Goal: Task Accomplishment & Management: Use online tool/utility

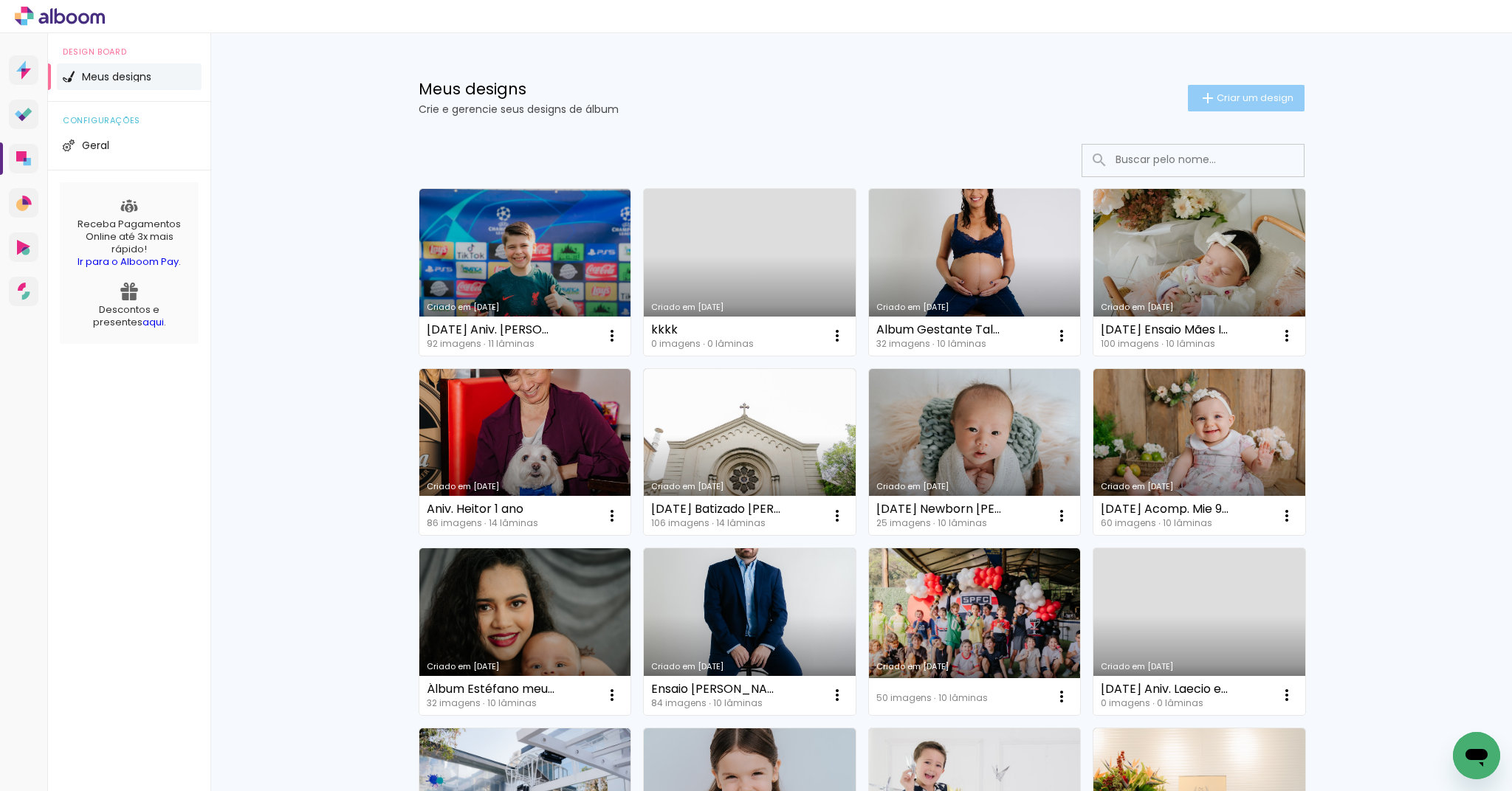
click at [1245, 101] on span "Criar um design" at bounding box center [1255, 97] width 77 height 9
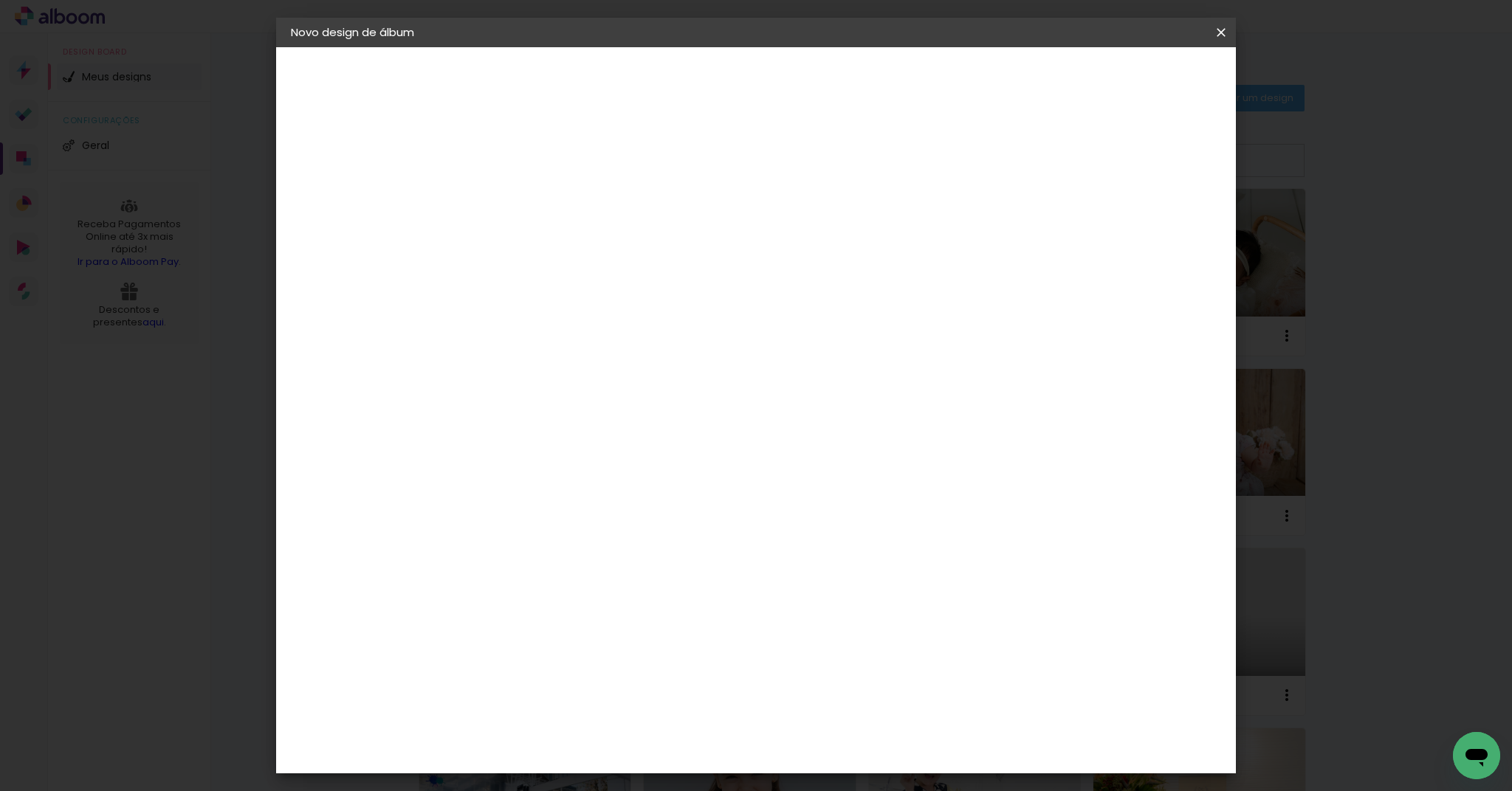
click at [532, 194] on input at bounding box center [532, 197] width 0 height 23
type input "2025-05-27 Parto Helen ( Renata freela)"
drag, startPoint x: 993, startPoint y: 199, endPoint x: 557, endPoint y: 191, distance: 436.1
click at [0, 0] on div "Informações Dê um título ao seu álbum. Avançar" at bounding box center [0, 0] width 0 height 0
click at [532, 208] on input at bounding box center [532, 197] width 0 height 23
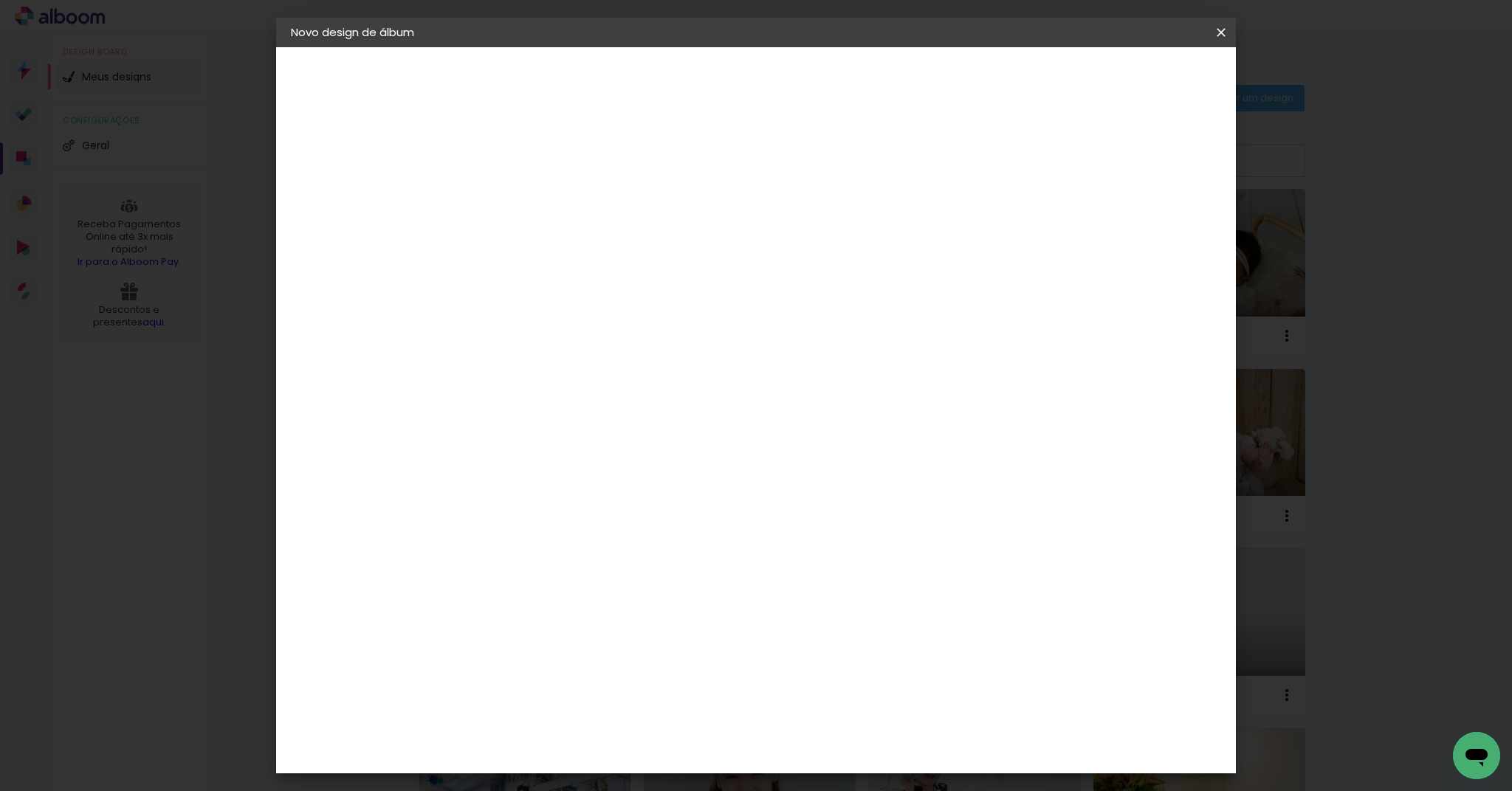
paste input "[DATE] Newborn [PERSON_NAME]"
type input "[DATE] Newborn [PERSON_NAME]"
type paper-input "[DATE] Newborn [PERSON_NAME]"
click at [0, 0] on slot "Avançar" at bounding box center [0, 0] width 0 height 0
click at [809, 224] on paper-item "Tamanho Livre" at bounding box center [738, 224] width 142 height 32
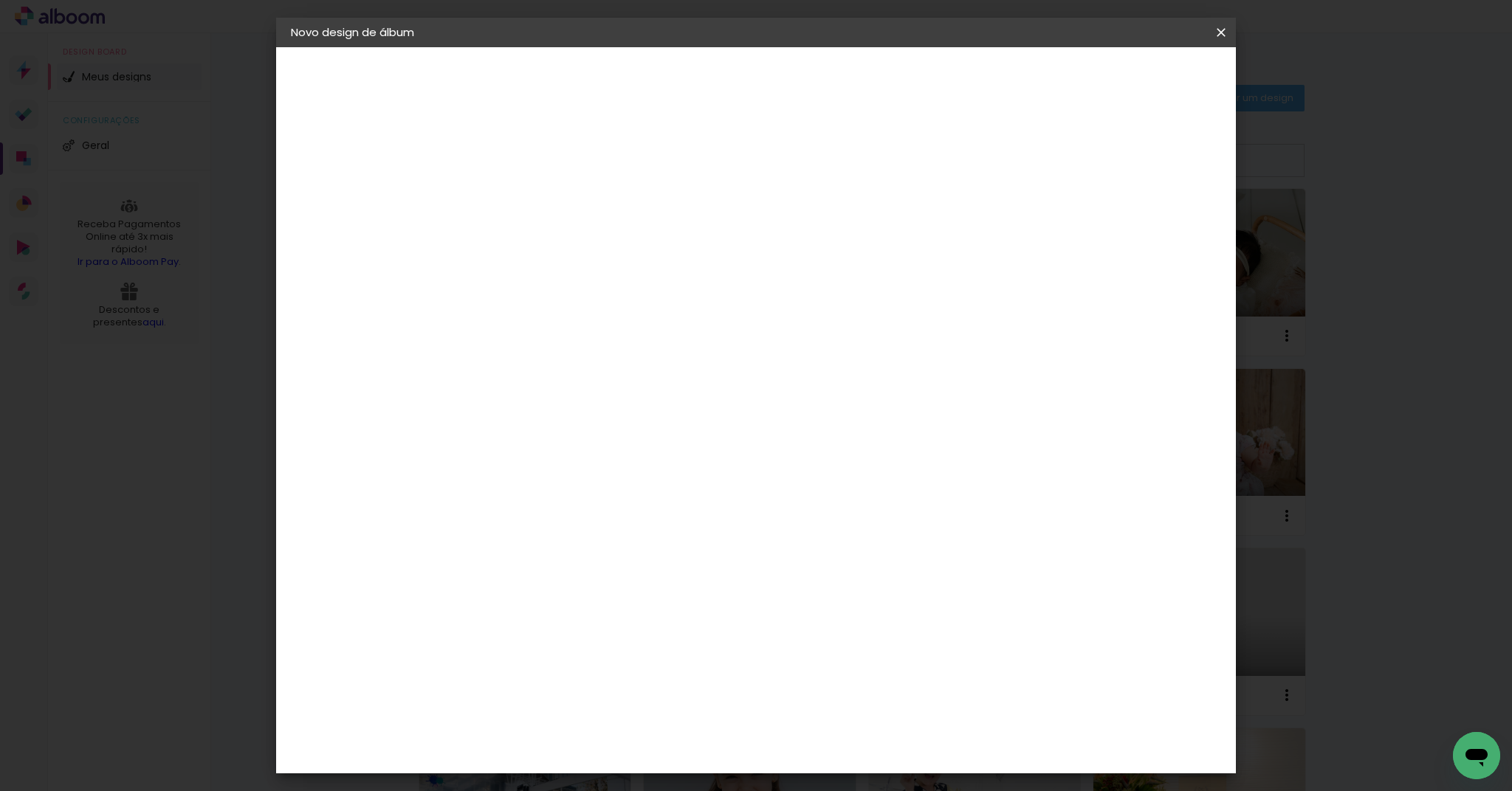
click at [0, 0] on slot "Tamanho Livre" at bounding box center [0, 0] width 0 height 0
click at [542, 493] on div "AlfaFotoBook" at bounding box center [561, 494] width 78 height 12
click at [0, 0] on slot "Avançar" at bounding box center [0, 0] width 0 height 0
click at [687, 628] on span "20 × 20 cm" at bounding box center [659, 648] width 55 height 39
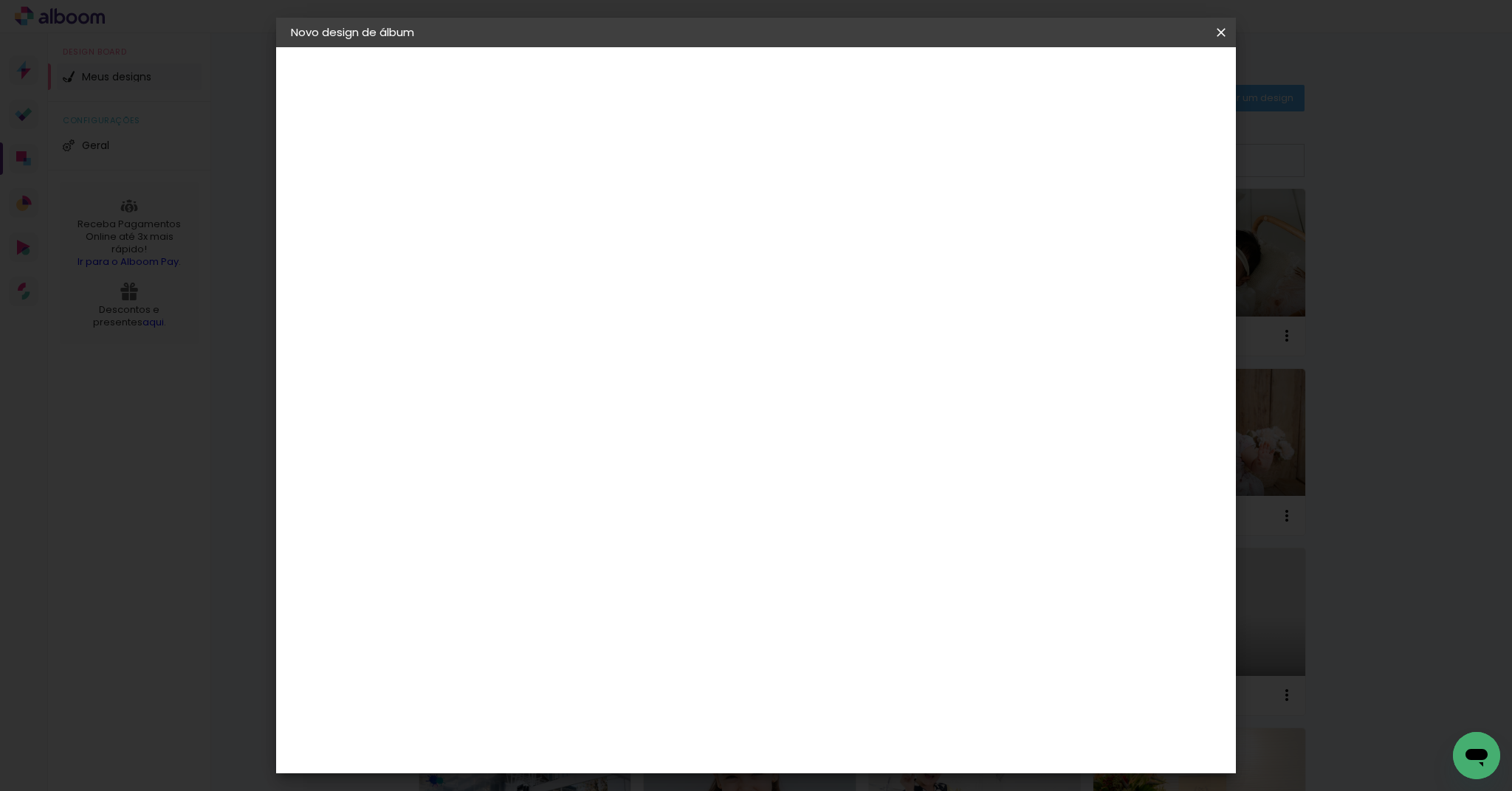
click at [0, 0] on slot "Avançar" at bounding box center [0, 0] width 0 height 0
click at [1129, 80] on span "Iniciar design" at bounding box center [1095, 78] width 68 height 10
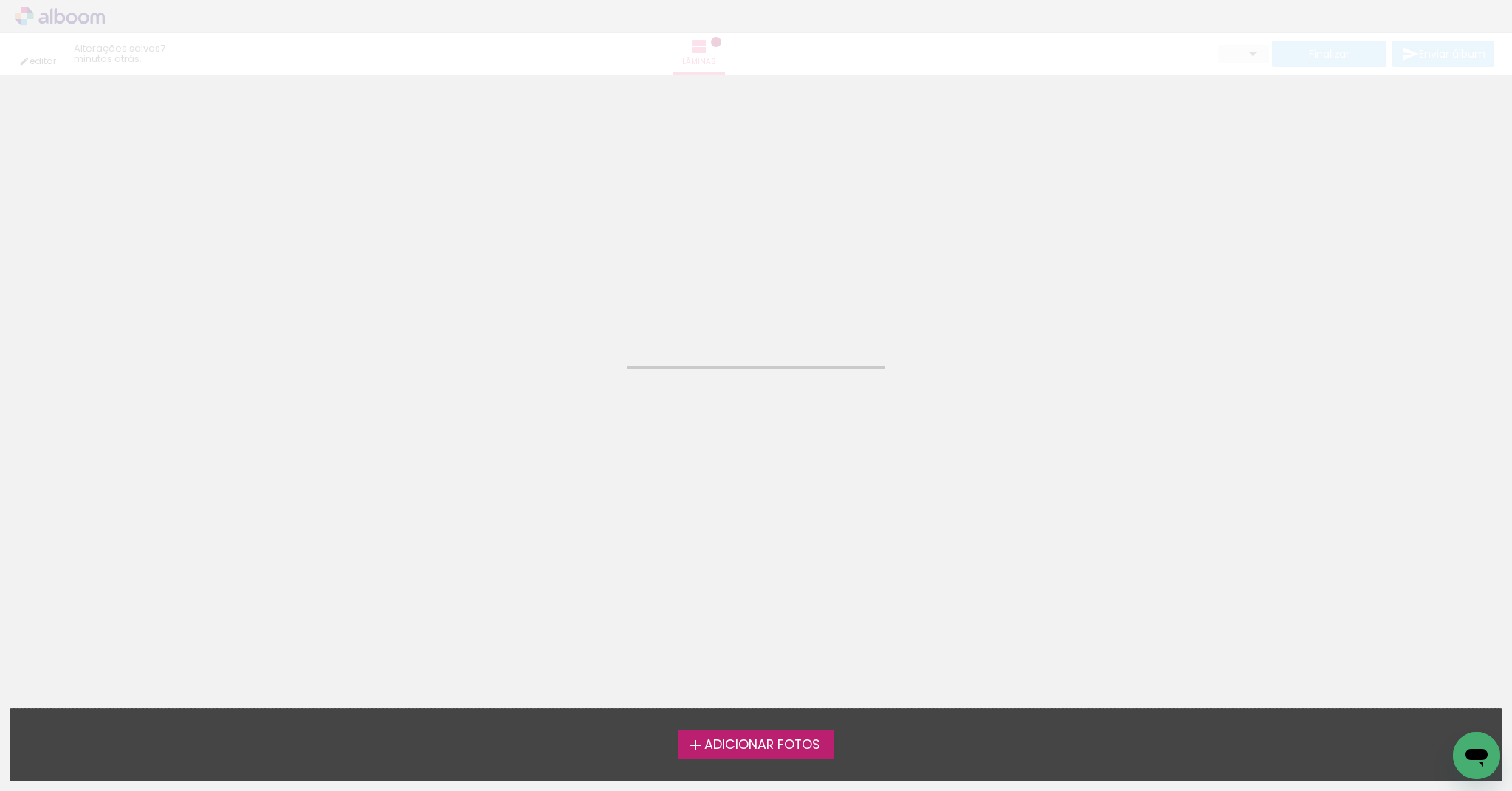
click at [824, 746] on label "Adicionar Fotos" at bounding box center [756, 744] width 157 height 28
click at [0, 0] on input "file" at bounding box center [0, 0] width 0 height 0
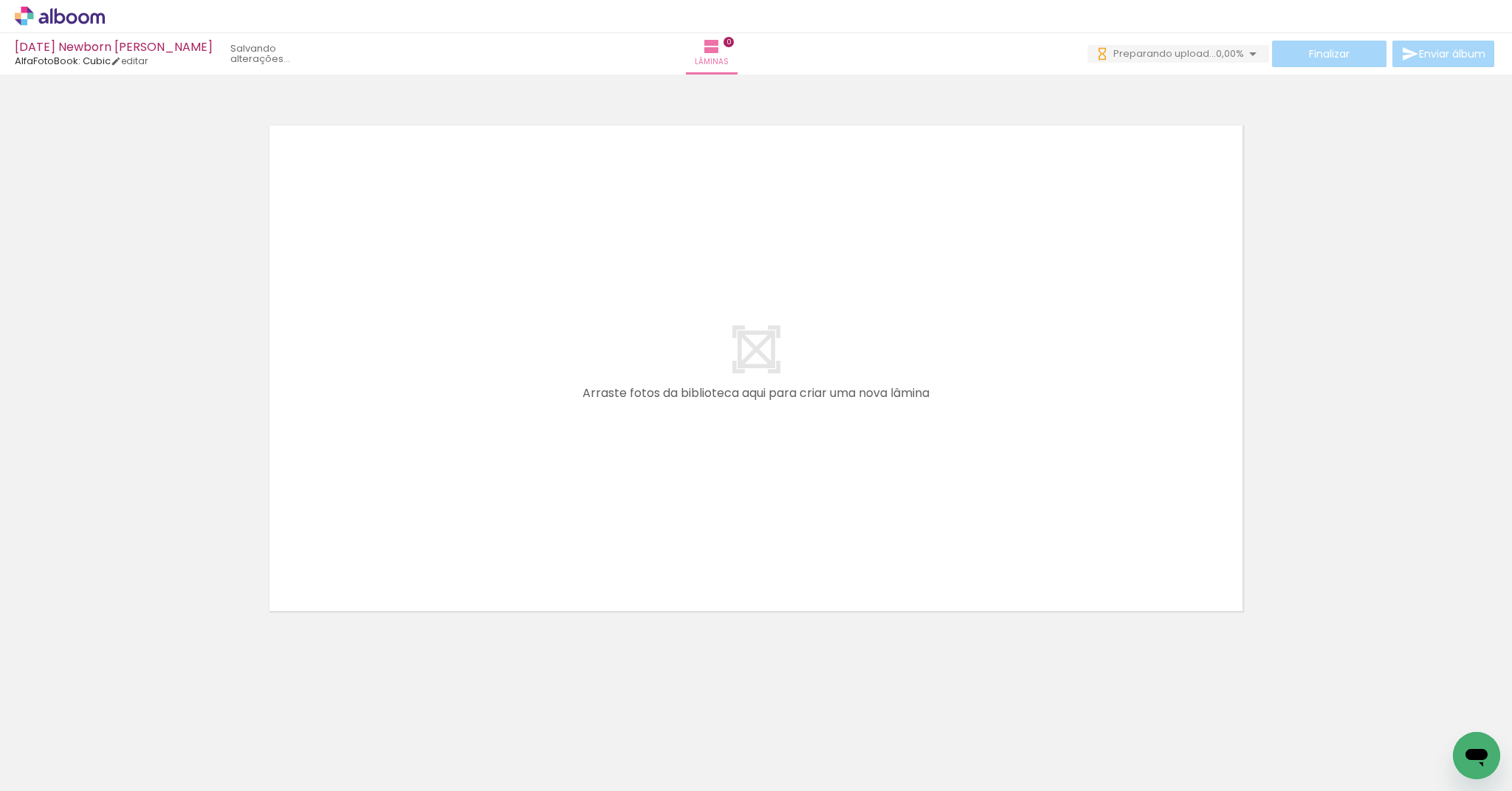
scroll to position [0, 719]
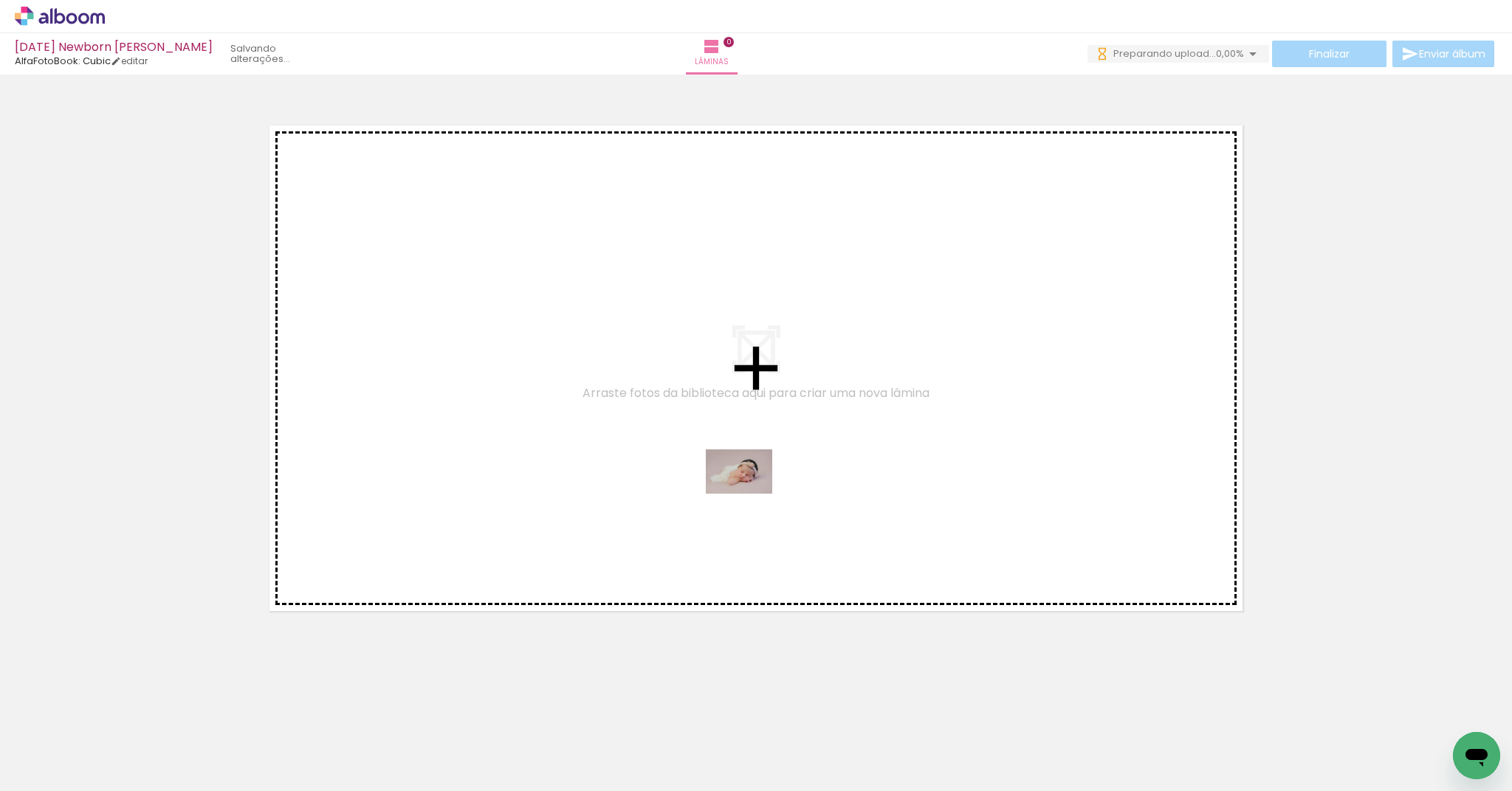
drag, startPoint x: 753, startPoint y: 745, endPoint x: 750, endPoint y: 493, distance: 252.0
click at [750, 493] on quentale-workspace at bounding box center [756, 396] width 1512 height 791
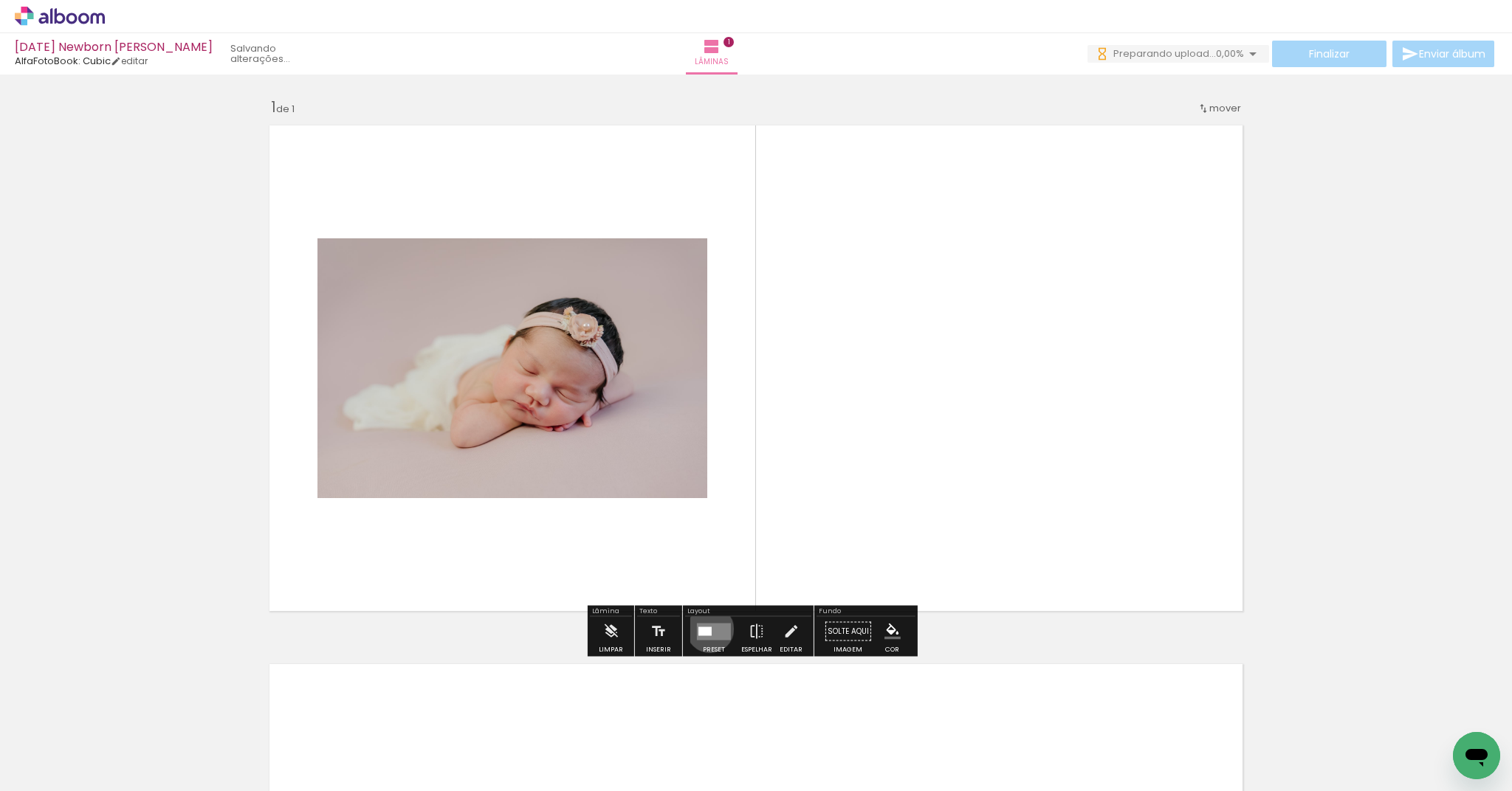
click at [706, 628] on div at bounding box center [705, 631] width 14 height 8
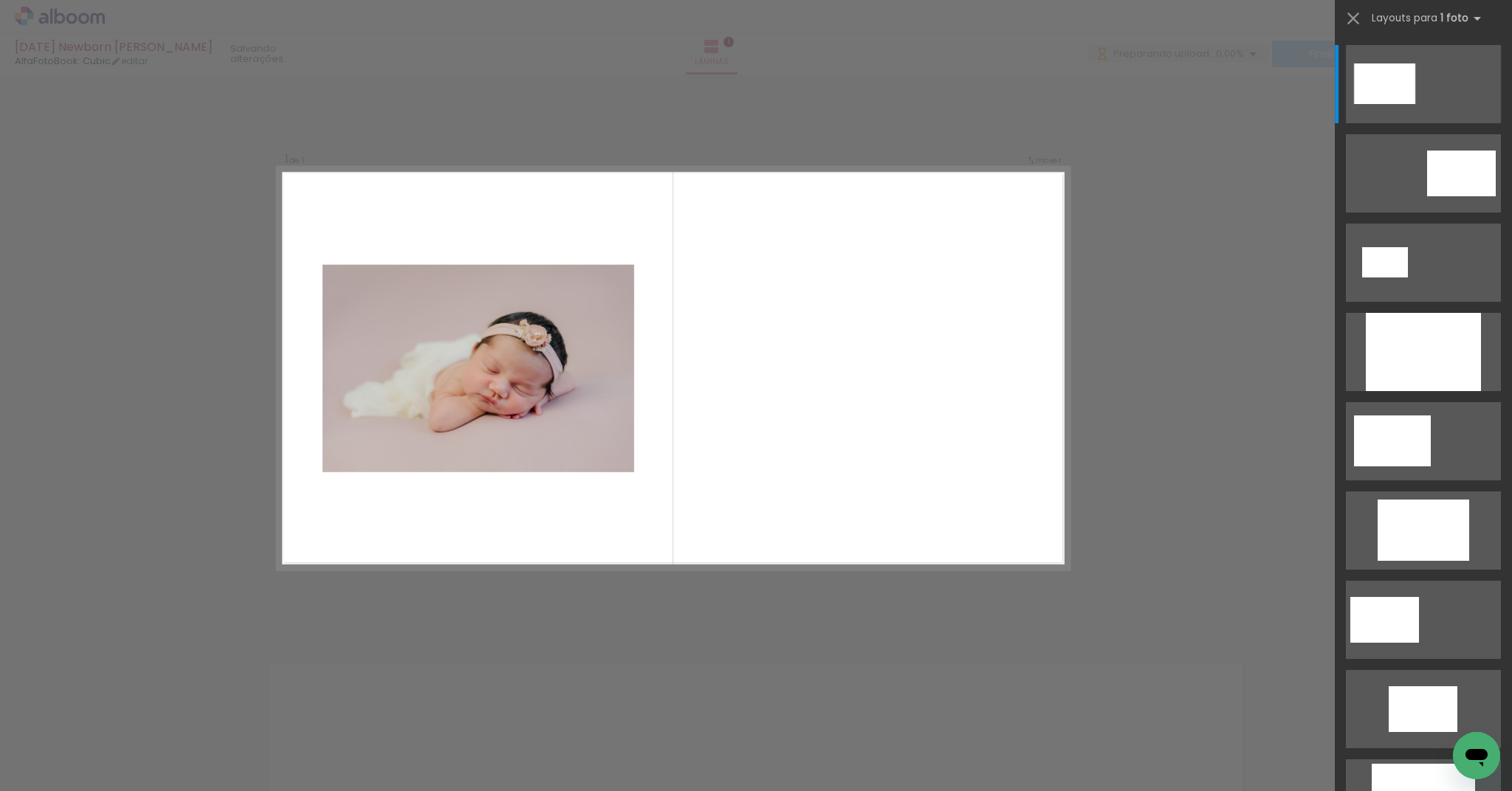
click at [676, 611] on div "Confirmar Cancelar" at bounding box center [756, 630] width 1512 height 1112
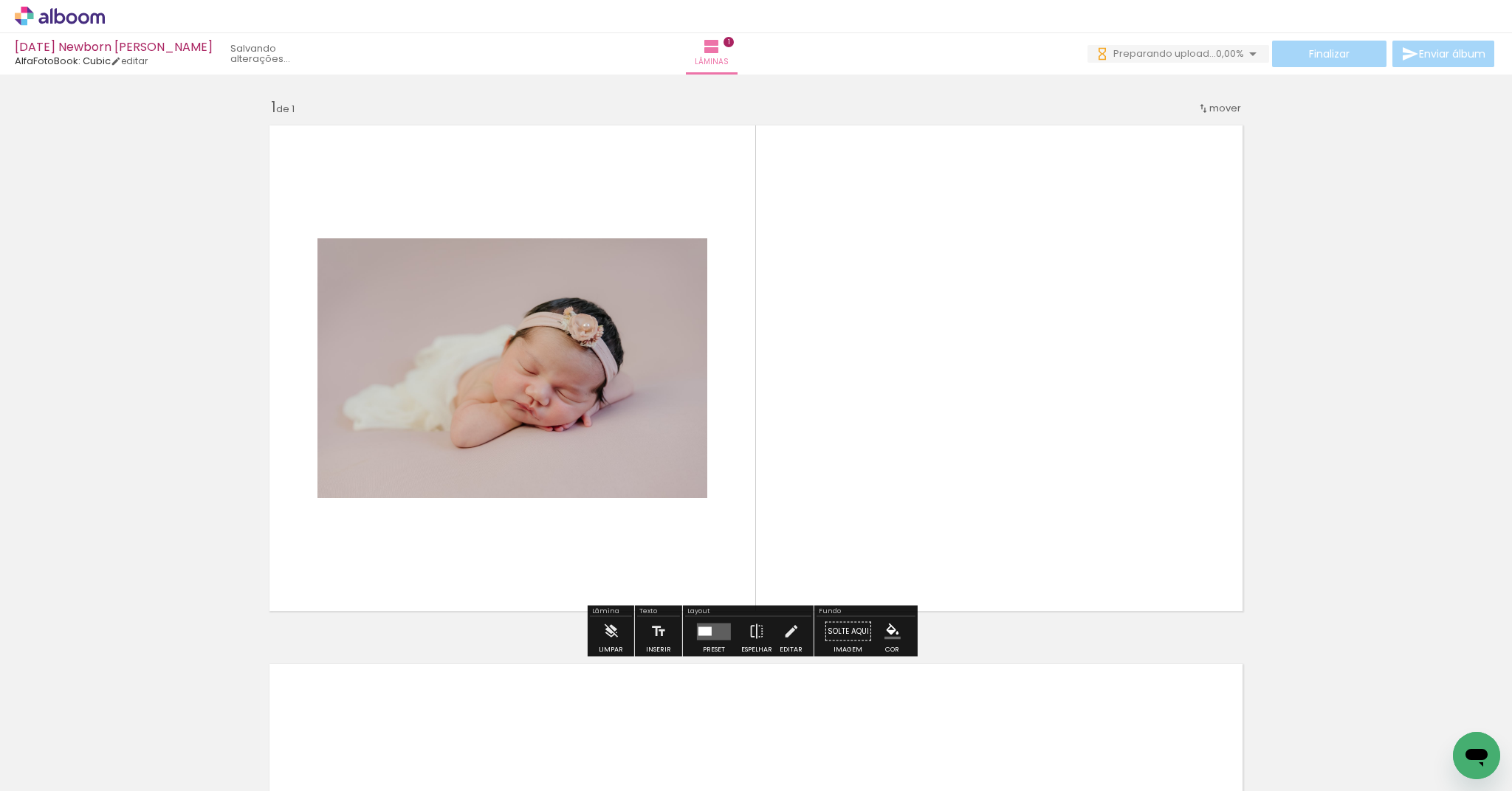
scroll to position [56, 0]
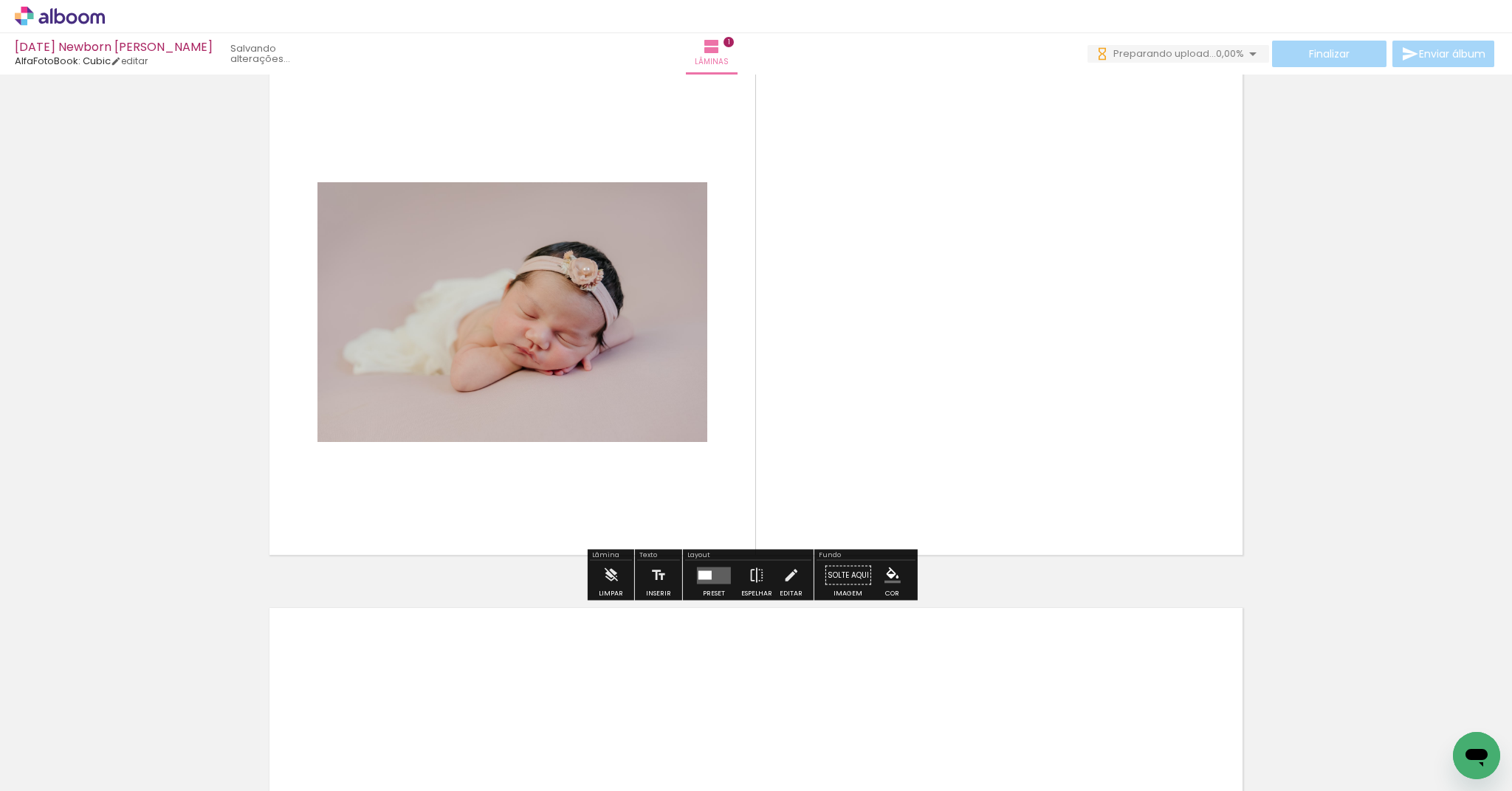
click at [709, 578] on quentale-layouter at bounding box center [714, 575] width 34 height 17
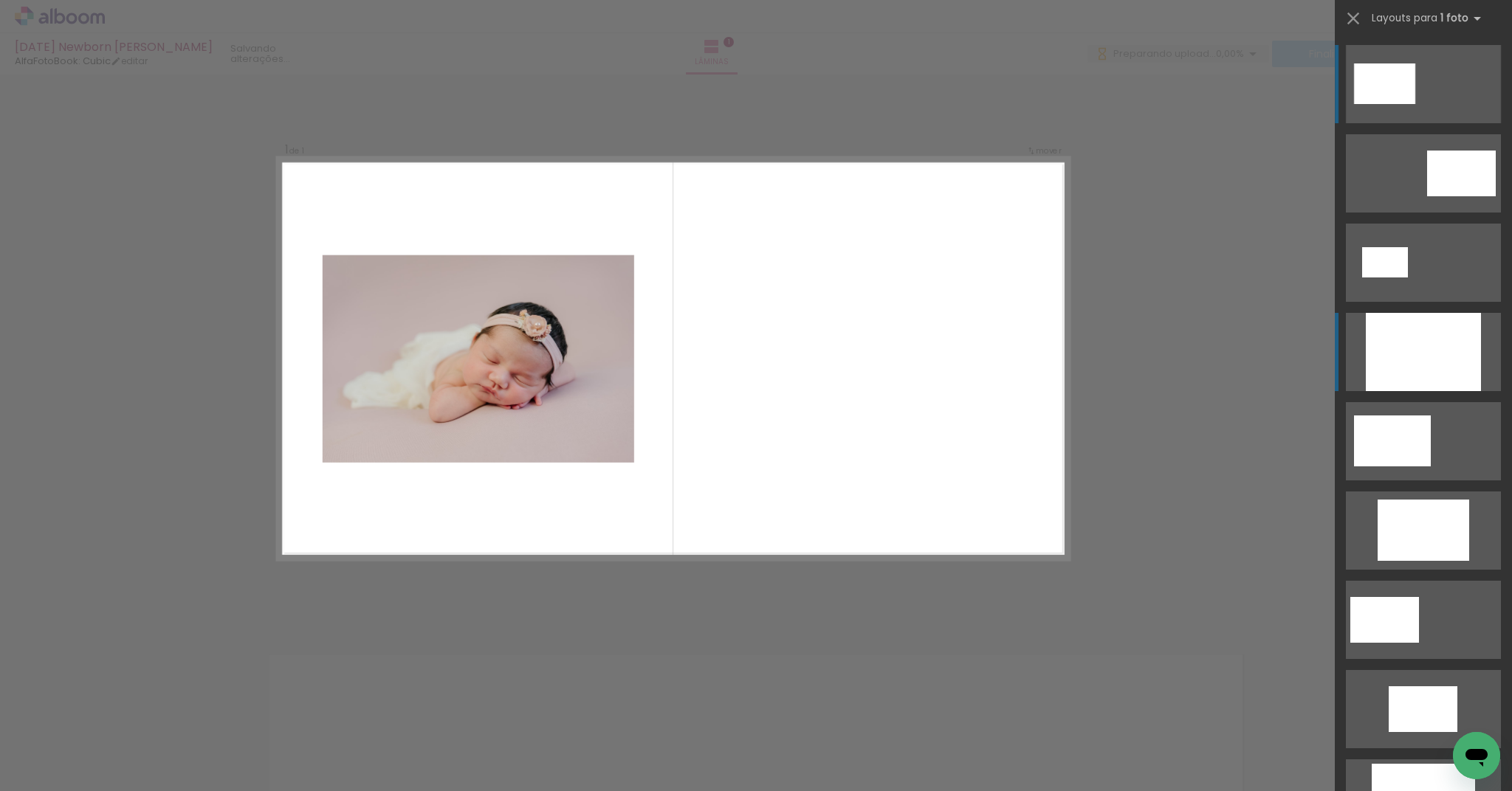
scroll to position [0, 0]
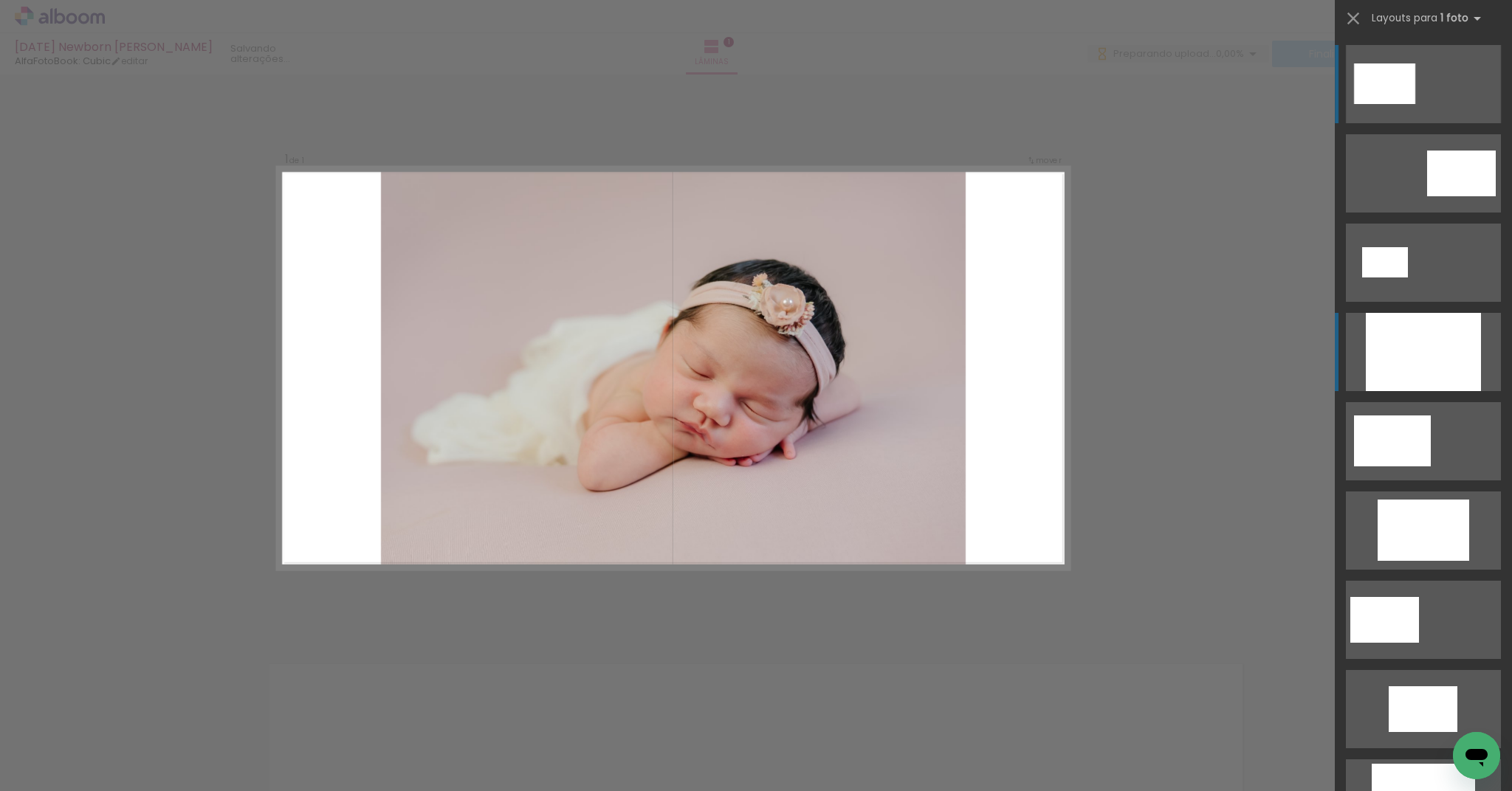
click at [1454, 348] on div at bounding box center [1423, 352] width 115 height 78
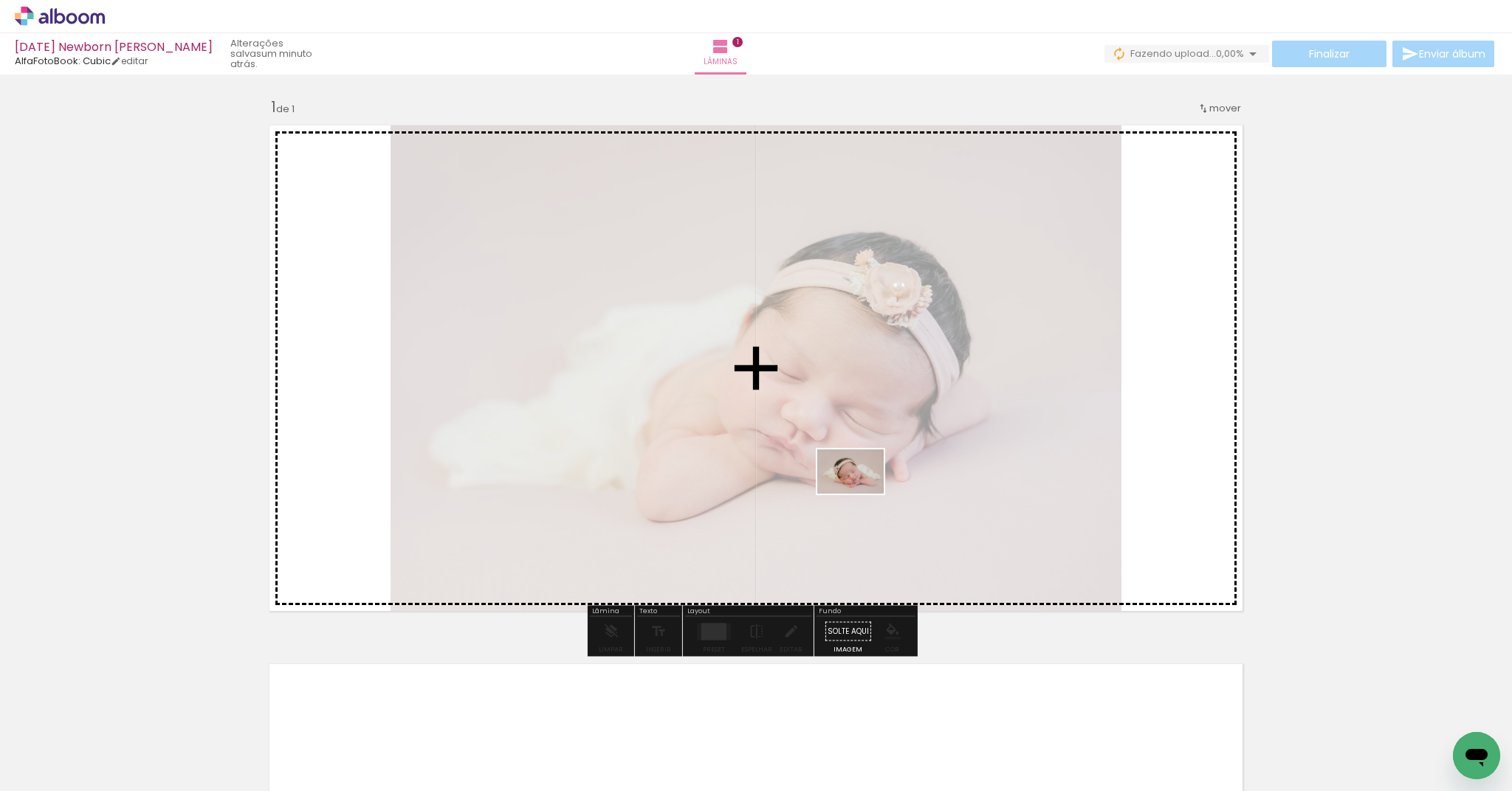
drag, startPoint x: 1083, startPoint y: 752, endPoint x: 861, endPoint y: 493, distance: 341.1
click at [861, 493] on quentale-workspace at bounding box center [756, 396] width 1512 height 791
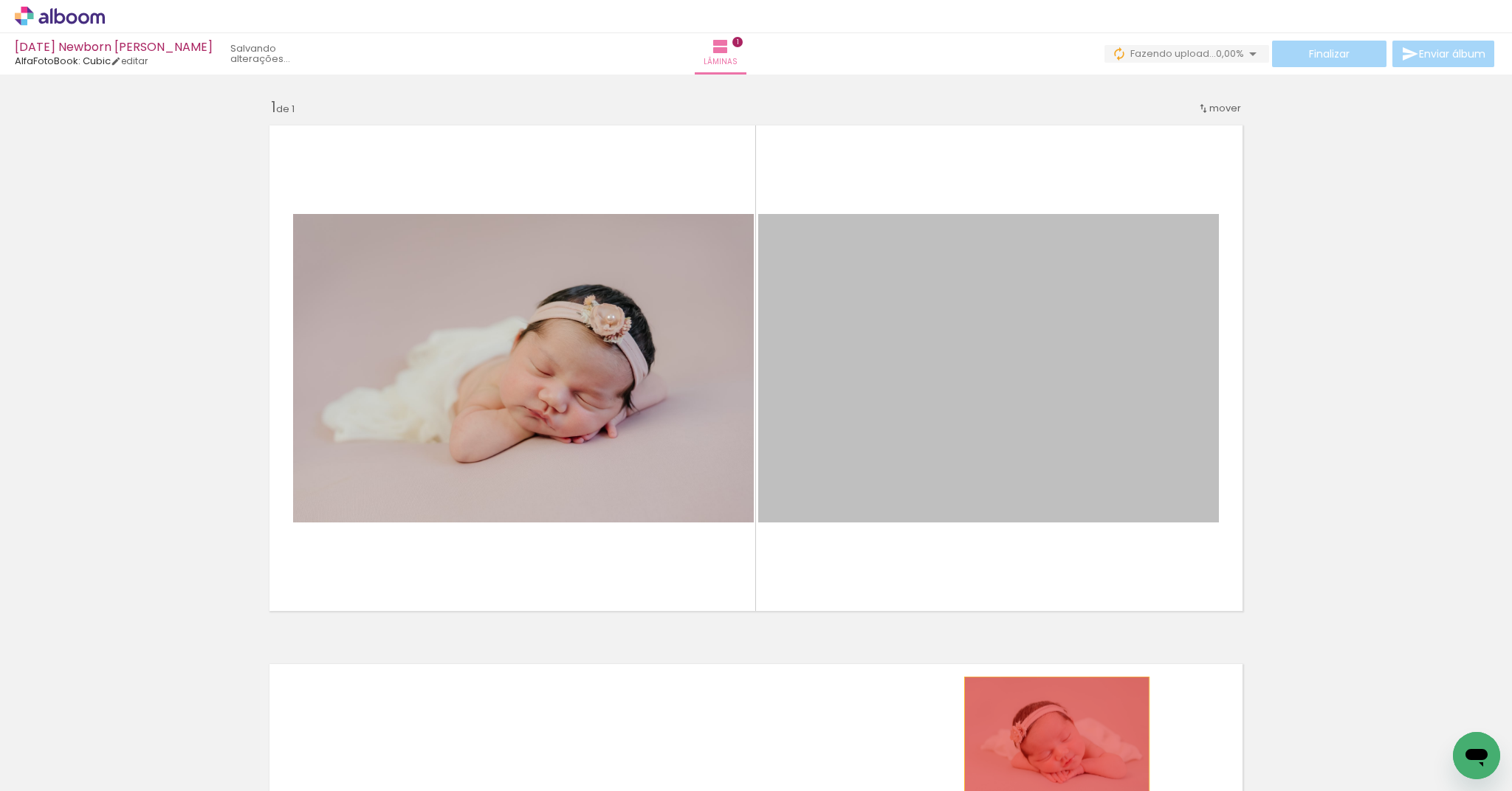
drag, startPoint x: 953, startPoint y: 352, endPoint x: 1052, endPoint y: 744, distance: 404.3
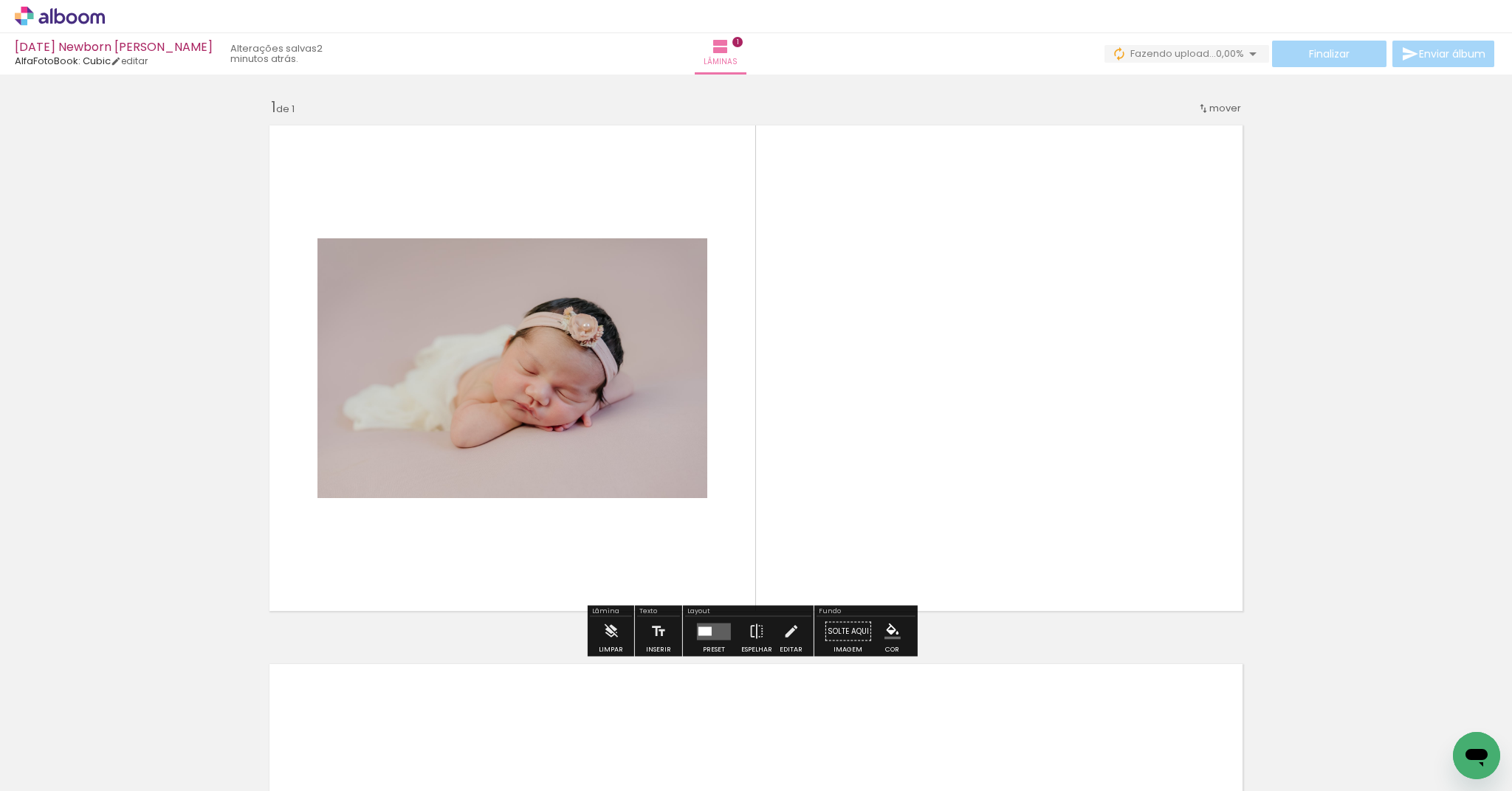
click at [705, 634] on div at bounding box center [705, 631] width 14 height 8
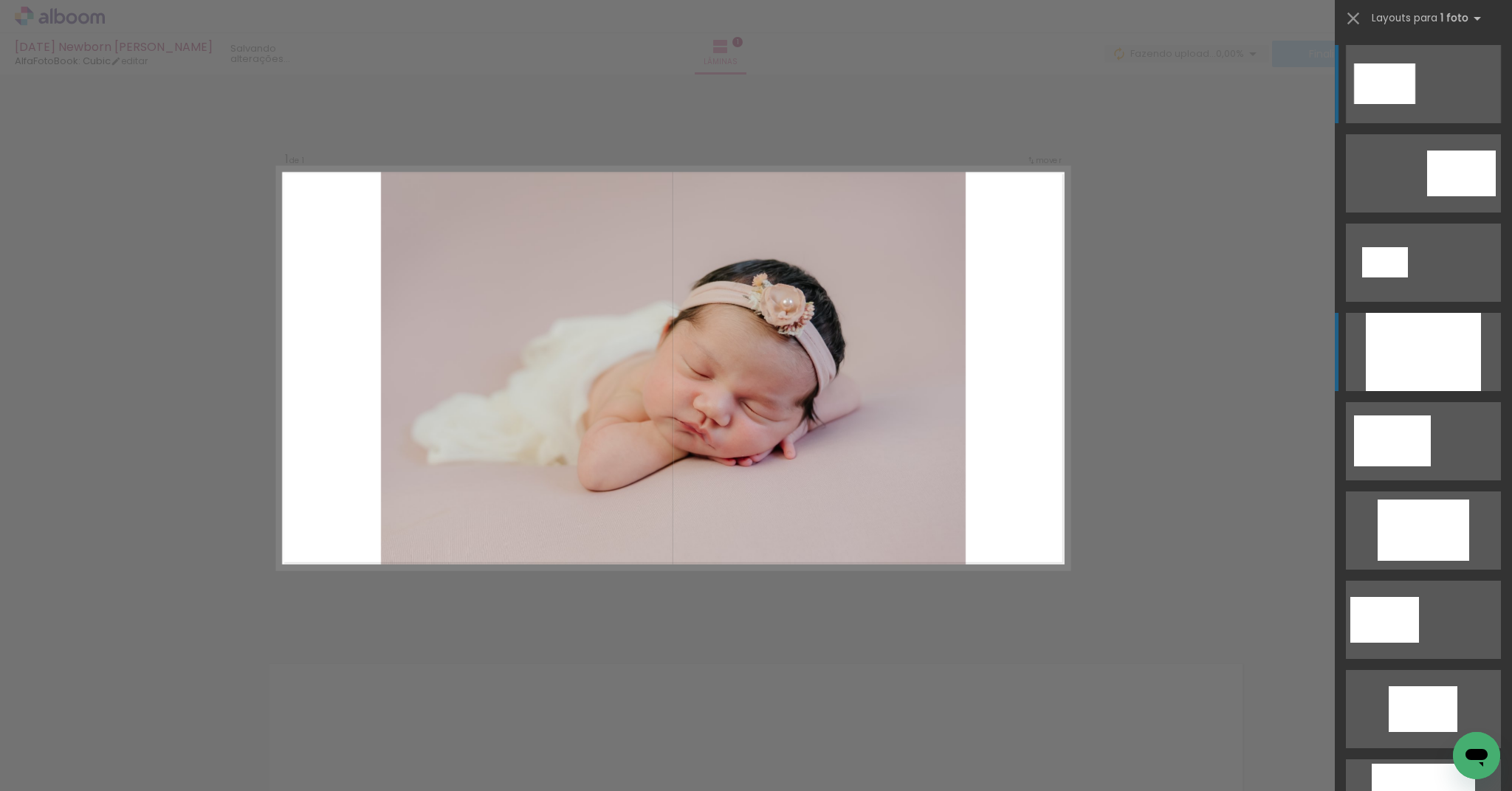
click at [1426, 369] on div at bounding box center [1423, 352] width 115 height 78
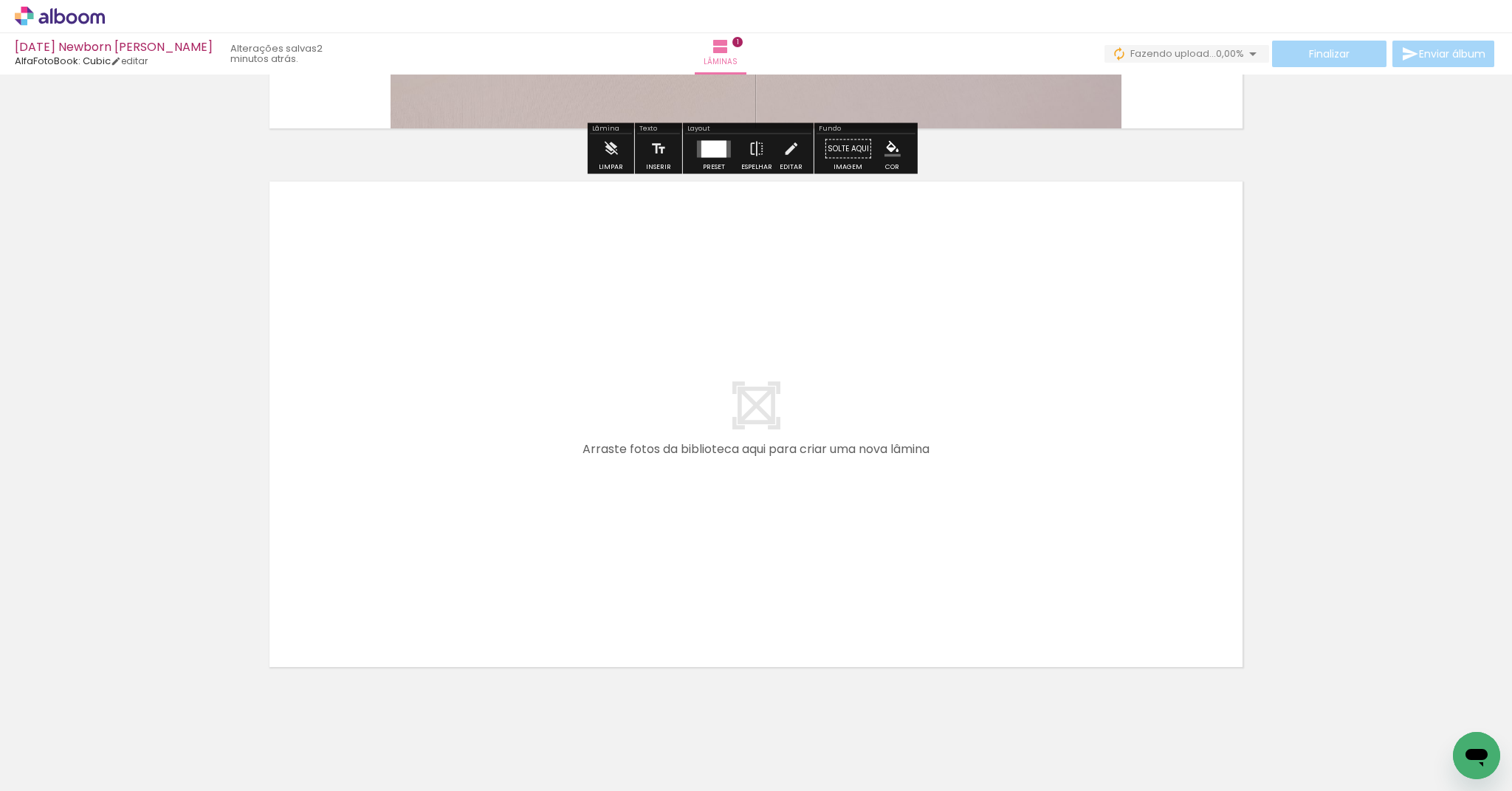
scroll to position [510, 0]
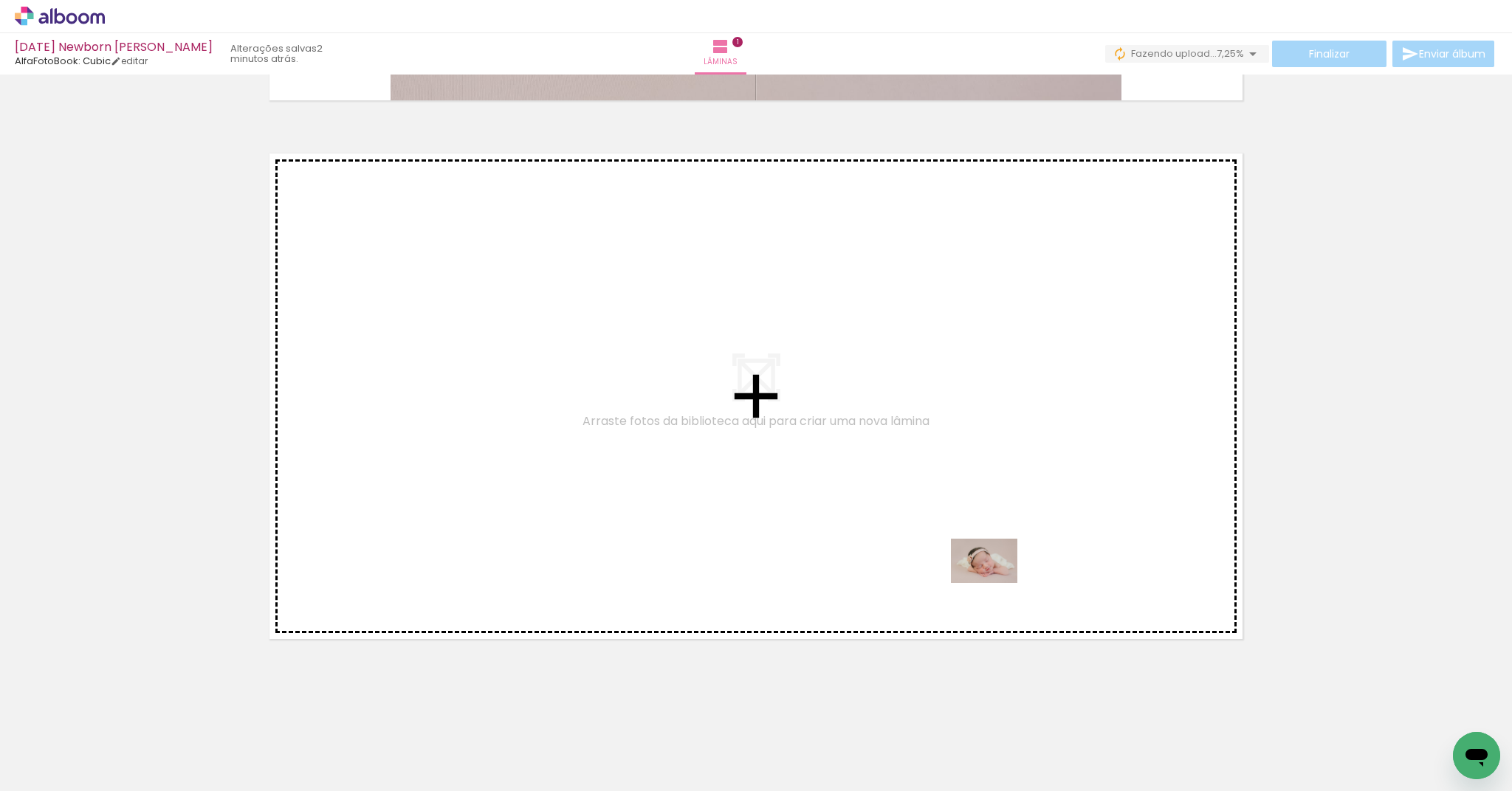
drag, startPoint x: 1105, startPoint y: 753, endPoint x: 995, endPoint y: 583, distance: 202.5
click at [995, 583] on quentale-workspace at bounding box center [756, 396] width 1512 height 791
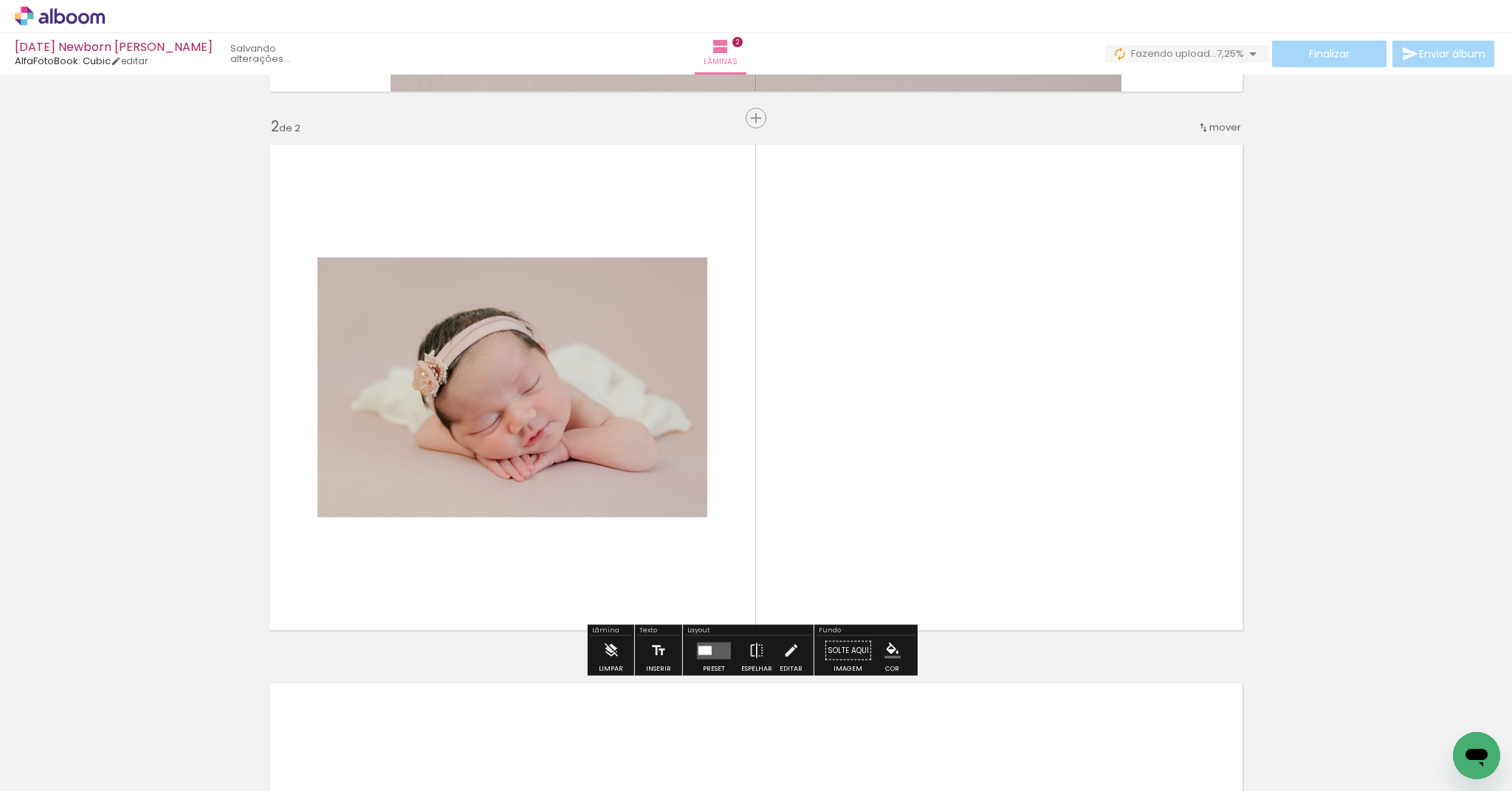
scroll to position [520, 0]
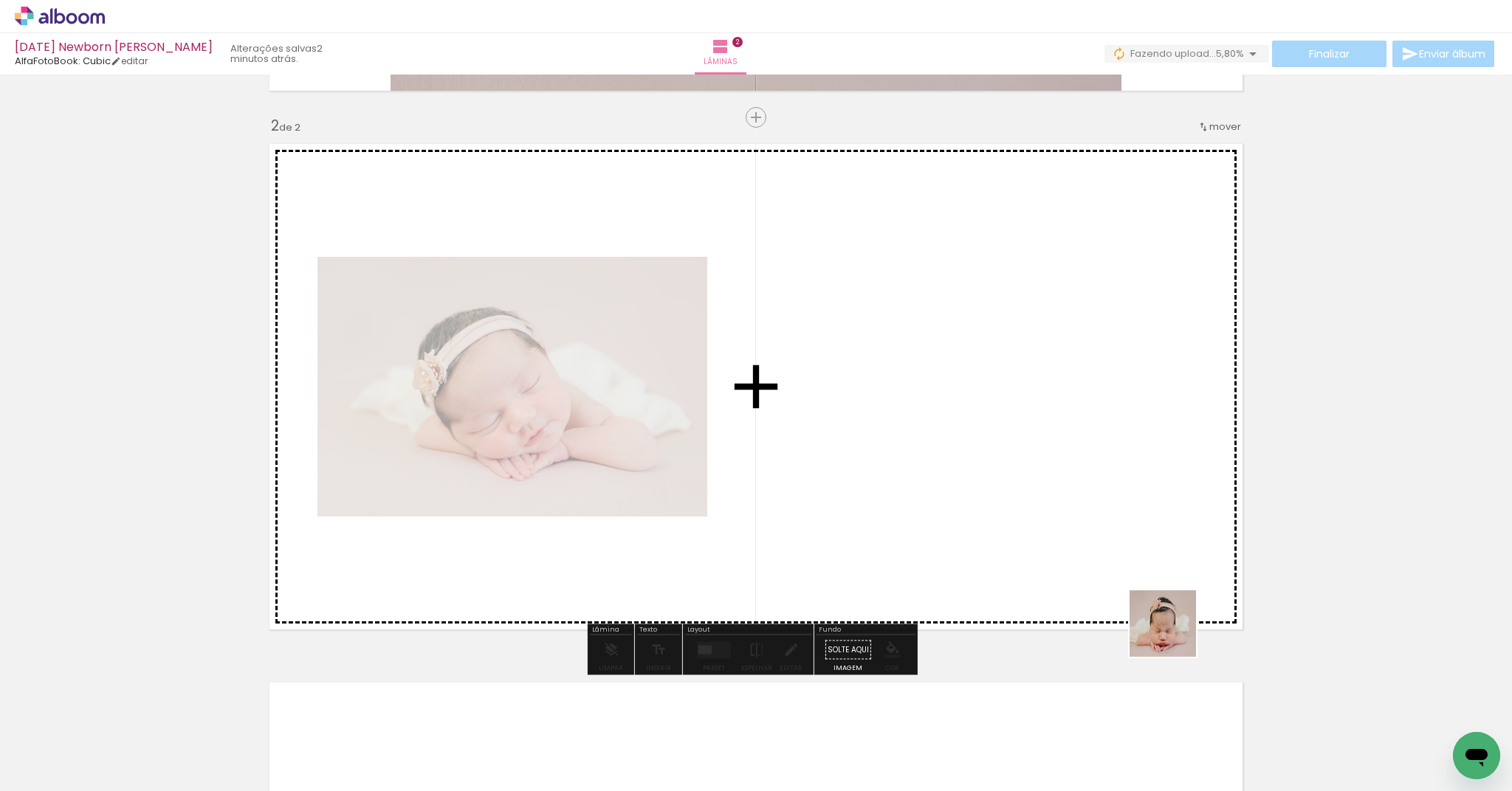
drag, startPoint x: 1176, startPoint y: 739, endPoint x: 1158, endPoint y: 558, distance: 181.9
click at [1158, 558] on quentale-workspace at bounding box center [756, 396] width 1512 height 791
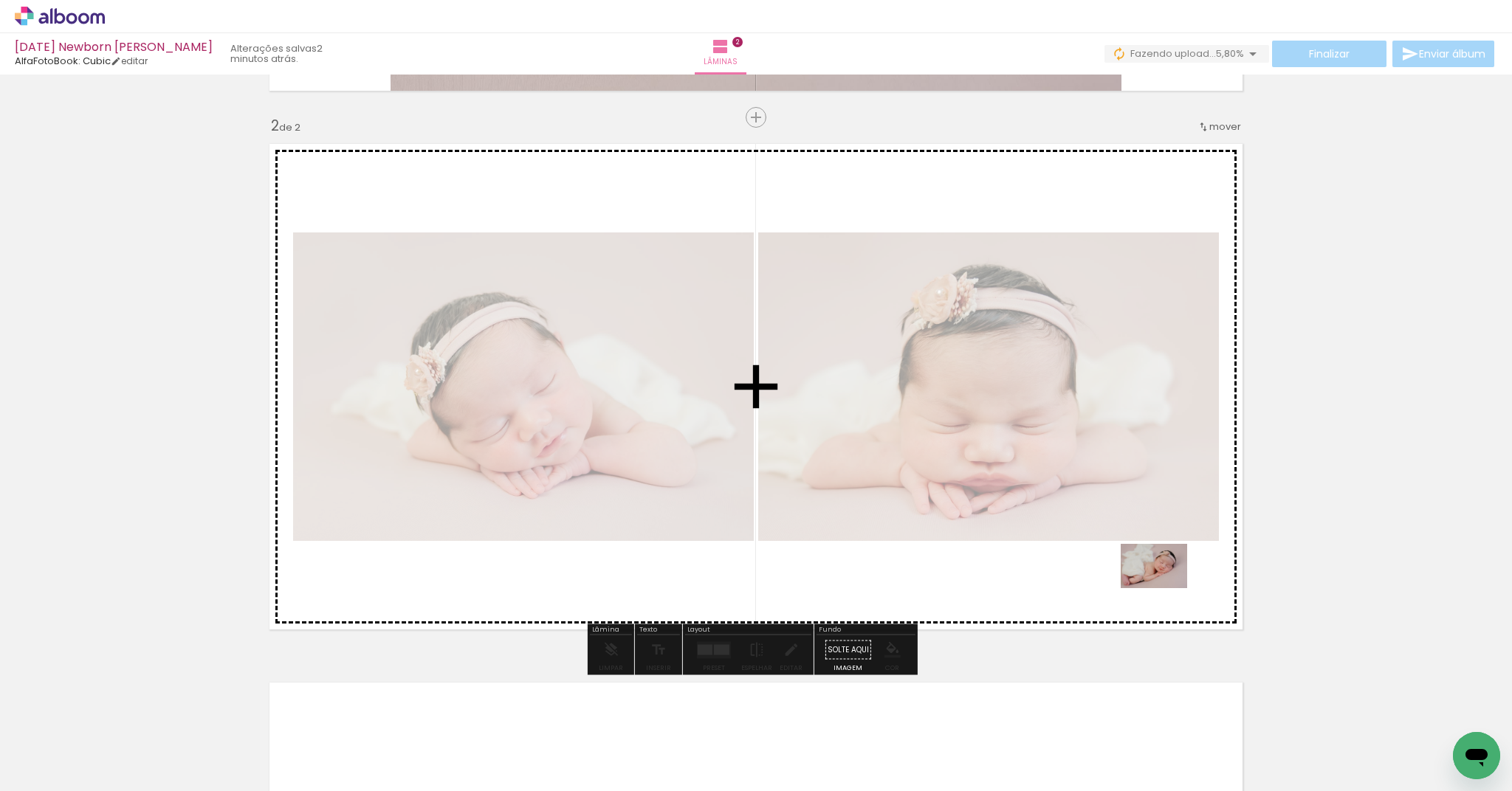
drag, startPoint x: 1266, startPoint y: 754, endPoint x: 1165, endPoint y: 588, distance: 194.3
click at [1165, 588] on quentale-workspace at bounding box center [756, 396] width 1512 height 791
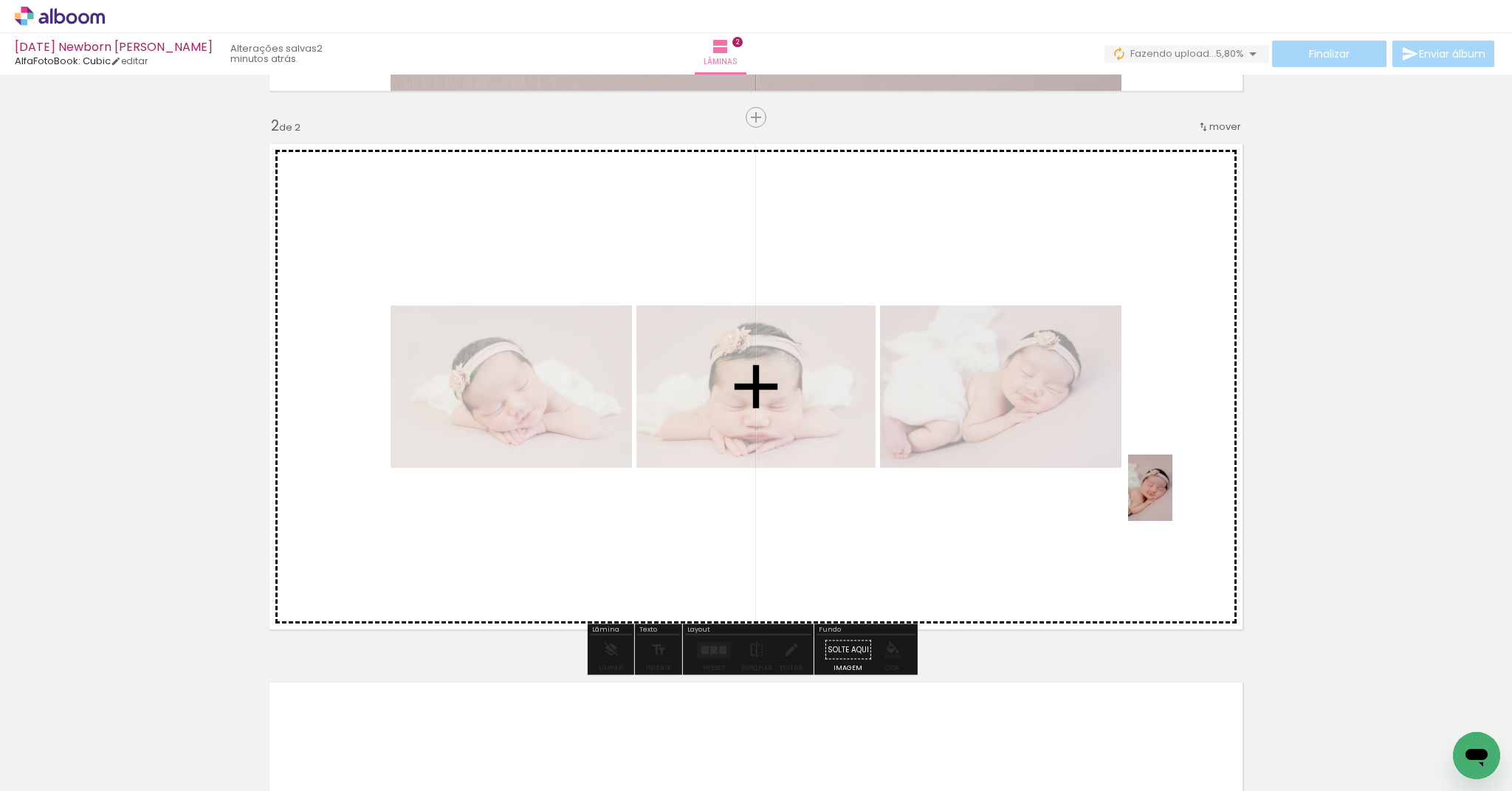
drag, startPoint x: 1347, startPoint y: 761, endPoint x: 1172, endPoint y: 498, distance: 315.9
click at [1172, 498] on quentale-workspace at bounding box center [756, 396] width 1512 height 791
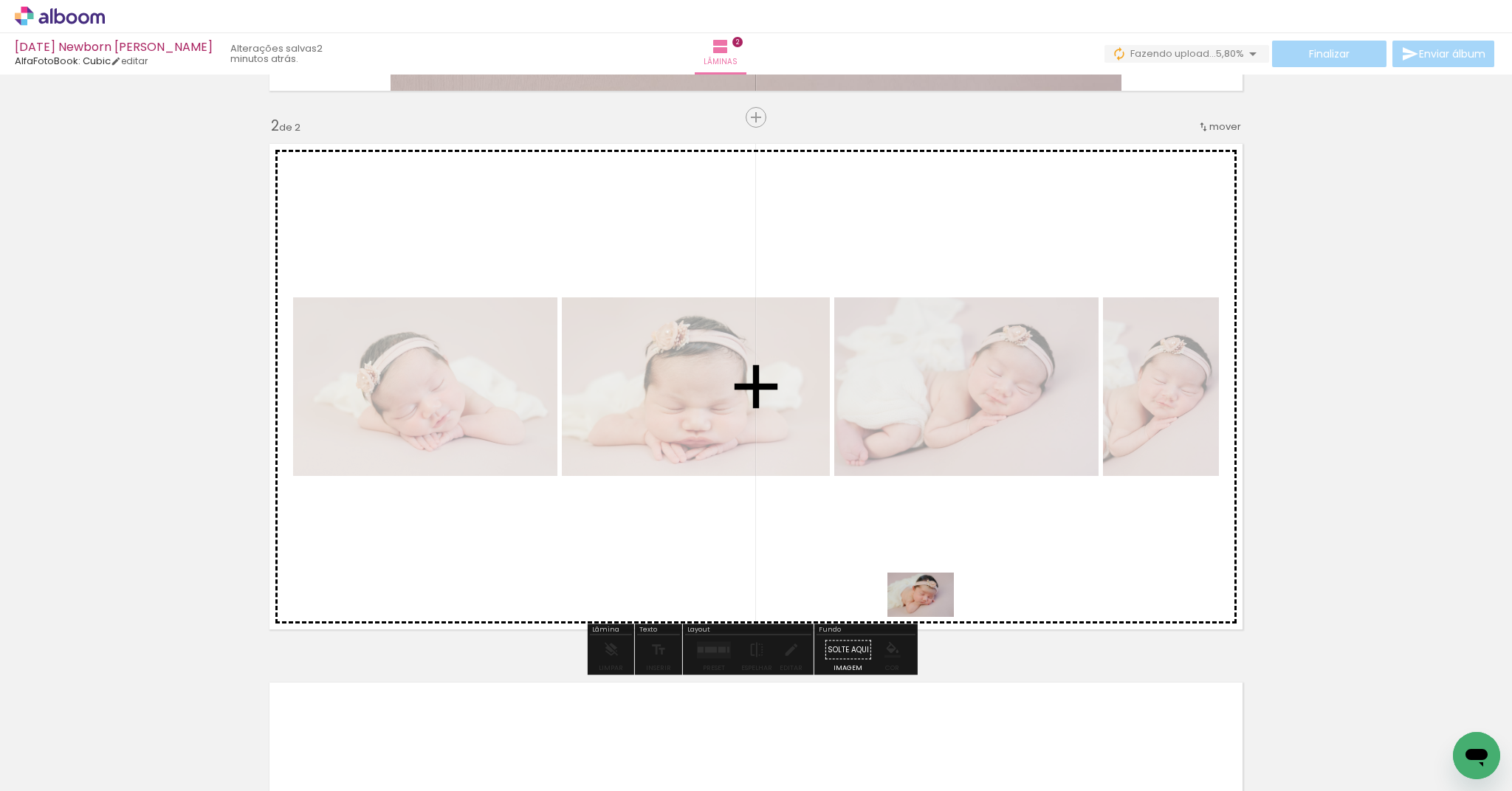
drag, startPoint x: 930, startPoint y: 750, endPoint x: 932, endPoint y: 616, distance: 134.0
click at [932, 616] on quentale-workspace at bounding box center [756, 396] width 1512 height 791
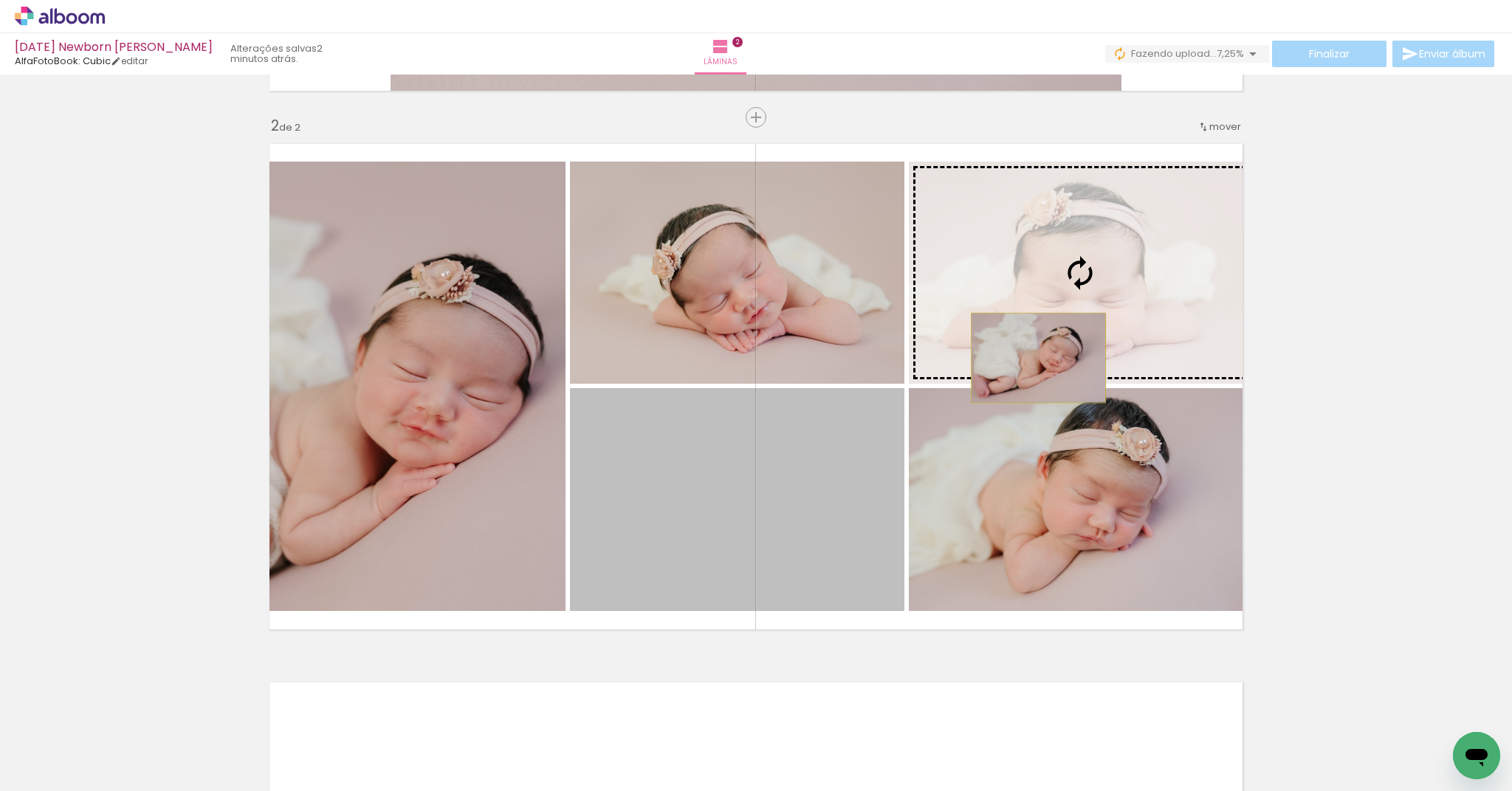
drag, startPoint x: 838, startPoint y: 527, endPoint x: 1033, endPoint y: 358, distance: 258.0
click at [0, 0] on slot at bounding box center [0, 0] width 0 height 0
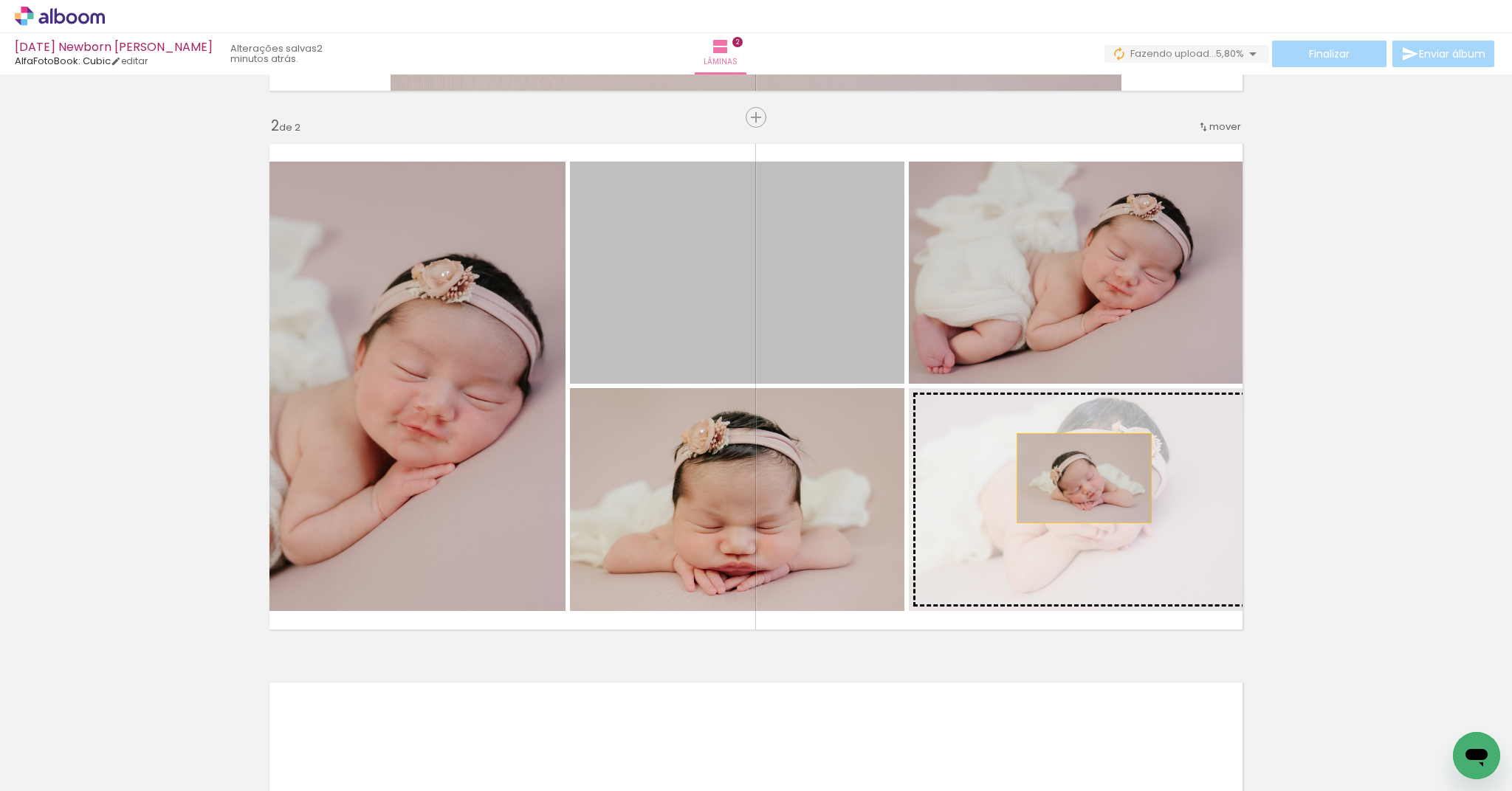
drag, startPoint x: 861, startPoint y: 322, endPoint x: 1081, endPoint y: 481, distance: 271.4
click at [0, 0] on slot at bounding box center [0, 0] width 0 height 0
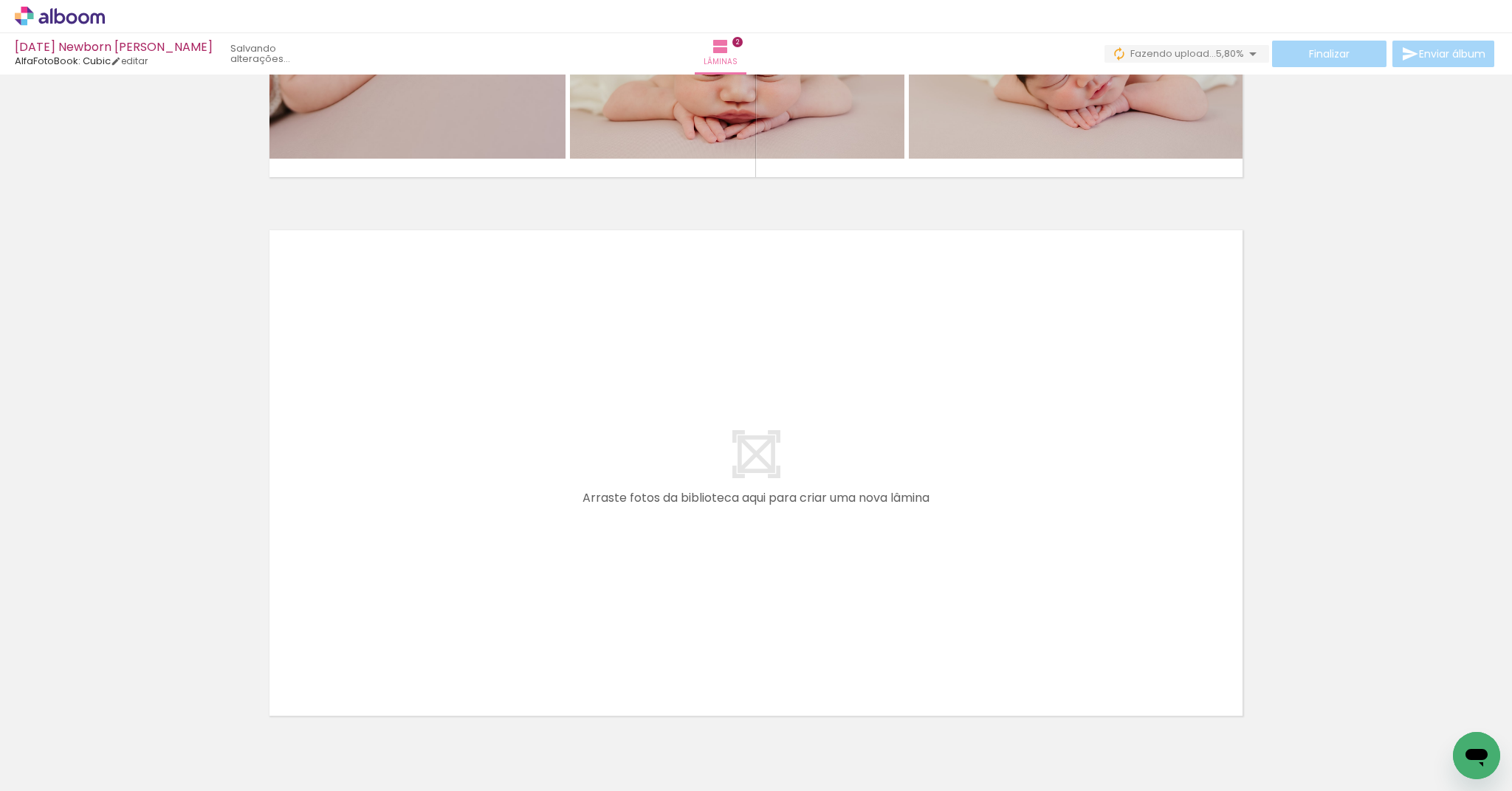
scroll to position [0, 0]
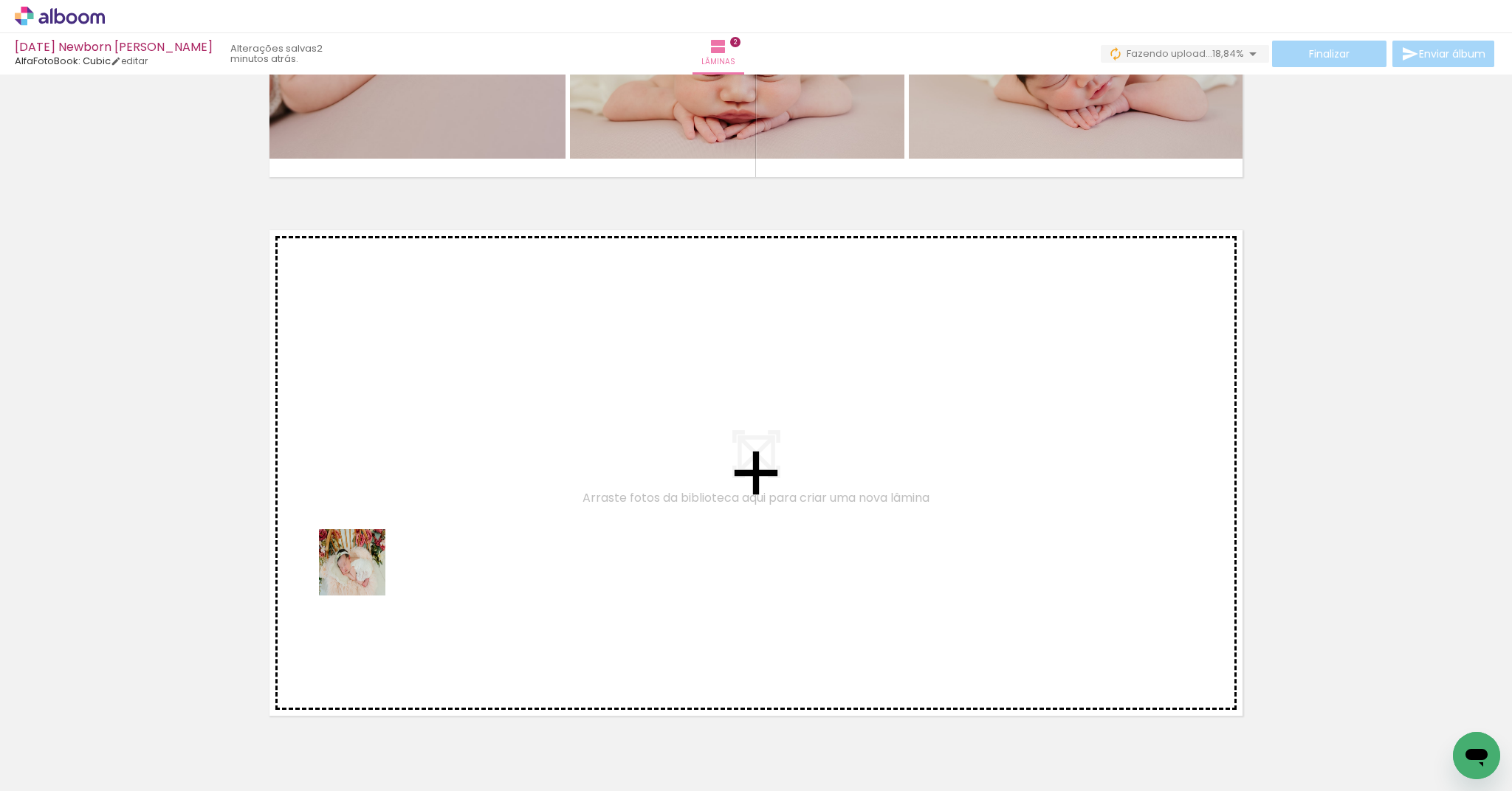
drag, startPoint x: 250, startPoint y: 750, endPoint x: 379, endPoint y: 560, distance: 229.7
click at [379, 560] on quentale-workspace at bounding box center [756, 396] width 1512 height 791
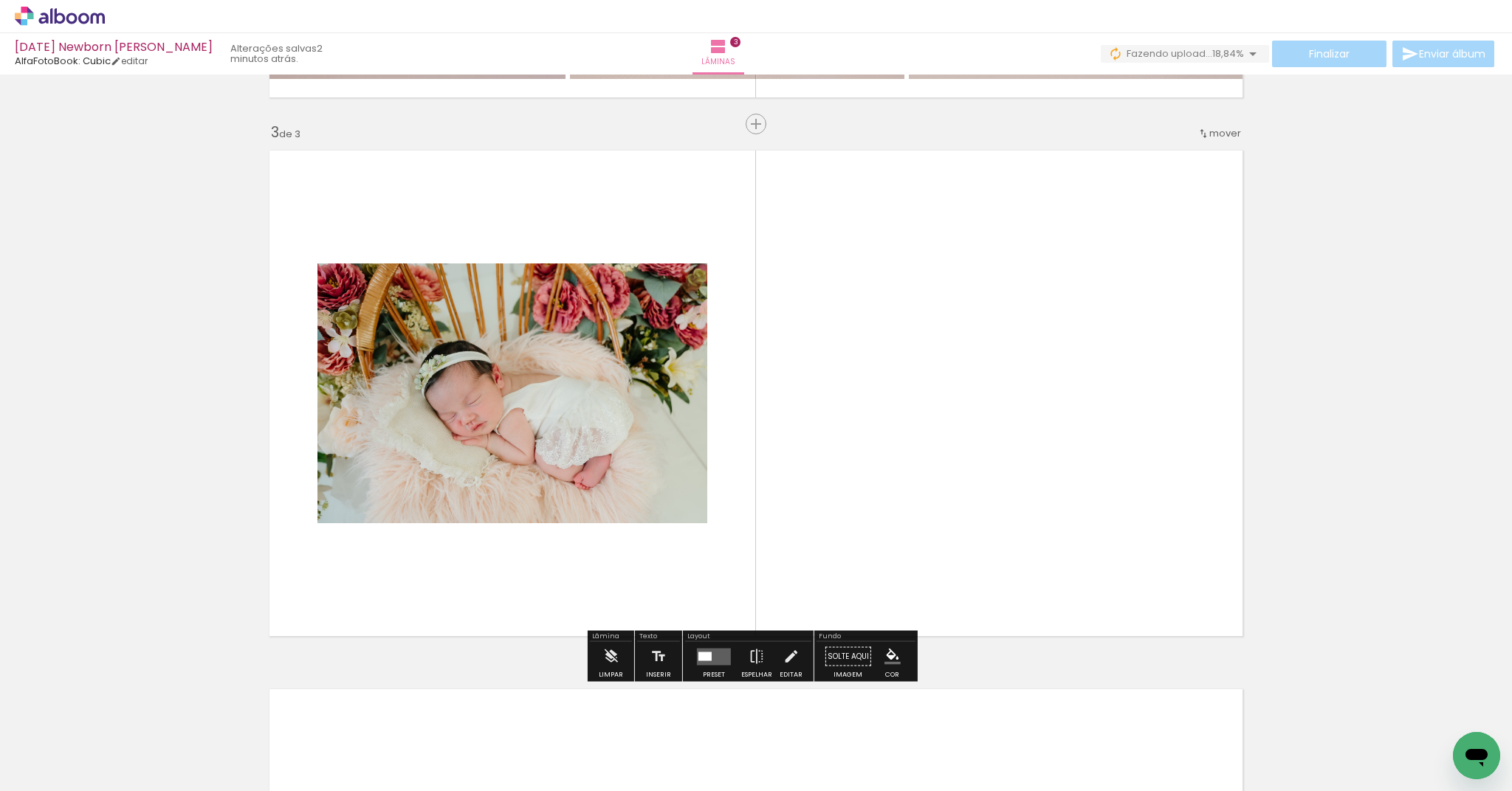
scroll to position [1059, 0]
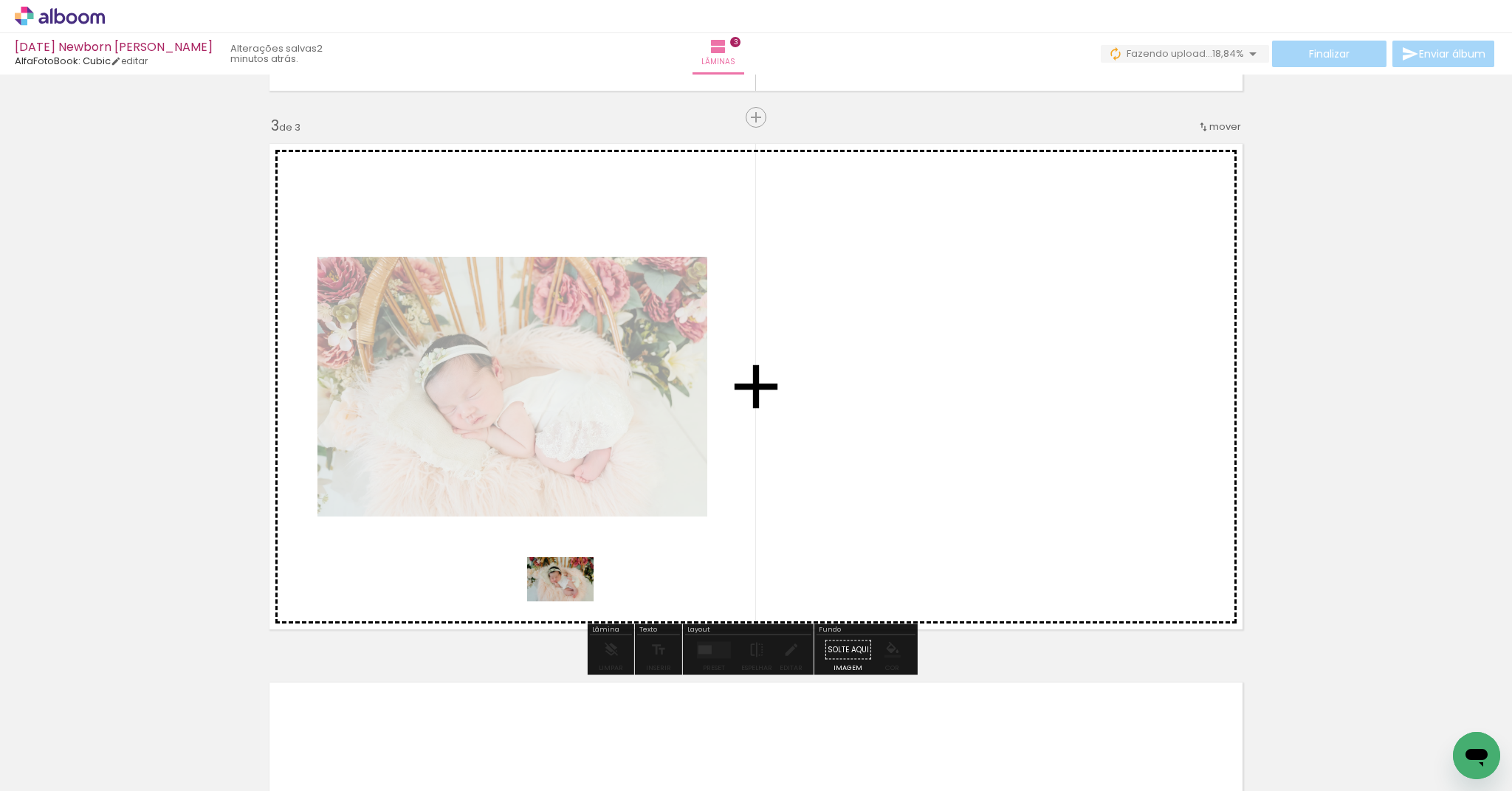
drag, startPoint x: 497, startPoint y: 752, endPoint x: 571, endPoint y: 601, distance: 168.2
click at [571, 601] on quentale-workspace at bounding box center [756, 396] width 1512 height 791
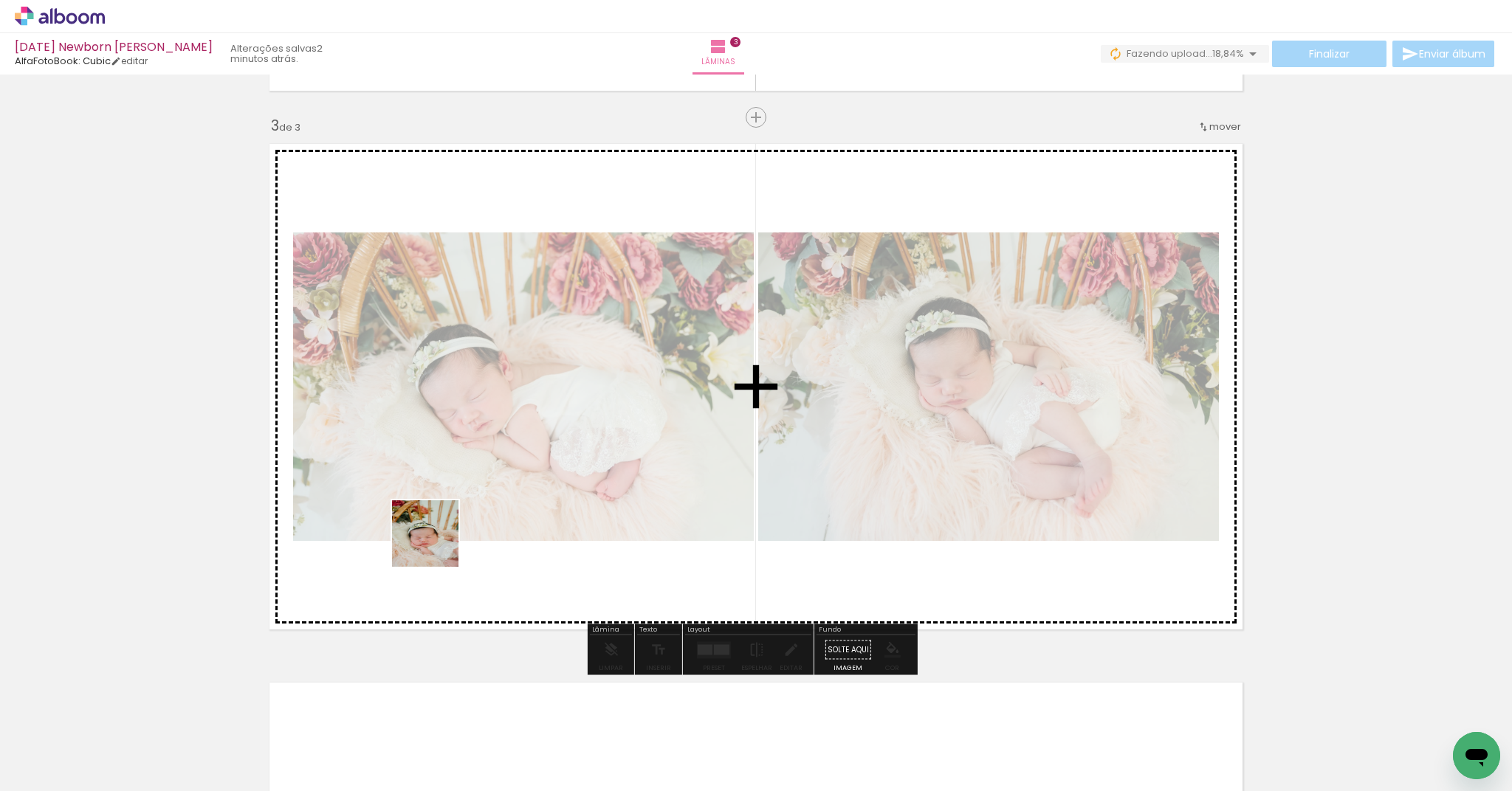
drag, startPoint x: 321, startPoint y: 753, endPoint x: 438, endPoint y: 541, distance: 242.1
click at [438, 541] on quentale-workspace at bounding box center [756, 396] width 1512 height 791
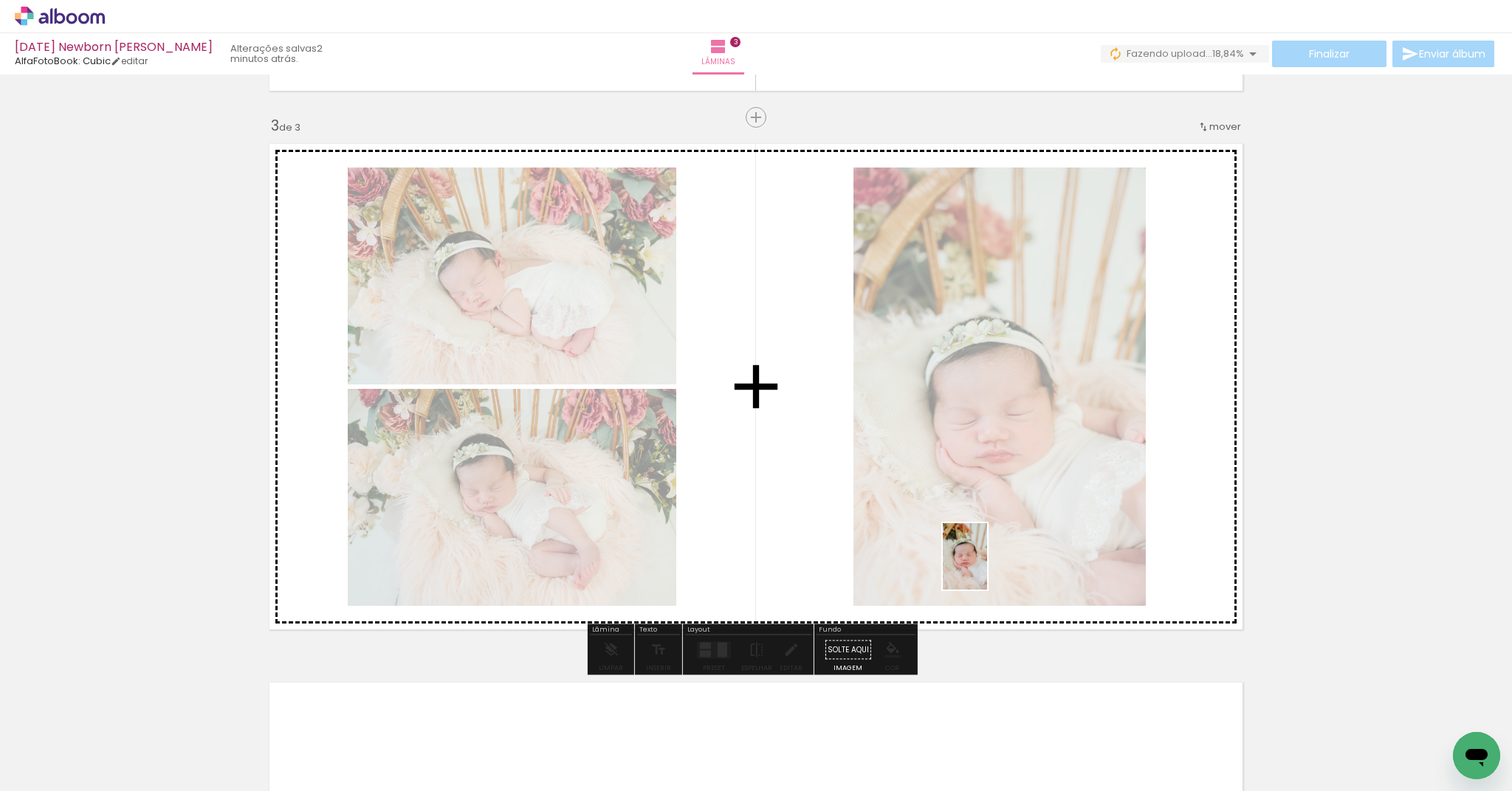
drag, startPoint x: 991, startPoint y: 752, endPoint x: 987, endPoint y: 568, distance: 184.0
click at [987, 568] on quentale-workspace at bounding box center [756, 396] width 1512 height 791
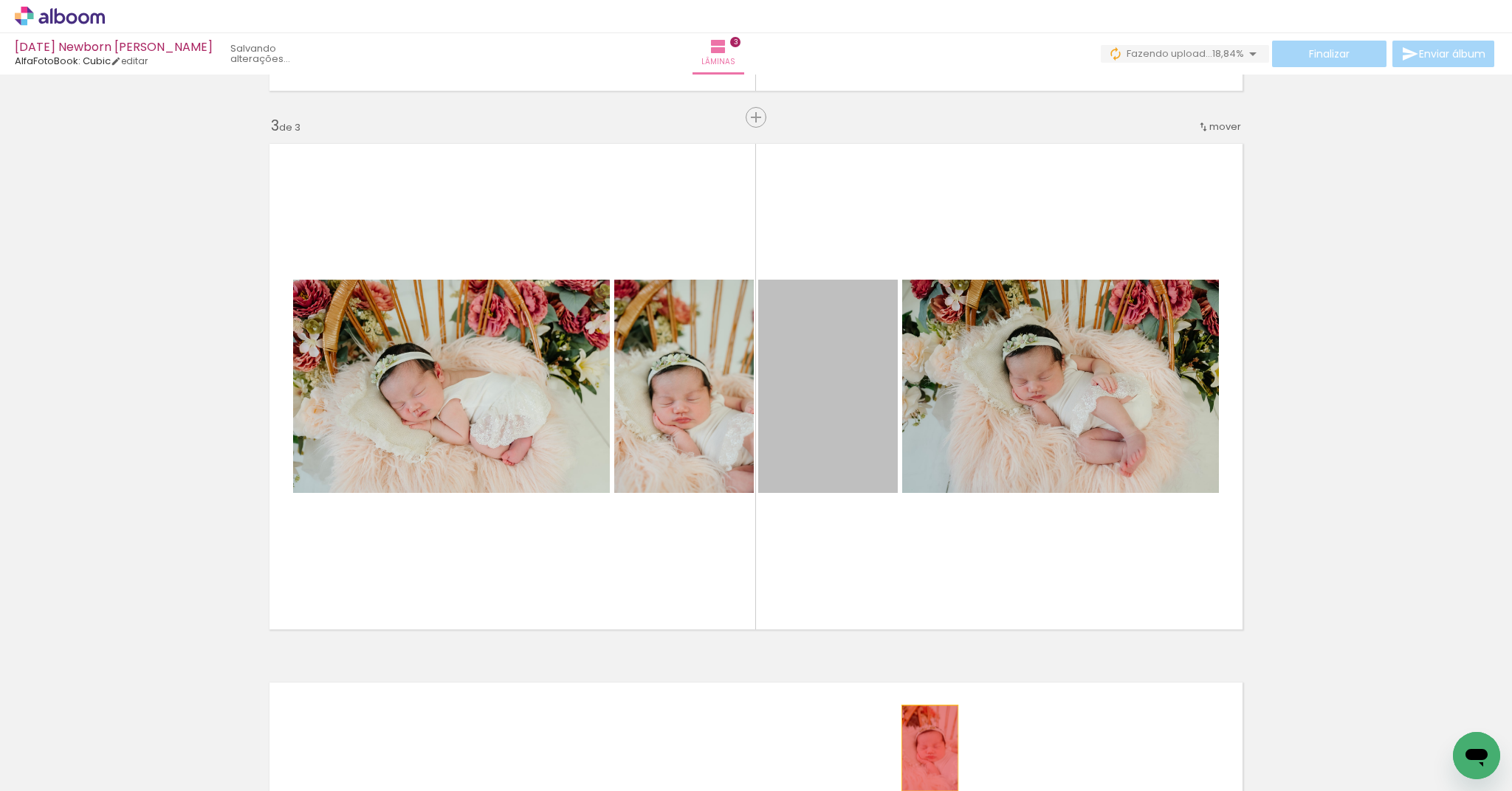
drag, startPoint x: 819, startPoint y: 428, endPoint x: 932, endPoint y: 759, distance: 349.8
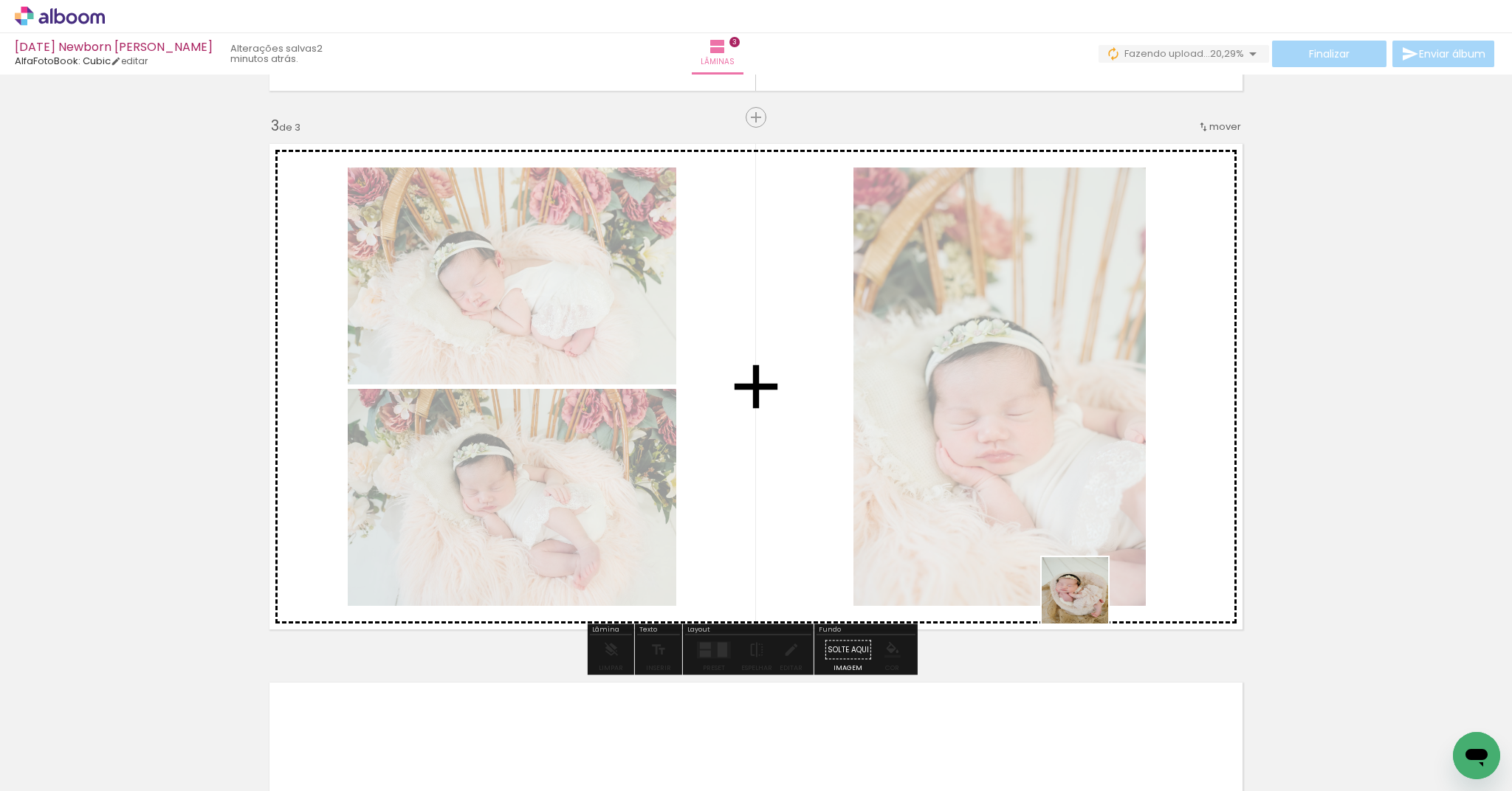
drag, startPoint x: 1158, startPoint y: 754, endPoint x: 1084, endPoint y: 599, distance: 171.8
click at [1084, 599] on quentale-workspace at bounding box center [756, 396] width 1512 height 791
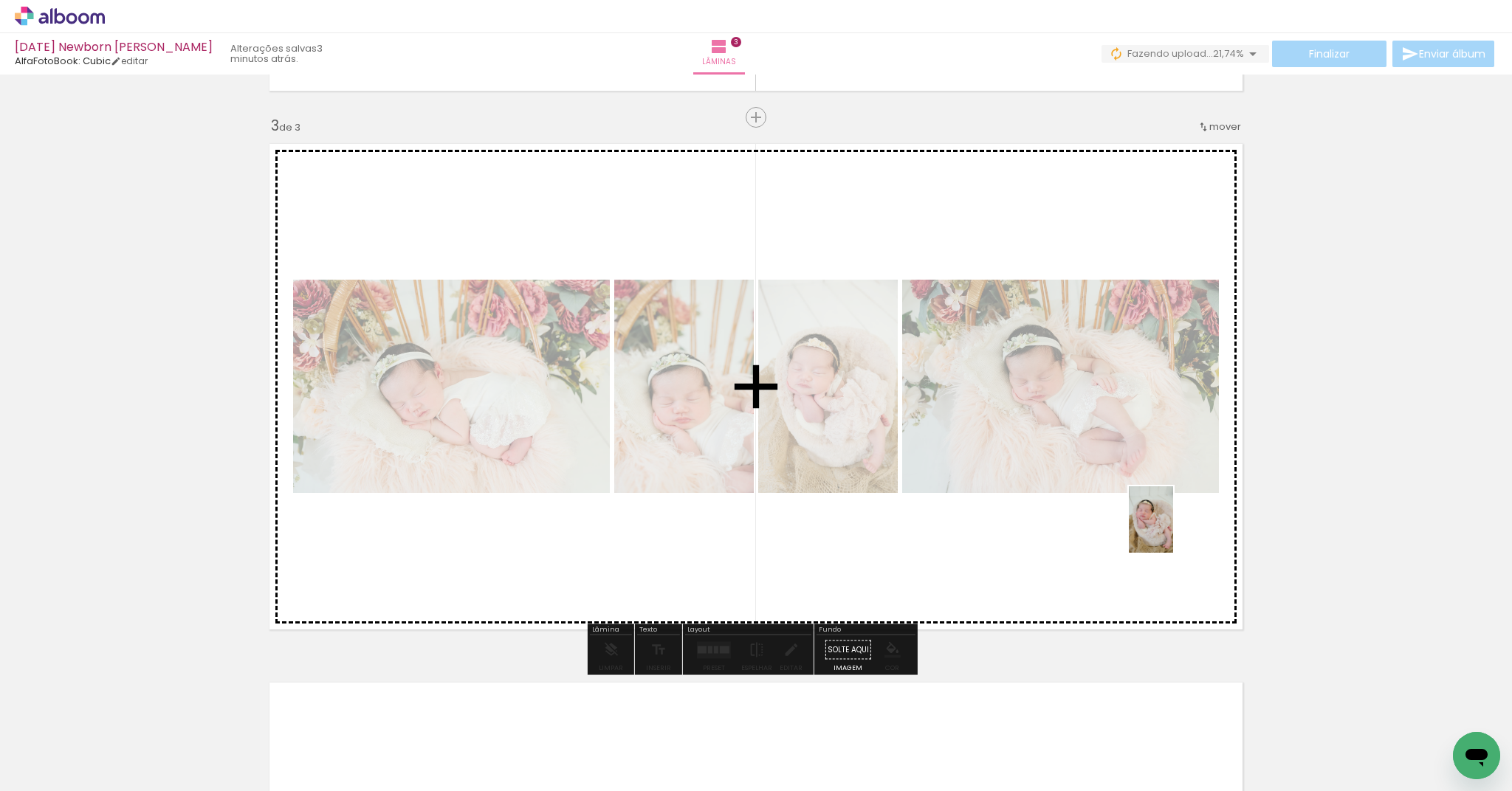
drag, startPoint x: 1381, startPoint y: 752, endPoint x: 1173, endPoint y: 530, distance: 304.2
click at [1173, 530] on quentale-workspace at bounding box center [756, 396] width 1512 height 791
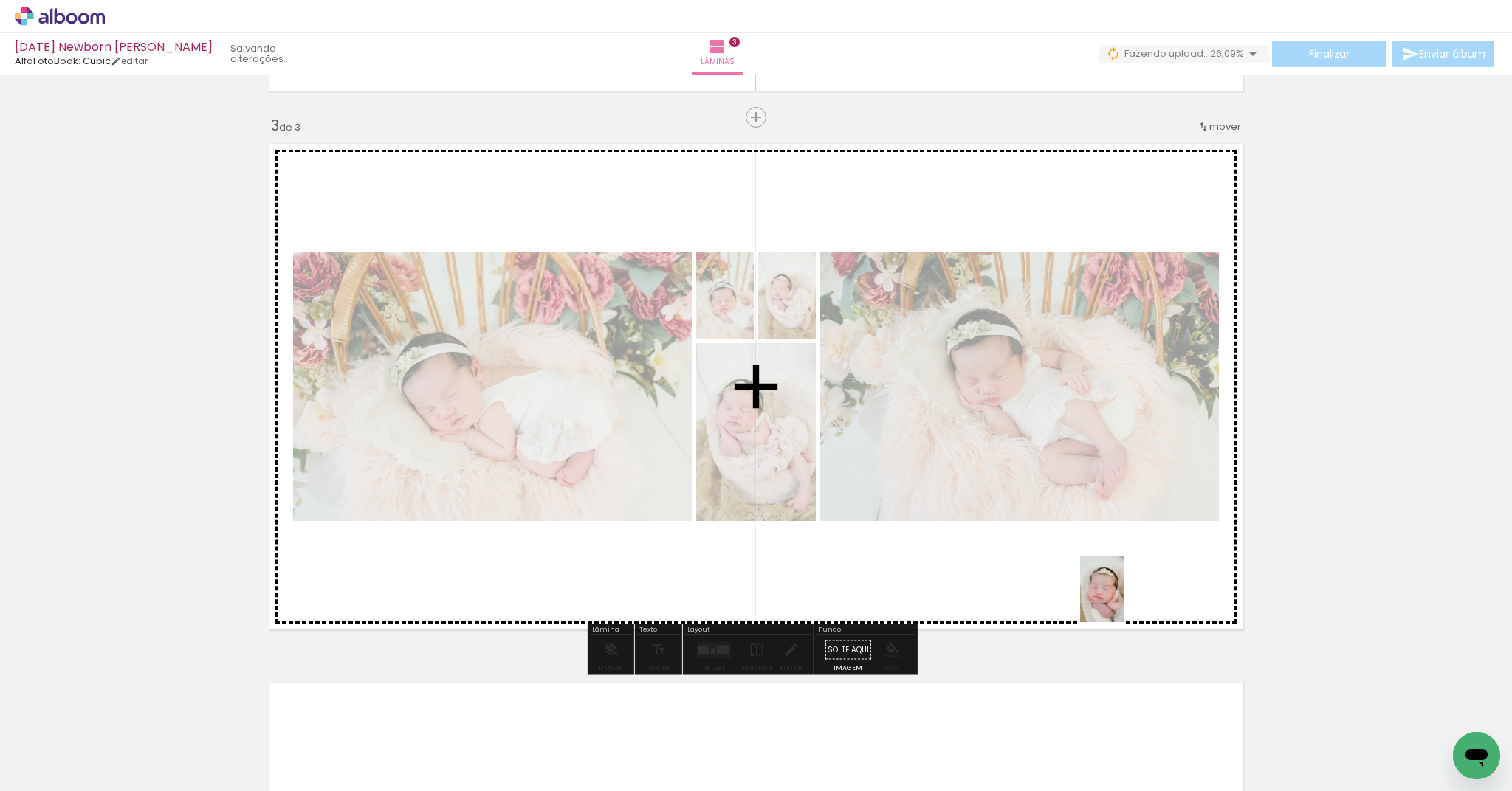
drag, startPoint x: 1225, startPoint y: 756, endPoint x: 1125, endPoint y: 600, distance: 185.3
click at [1125, 600] on quentale-workspace at bounding box center [756, 396] width 1512 height 791
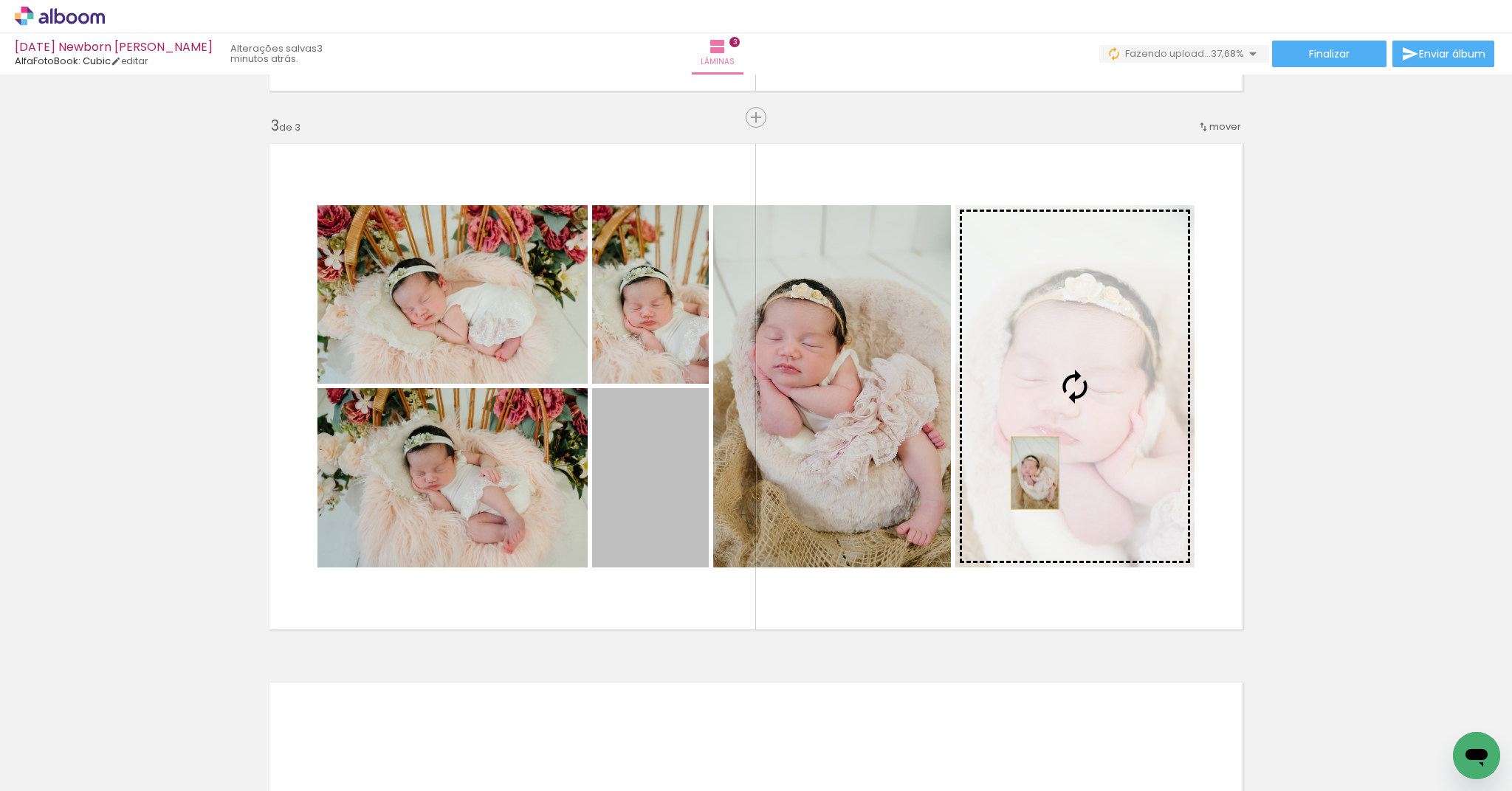
drag, startPoint x: 656, startPoint y: 523, endPoint x: 1029, endPoint y: 473, distance: 376.3
click at [0, 0] on slot at bounding box center [0, 0] width 0 height 0
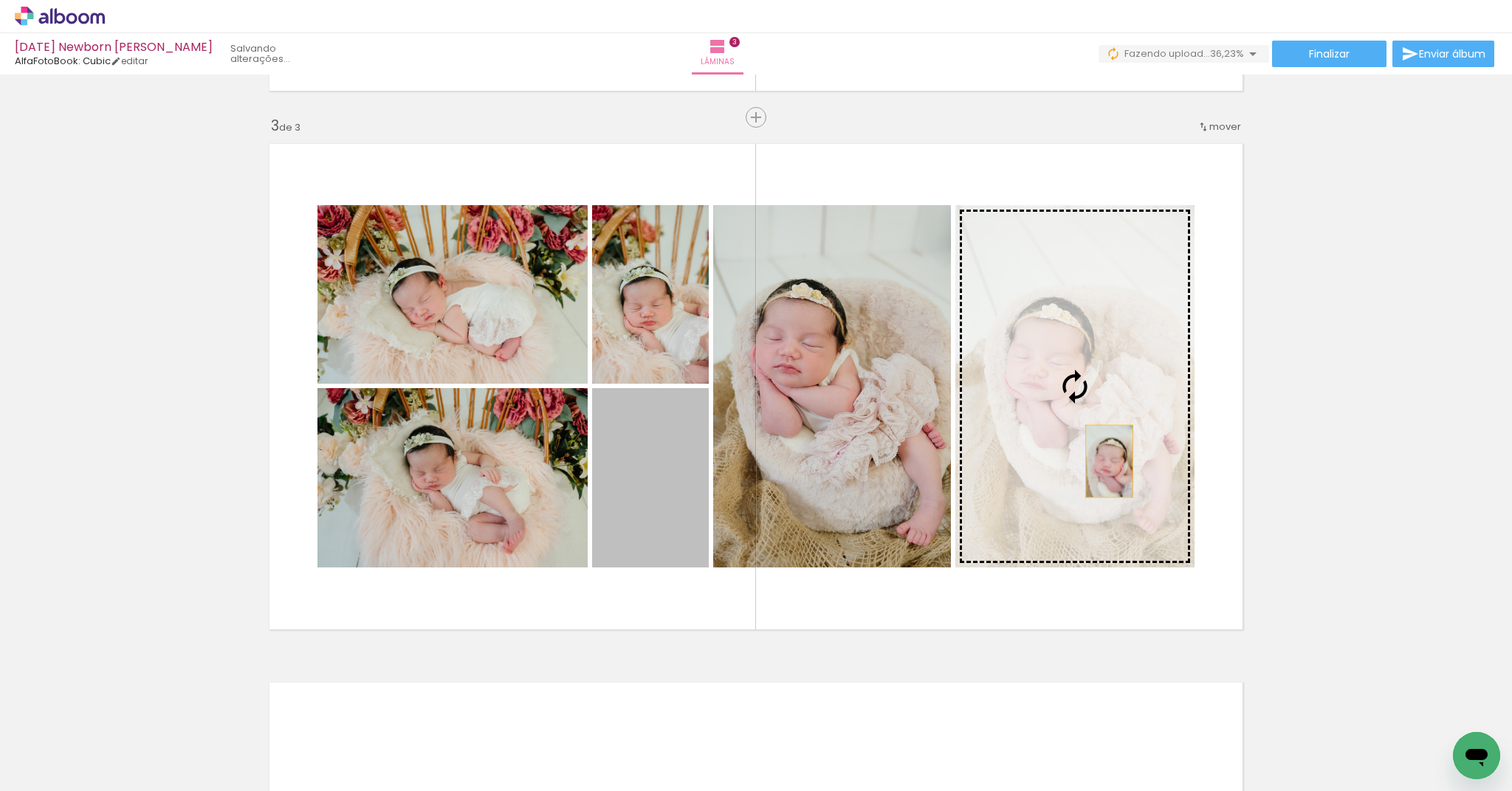
drag, startPoint x: 648, startPoint y: 524, endPoint x: 1104, endPoint y: 461, distance: 460.3
click at [0, 0] on slot at bounding box center [0, 0] width 0 height 0
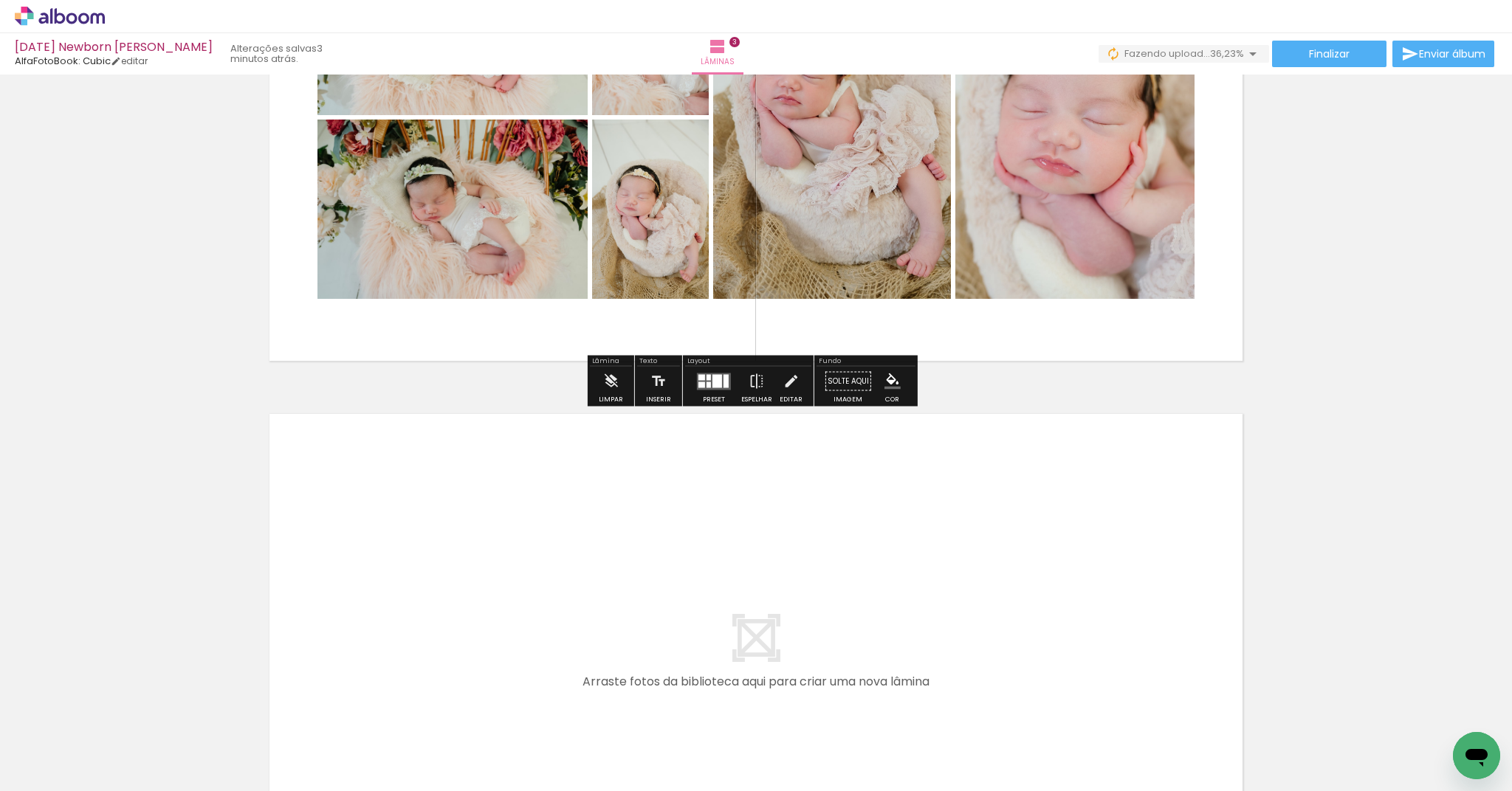
scroll to position [1331, 0]
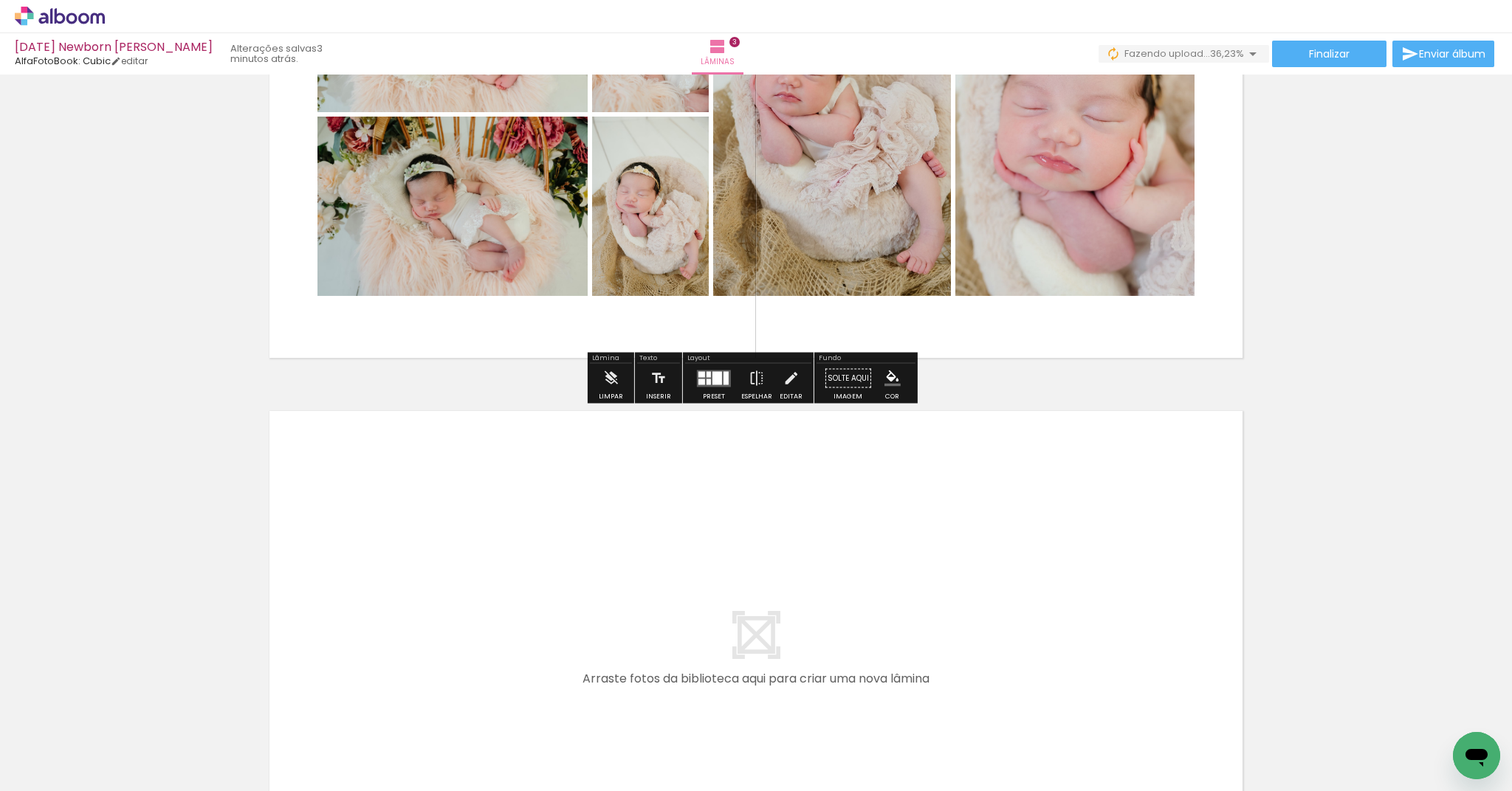
click at [726, 379] on quentale-layouter at bounding box center [714, 378] width 34 height 17
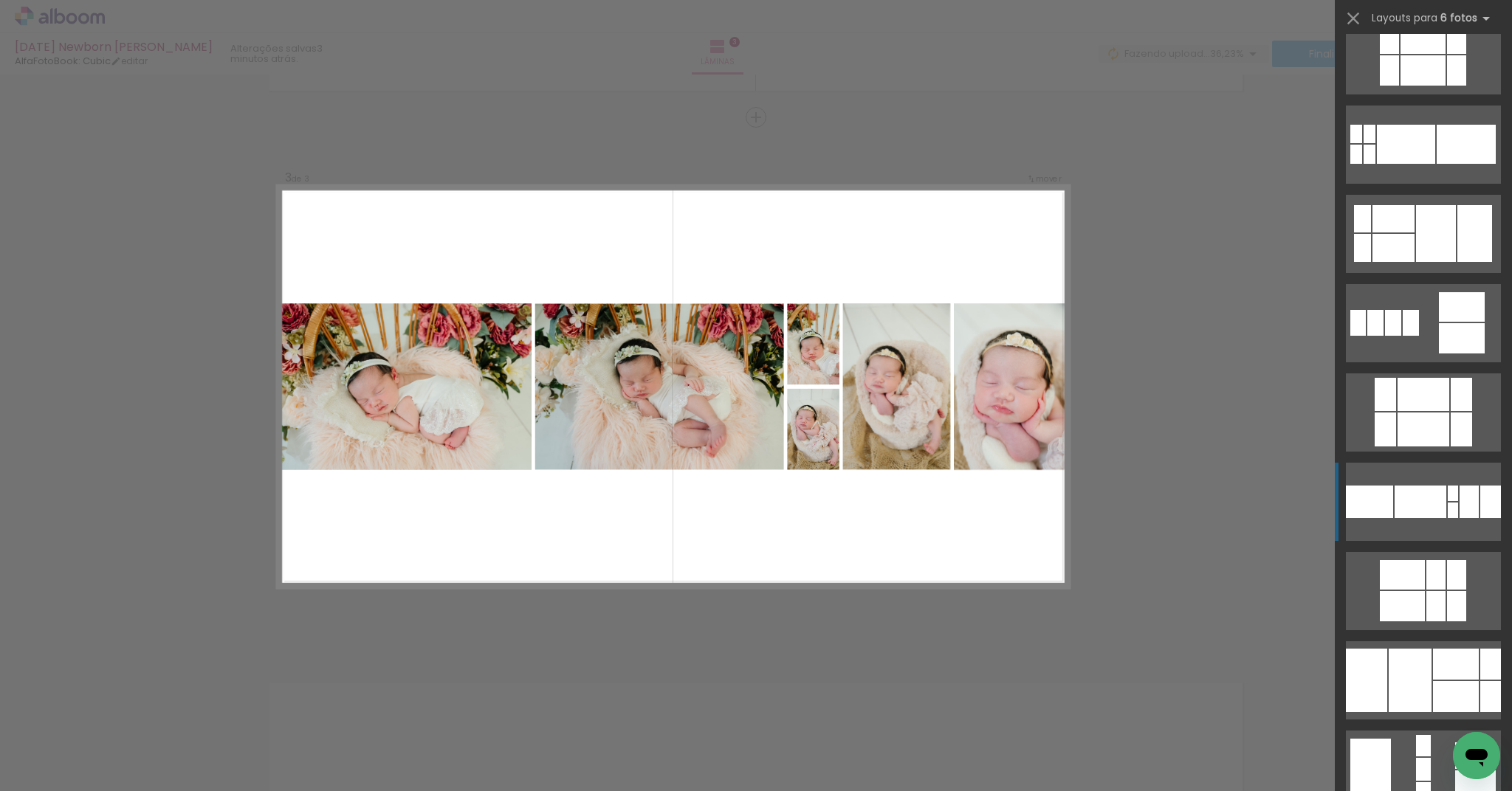
scroll to position [203, 0]
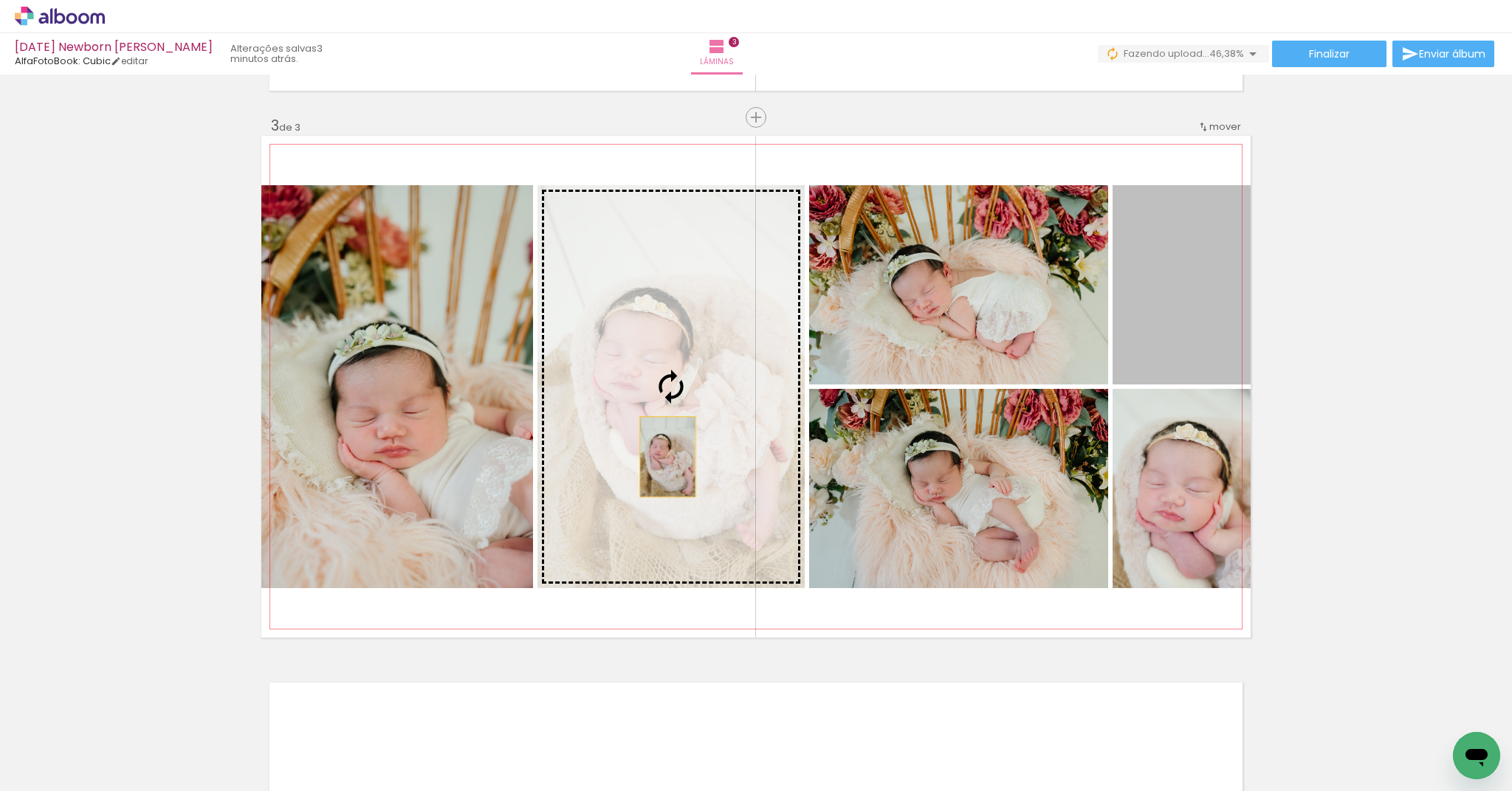
drag, startPoint x: 1165, startPoint y: 352, endPoint x: 662, endPoint y: 457, distance: 513.8
click at [0, 0] on slot at bounding box center [0, 0] width 0 height 0
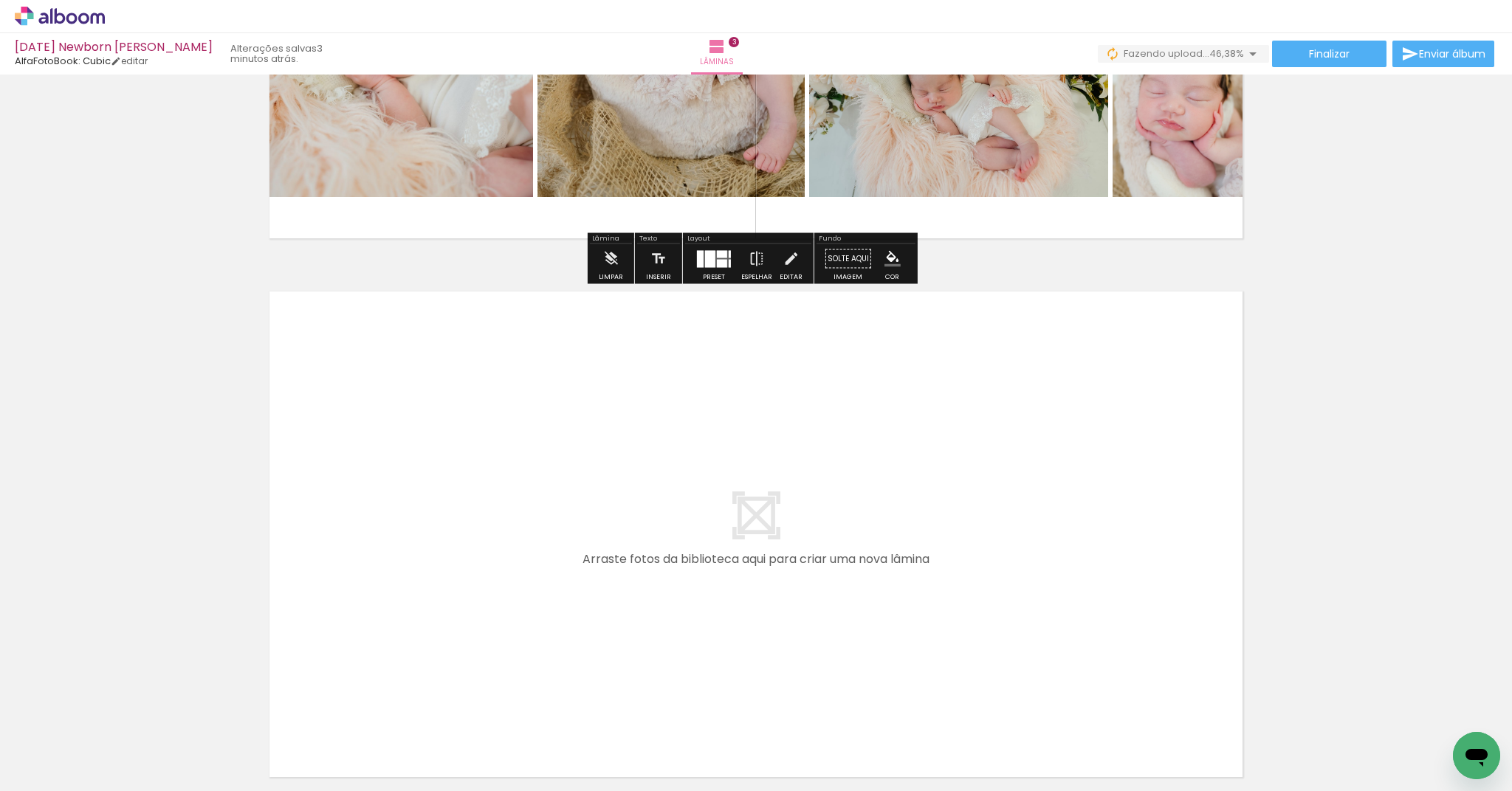
scroll to position [1521, 0]
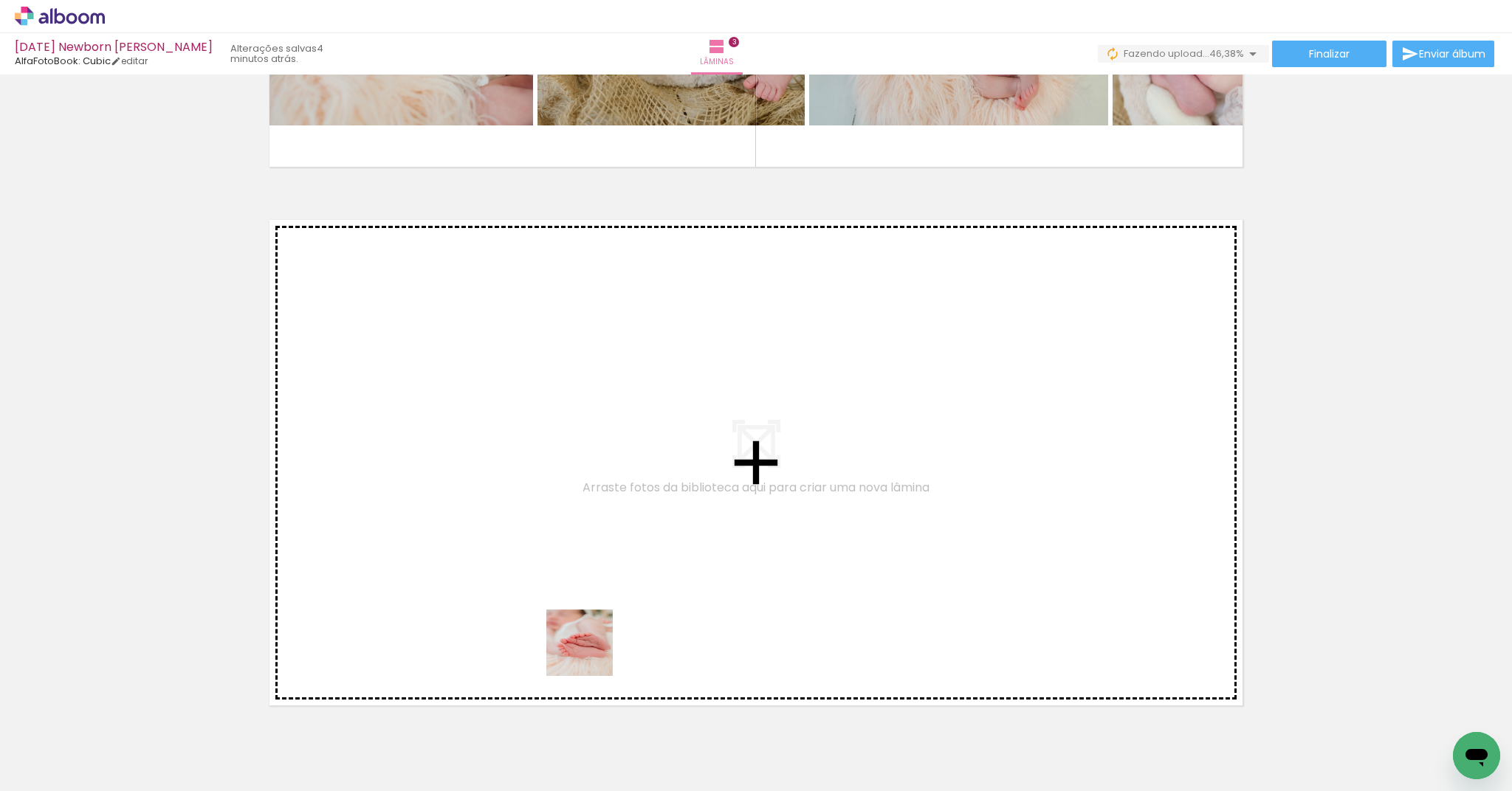
drag, startPoint x: 575, startPoint y: 751, endPoint x: 591, endPoint y: 644, distance: 108.2
click at [591, 644] on quentale-workspace at bounding box center [756, 396] width 1512 height 791
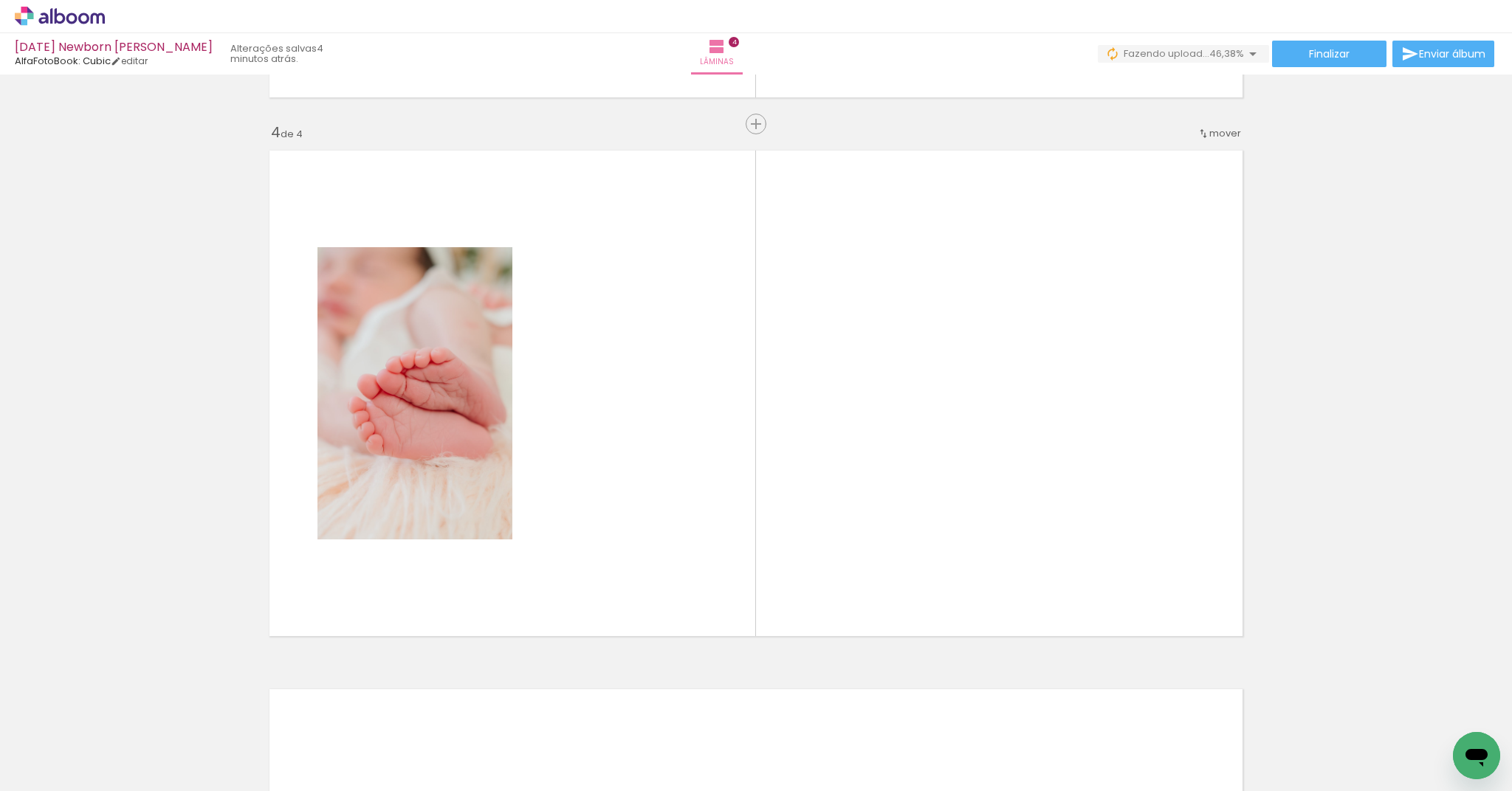
scroll to position [1597, 0]
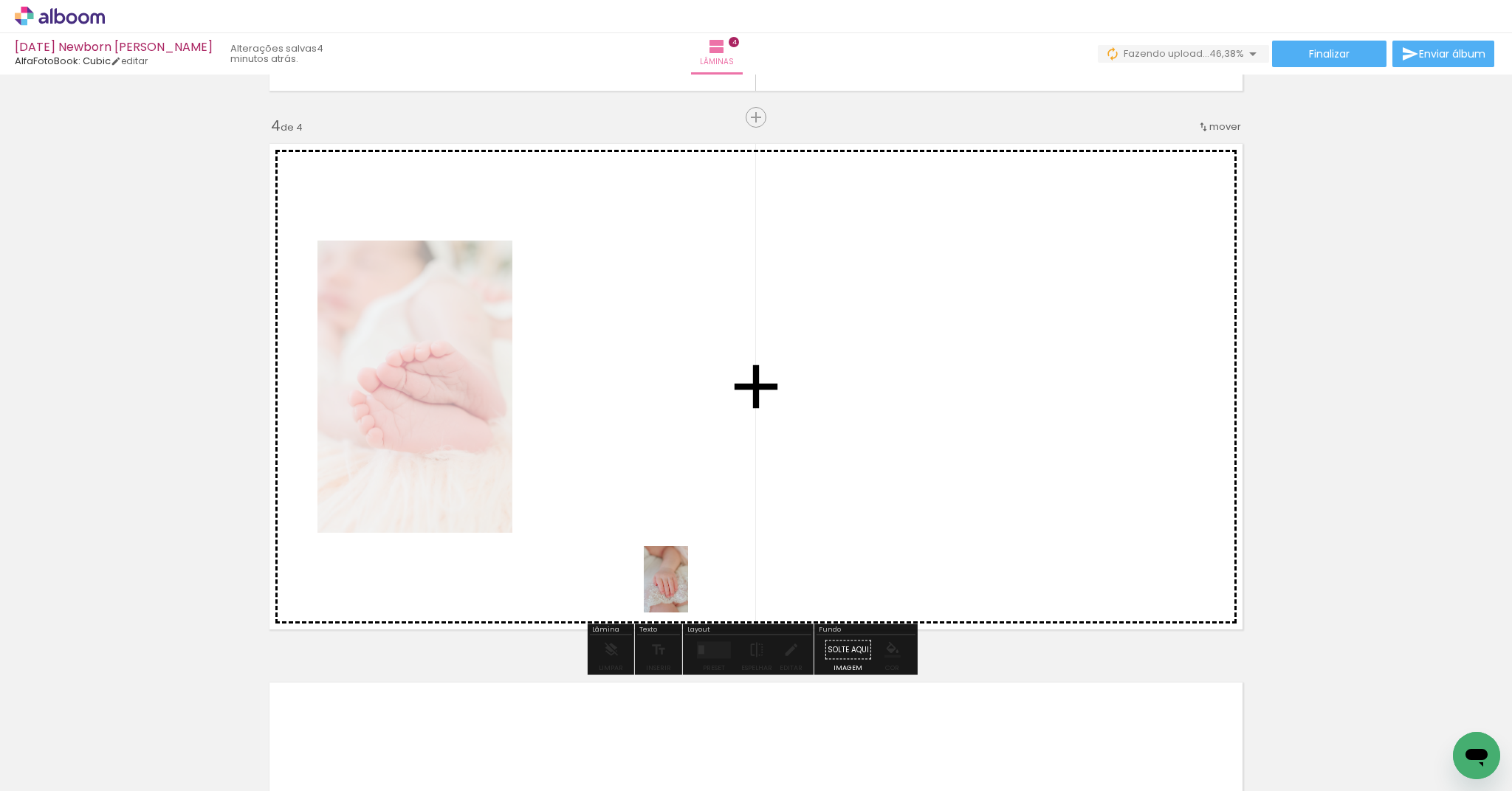
drag, startPoint x: 654, startPoint y: 737, endPoint x: 688, endPoint y: 590, distance: 150.9
click at [688, 590] on quentale-workspace at bounding box center [756, 396] width 1512 height 791
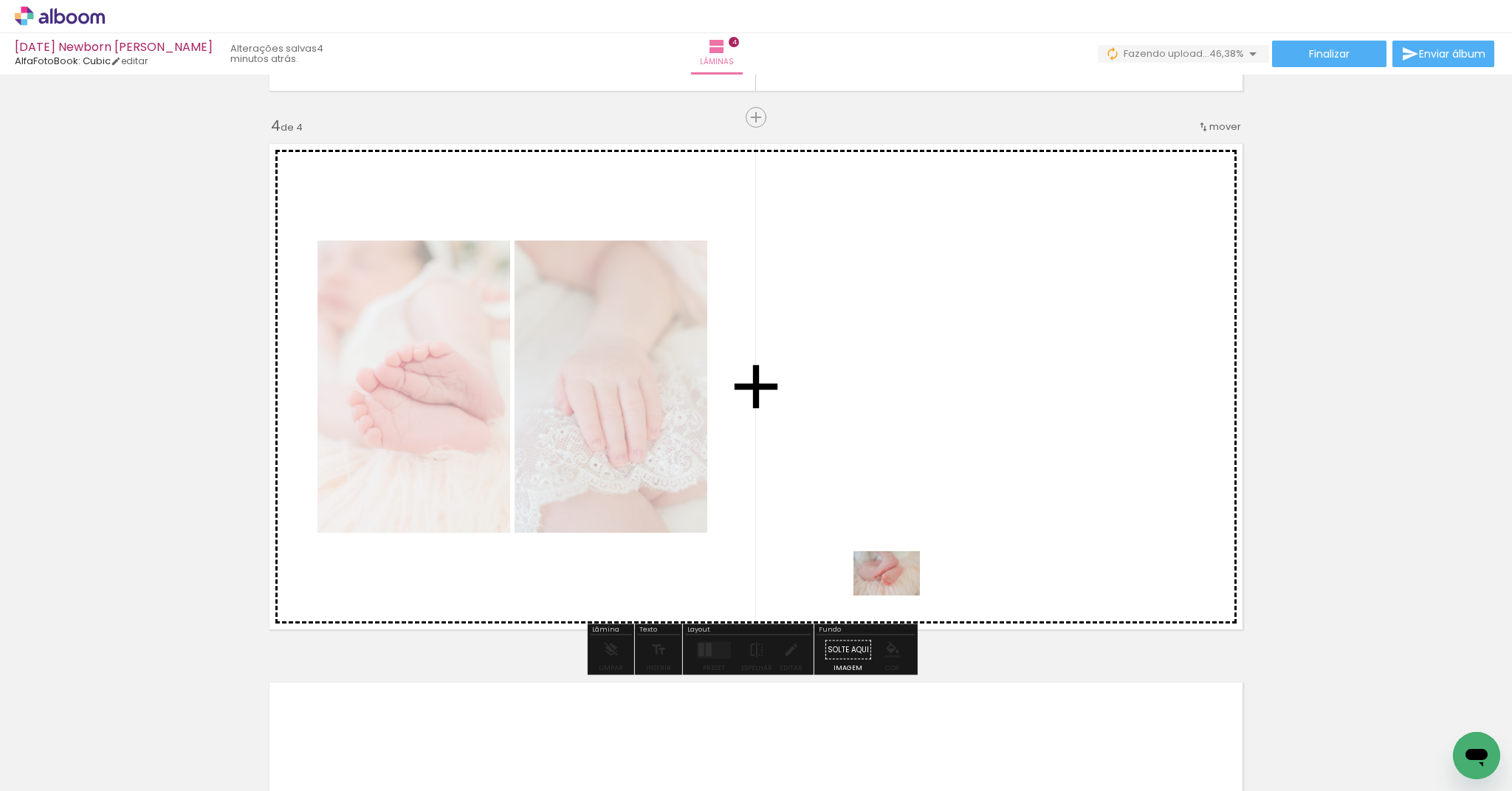
drag, startPoint x: 892, startPoint y: 724, endPoint x: 899, endPoint y: 581, distance: 143.2
click at [899, 581] on quentale-workspace at bounding box center [756, 396] width 1512 height 791
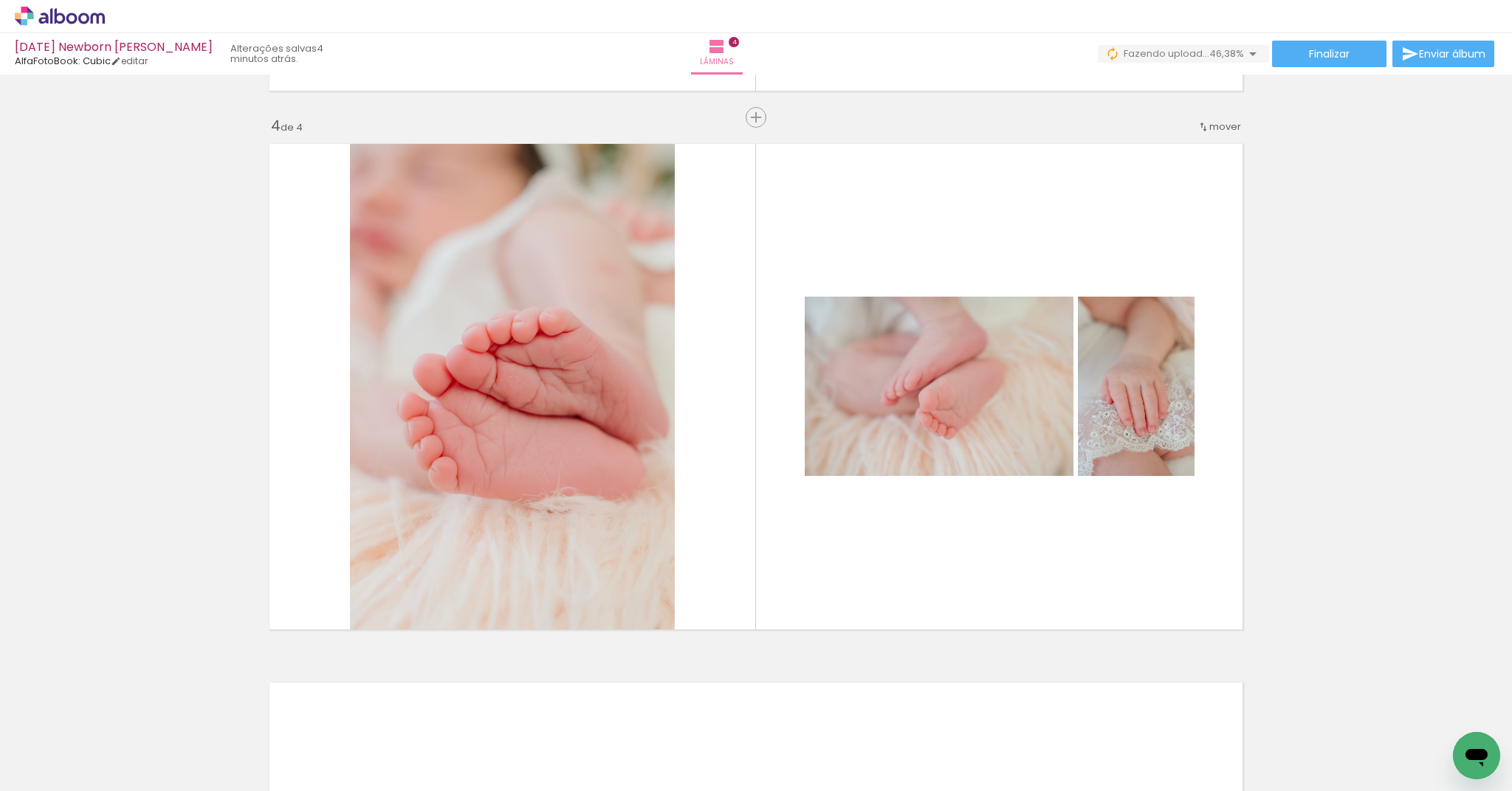
scroll to position [0, 1073]
drag, startPoint x: 416, startPoint y: 788, endPoint x: 686, endPoint y: 790, distance: 270.0
click at [121, 790] on iron-horizontal-list at bounding box center [105, 745] width 30 height 92
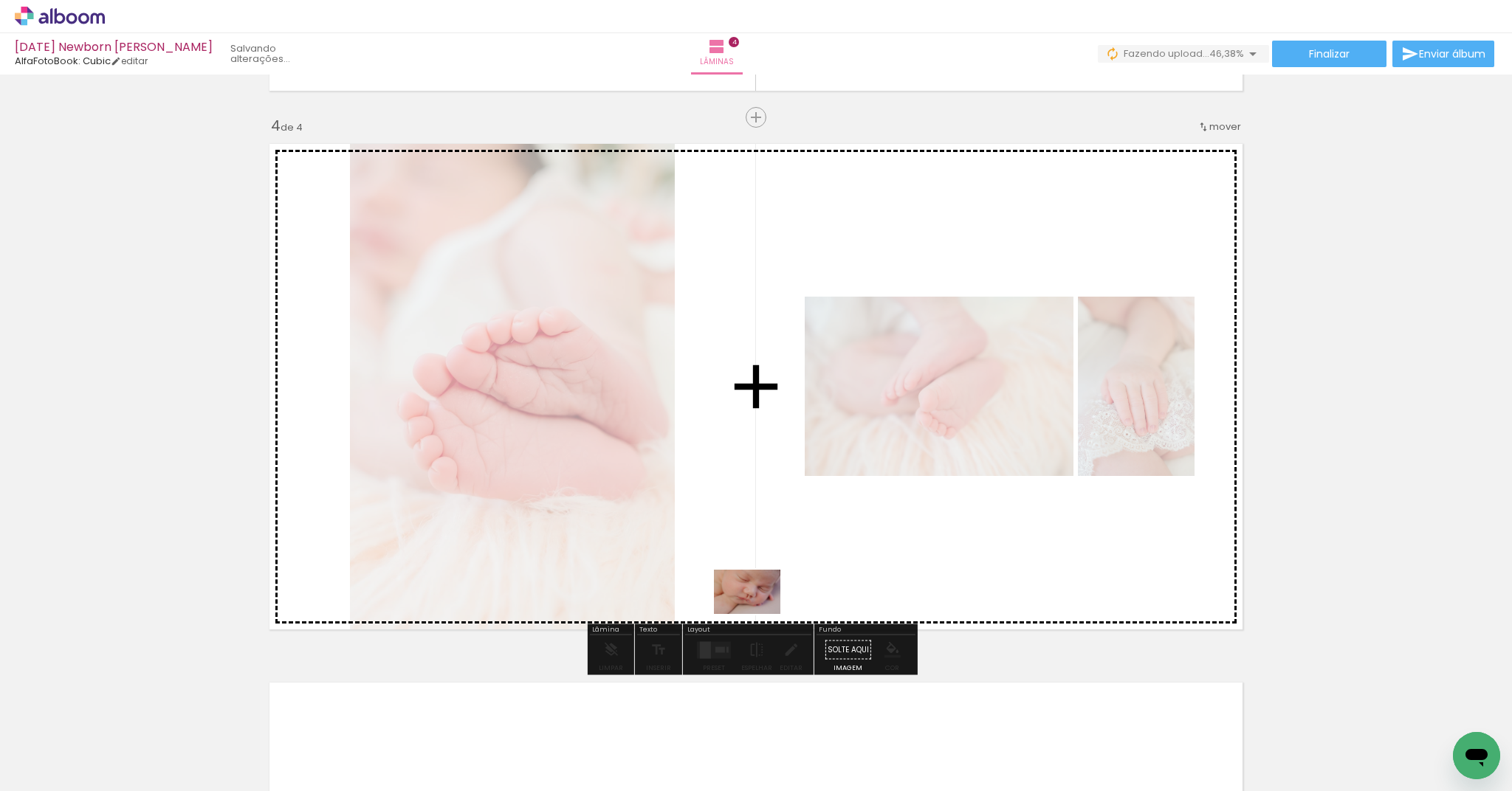
drag, startPoint x: 665, startPoint y: 748, endPoint x: 759, endPoint y: 614, distance: 163.7
click at [759, 614] on quentale-workspace at bounding box center [756, 396] width 1512 height 791
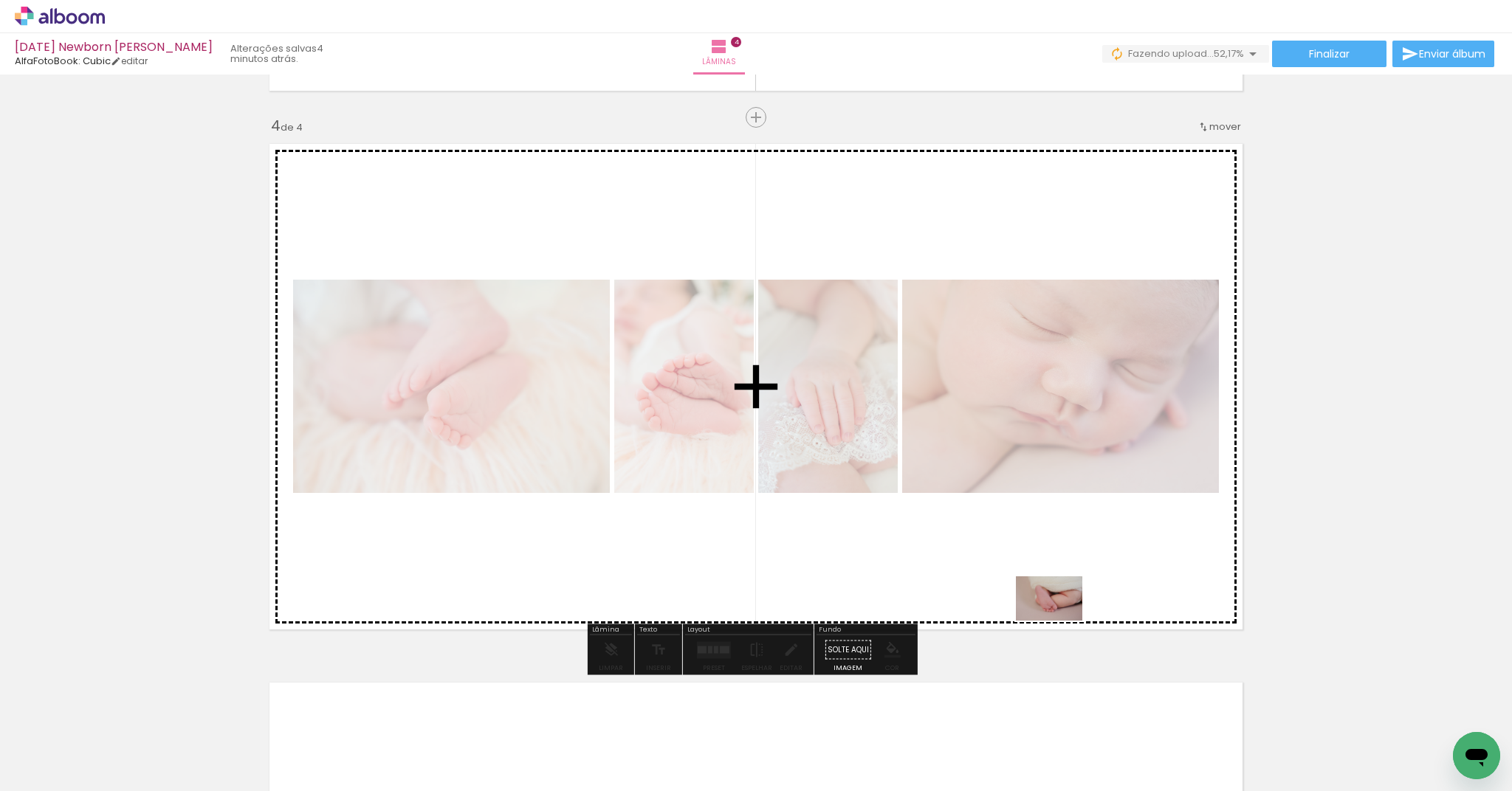
drag, startPoint x: 1076, startPoint y: 756, endPoint x: 1060, endPoint y: 621, distance: 135.9
click at [1060, 621] on quentale-workspace at bounding box center [756, 396] width 1512 height 791
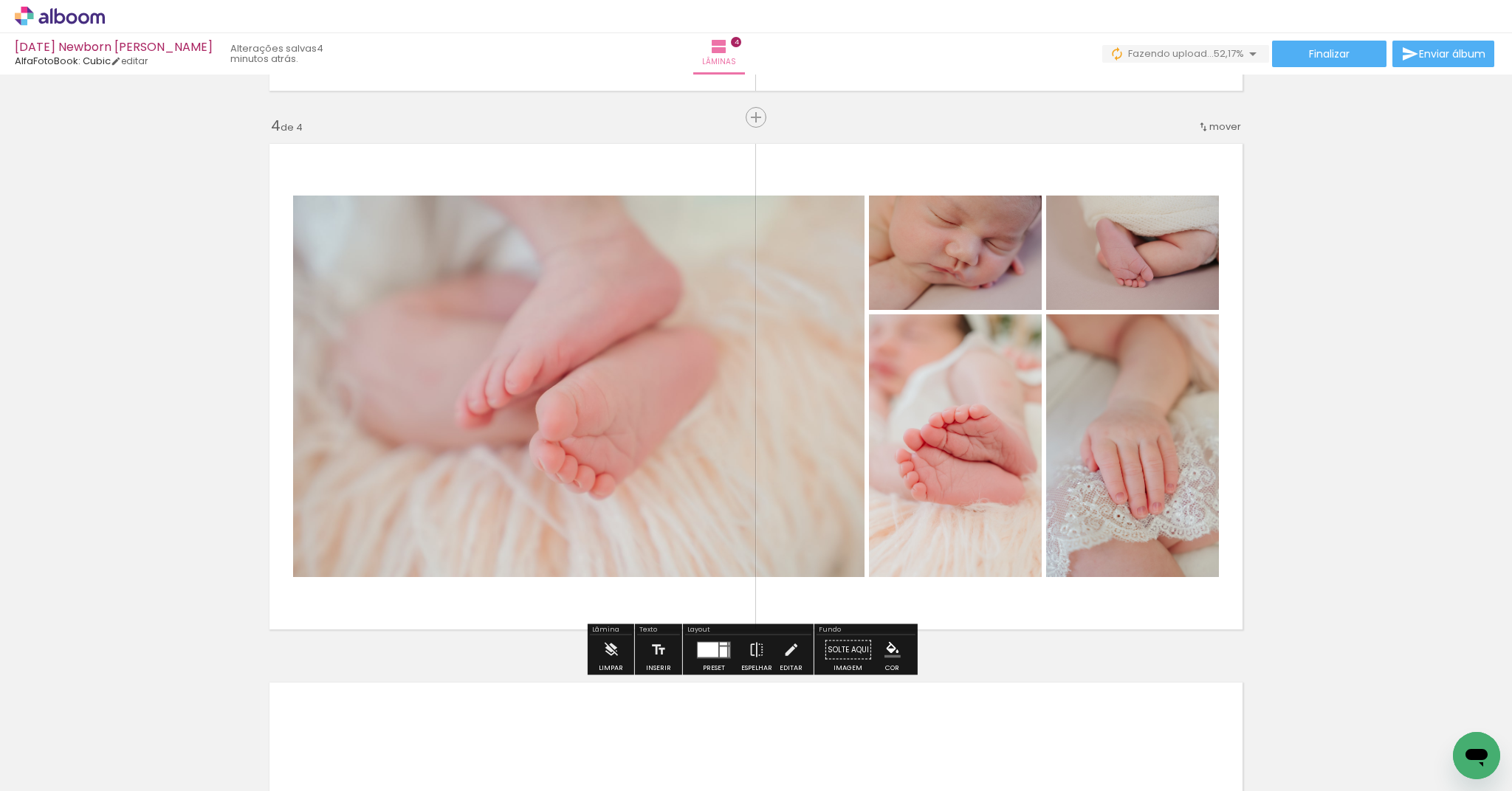
scroll to position [0, 1154]
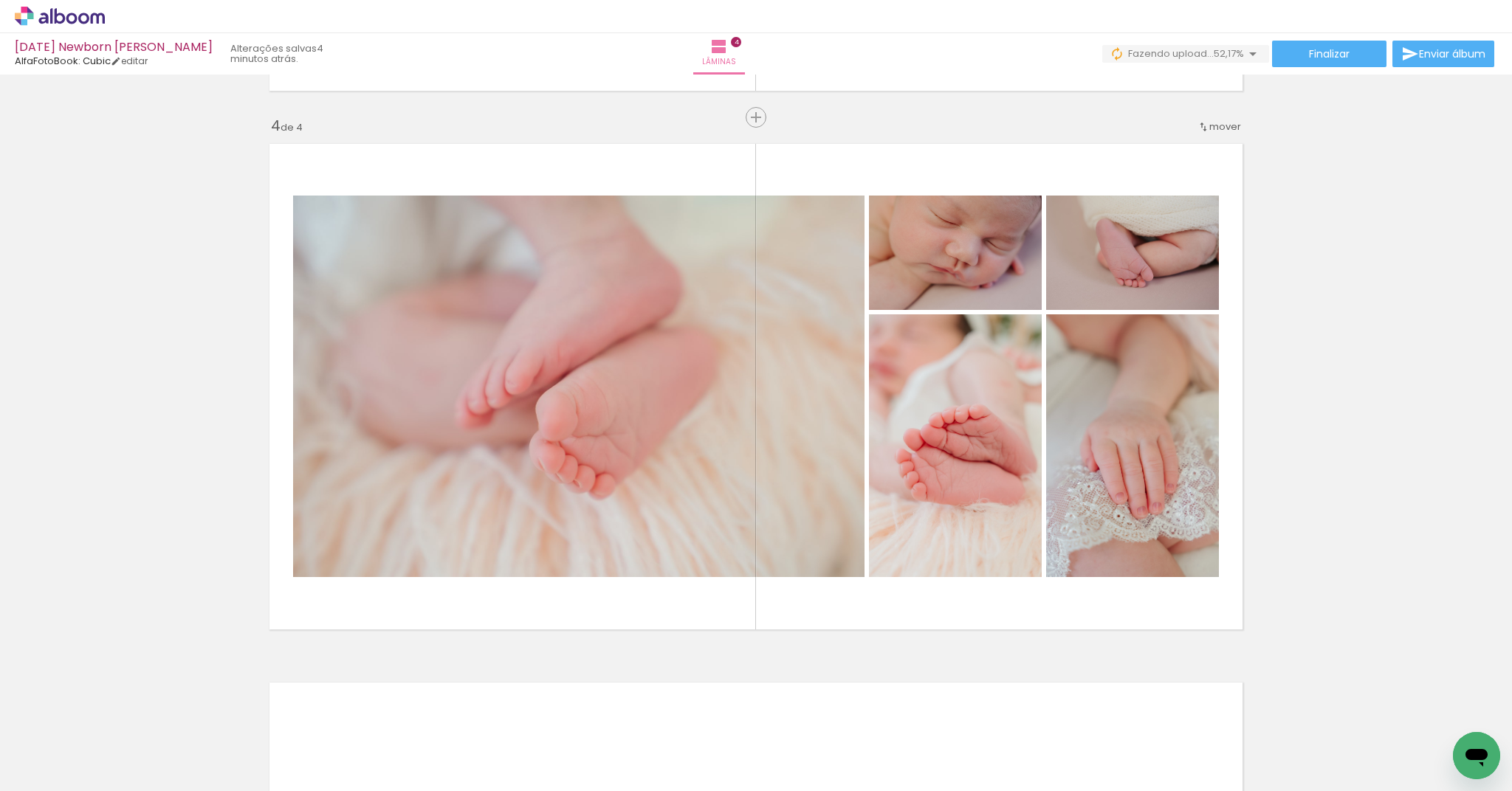
drag, startPoint x: 694, startPoint y: 786, endPoint x: 1000, endPoint y: 790, distance: 306.0
click at [121, 790] on iron-horizontal-list at bounding box center [105, 745] width 30 height 92
drag, startPoint x: 716, startPoint y: 787, endPoint x: 883, endPoint y: 790, distance: 167.0
click at [121, 790] on iron-horizontal-list at bounding box center [105, 745] width 30 height 92
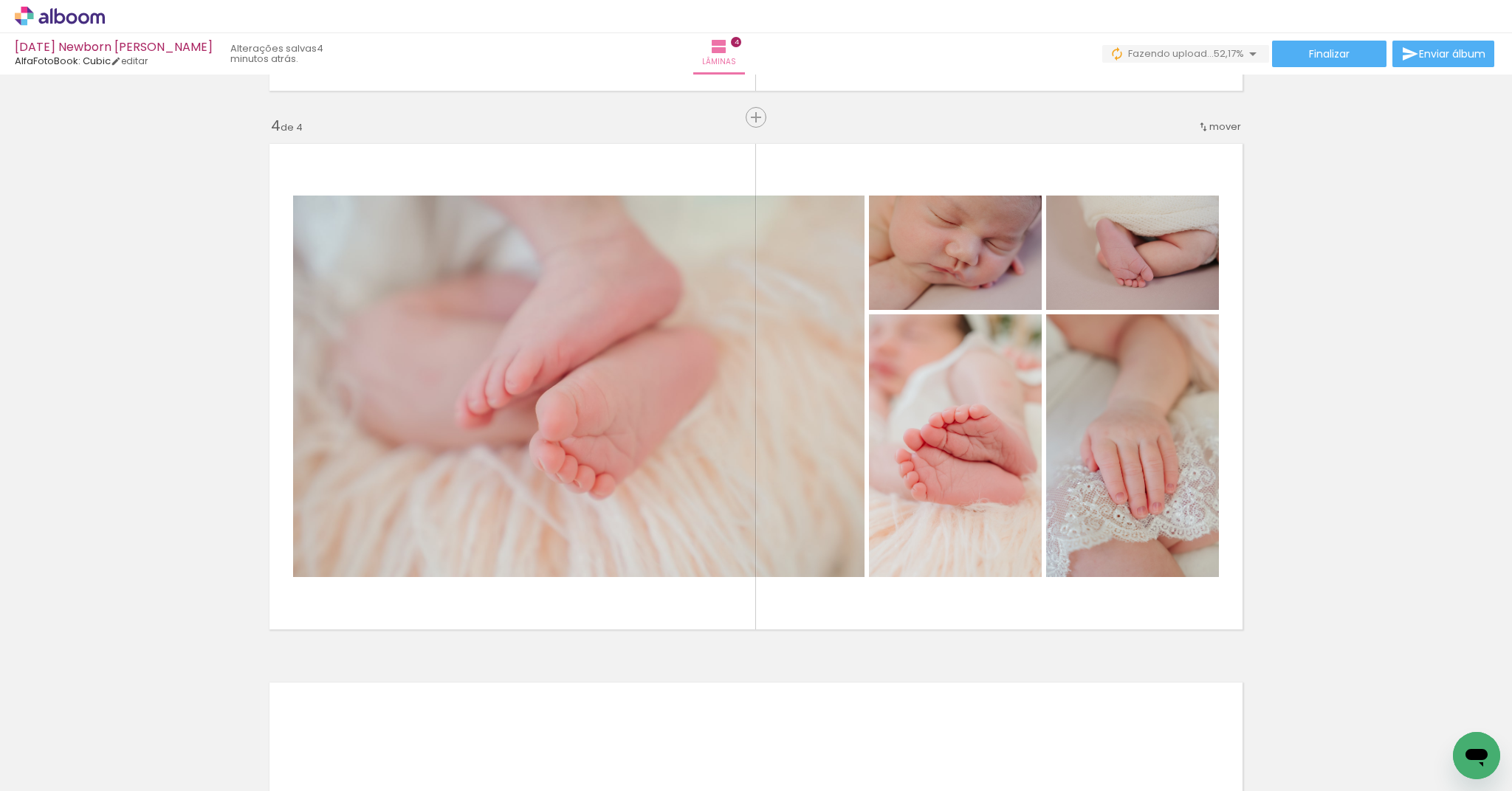
scroll to position [0, 1906]
click at [121, 790] on iron-horizontal-list at bounding box center [105, 745] width 30 height 92
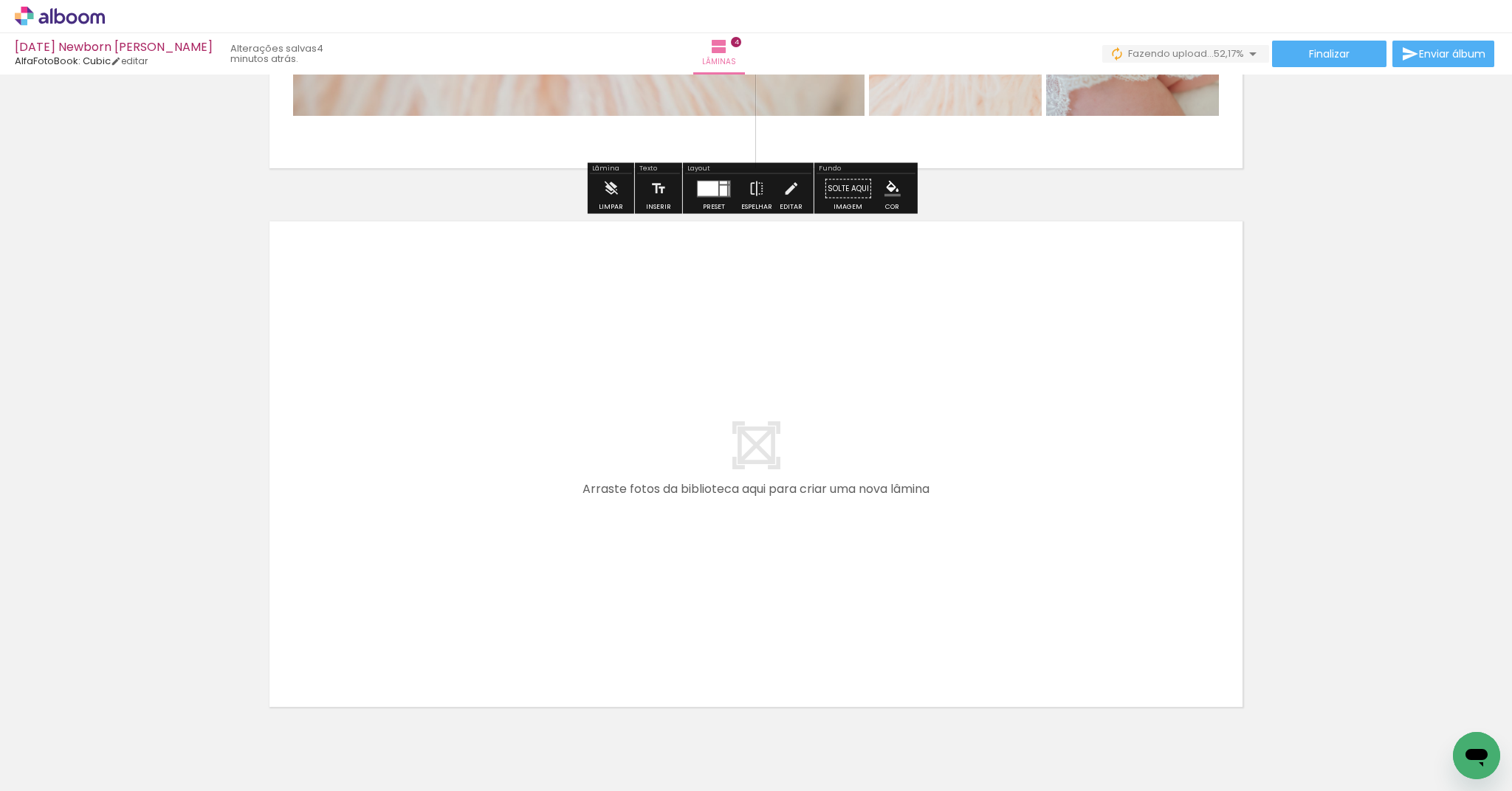
scroll to position [2127, 0]
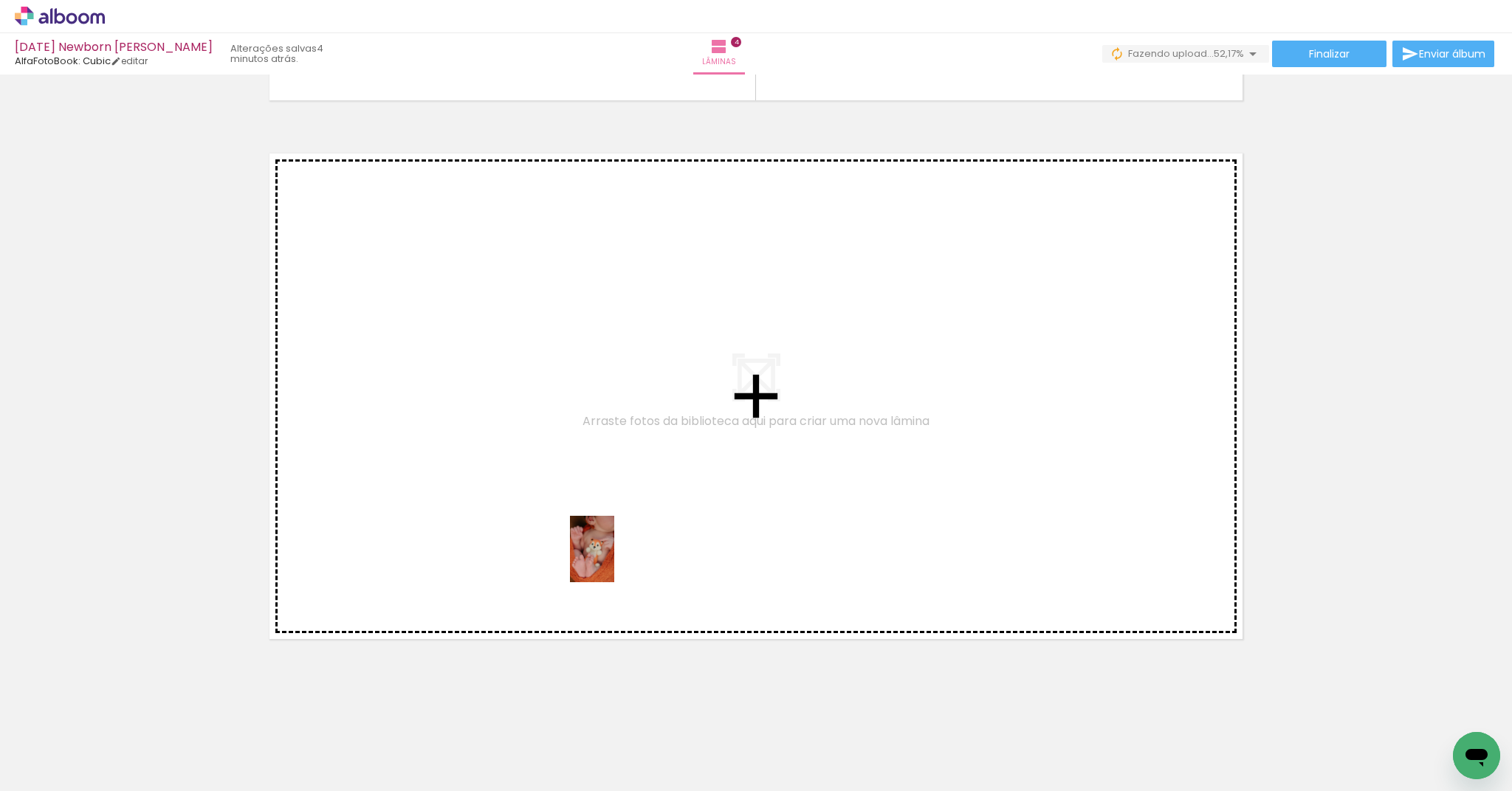
drag, startPoint x: 557, startPoint y: 760, endPoint x: 614, endPoint y: 560, distance: 208.0
click at [614, 560] on quentale-workspace at bounding box center [756, 396] width 1512 height 791
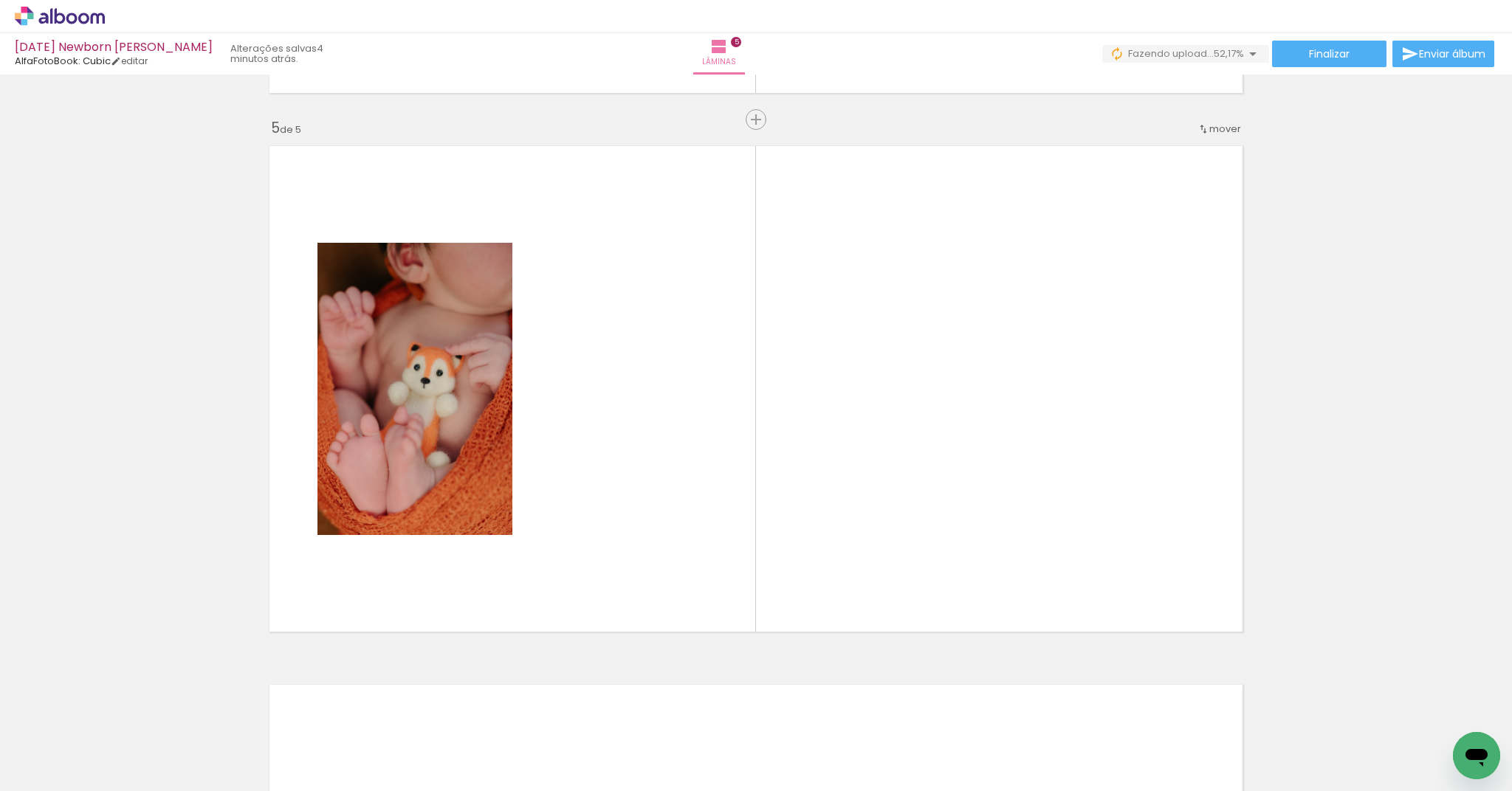
scroll to position [2136, 0]
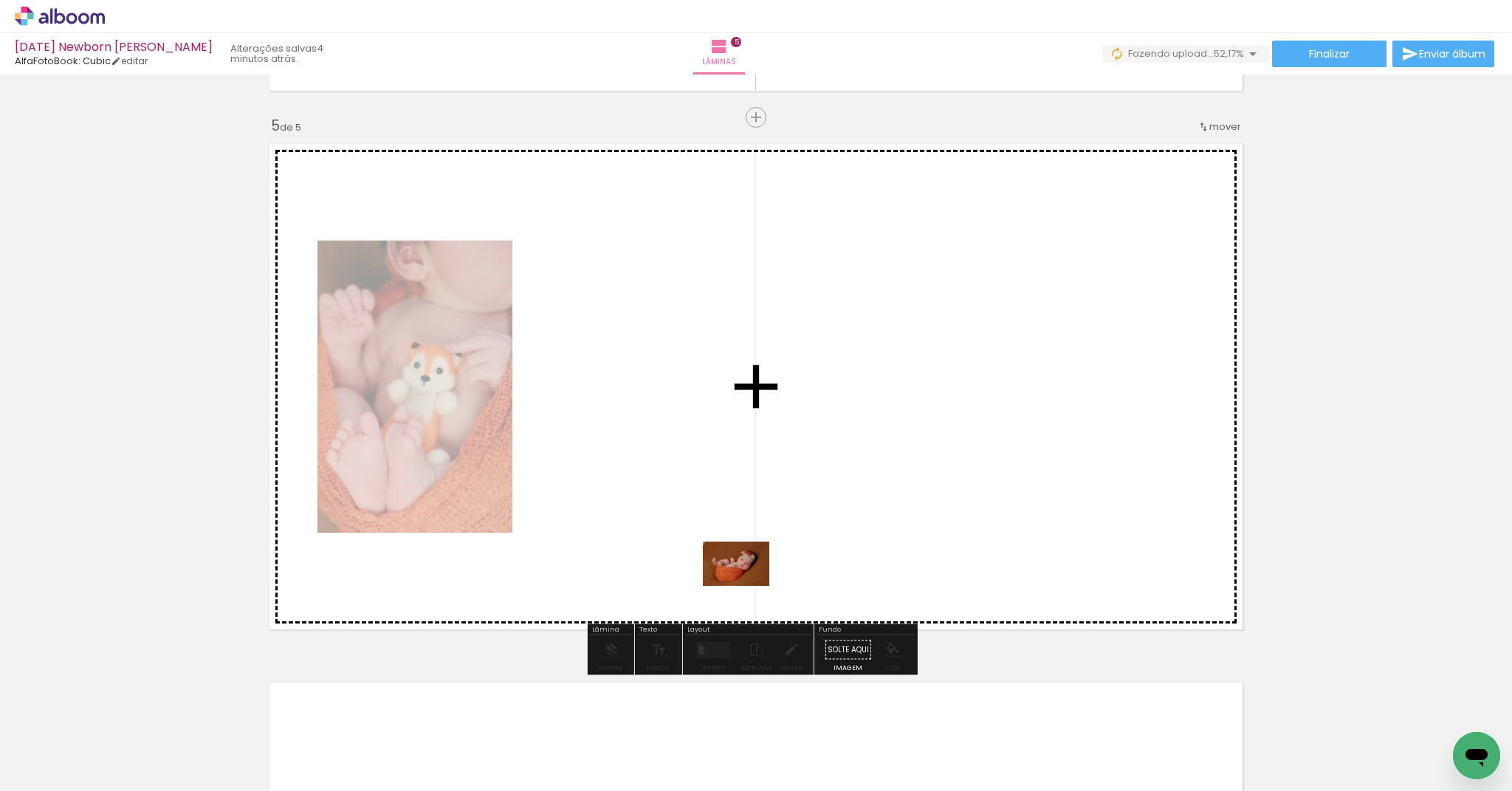
drag, startPoint x: 738, startPoint y: 752, endPoint x: 747, endPoint y: 586, distance: 166.2
click at [747, 586] on quentale-workspace at bounding box center [756, 396] width 1512 height 791
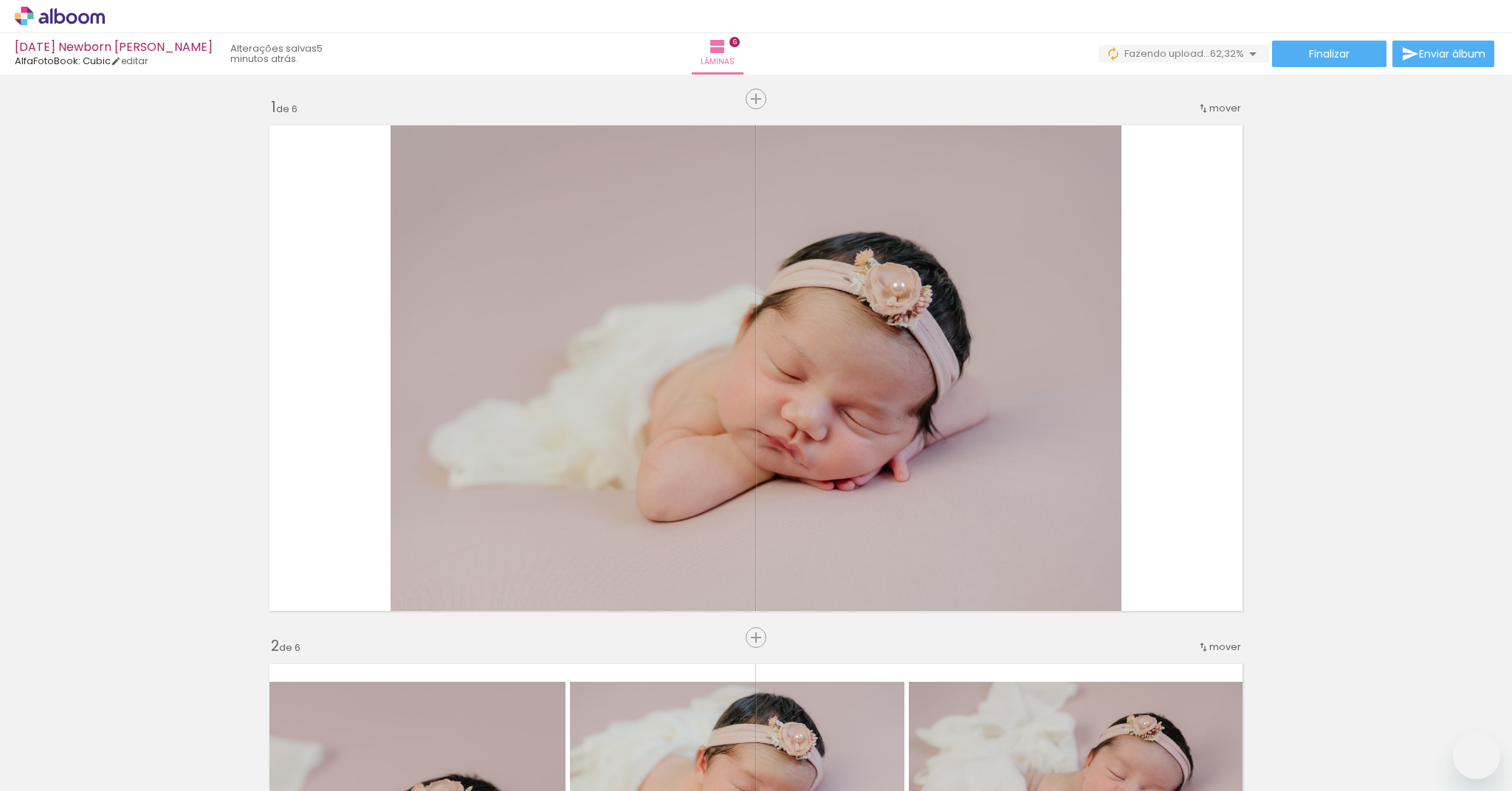
click at [121, 790] on iron-horizontal-list at bounding box center [105, 745] width 30 height 92
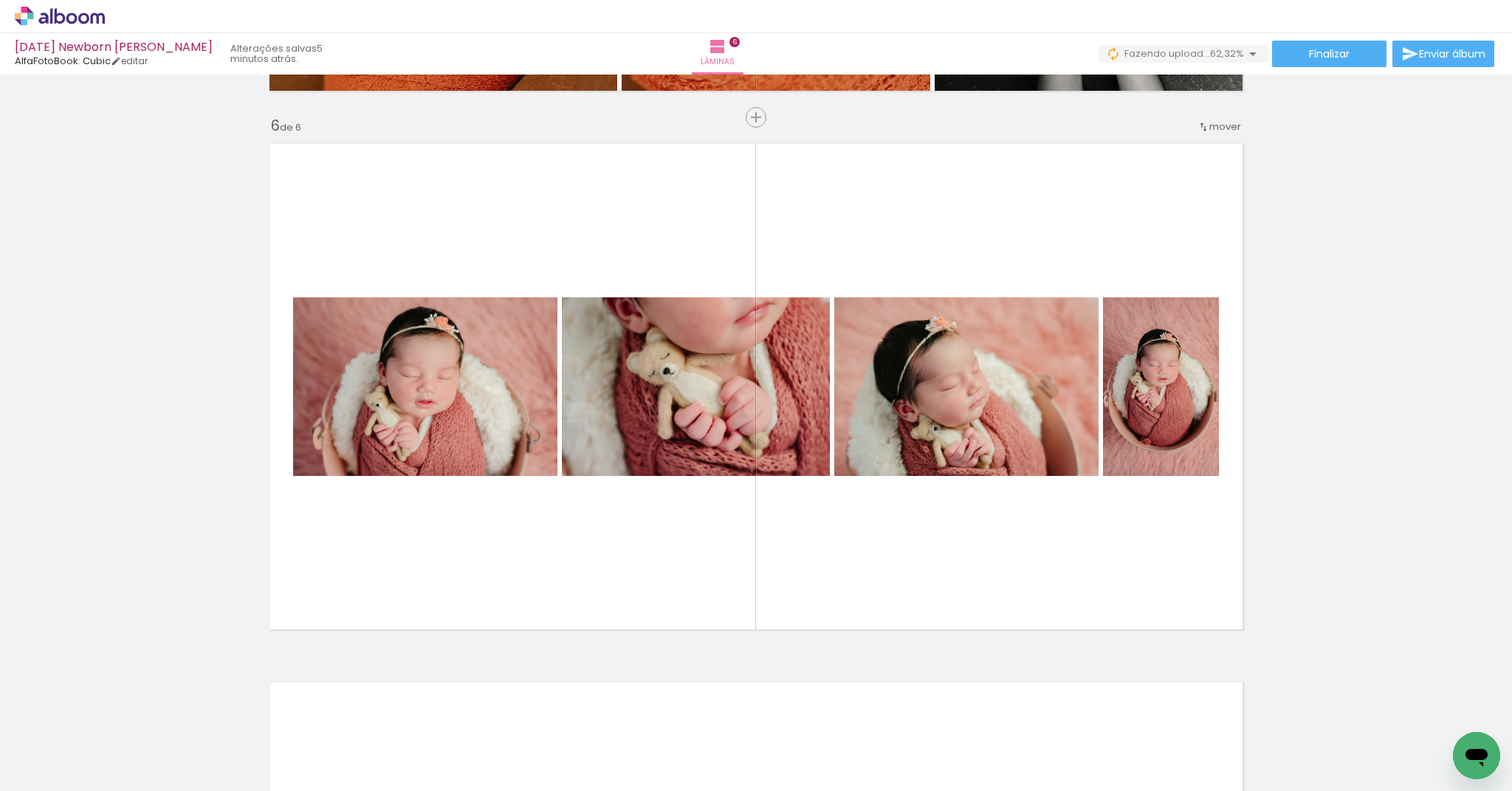
click at [121, 790] on iron-horizontal-list at bounding box center [105, 745] width 30 height 92
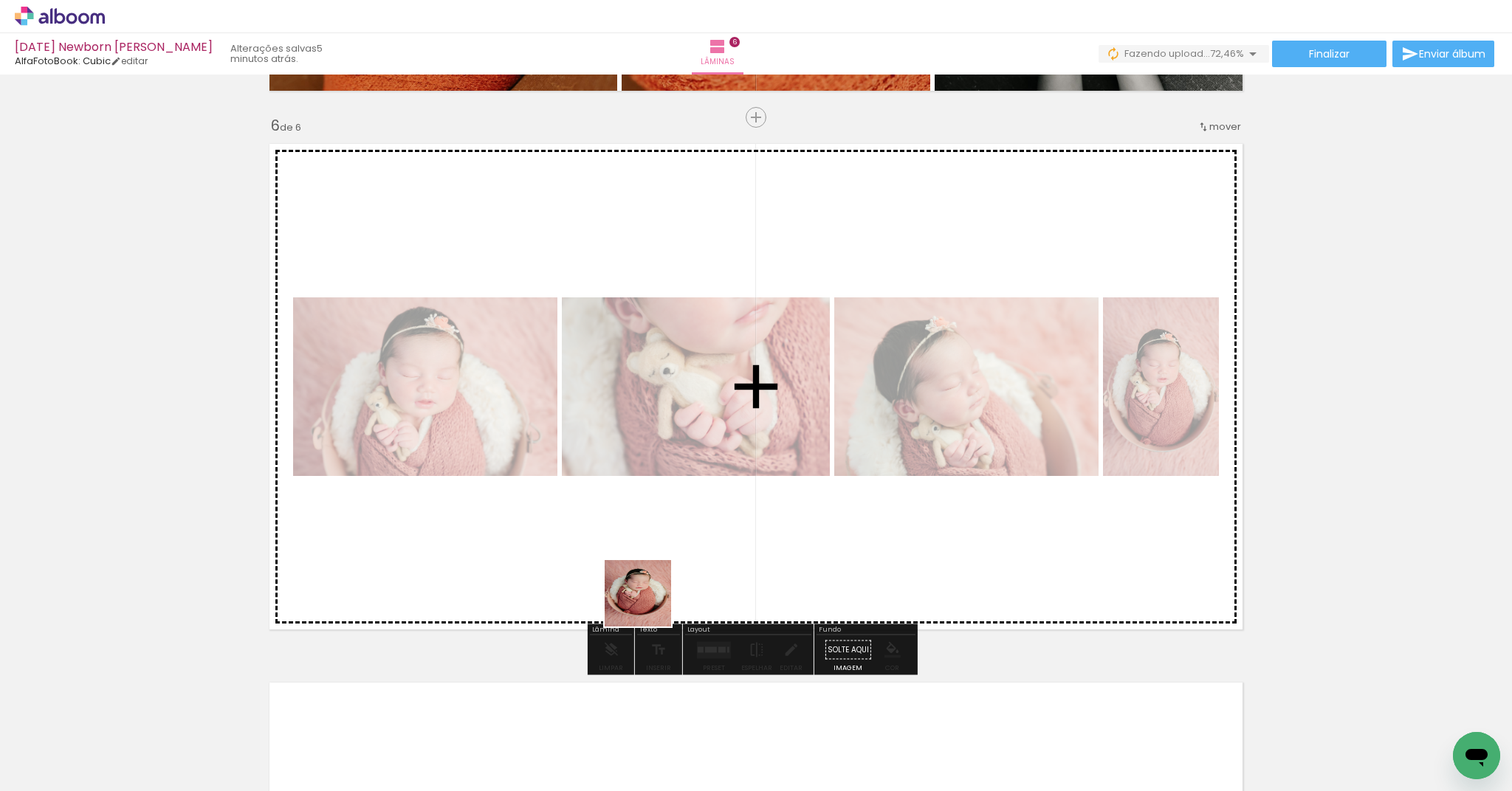
drag, startPoint x: 633, startPoint y: 681, endPoint x: 656, endPoint y: 568, distance: 115.3
click at [656, 568] on quentale-workspace at bounding box center [756, 396] width 1512 height 791
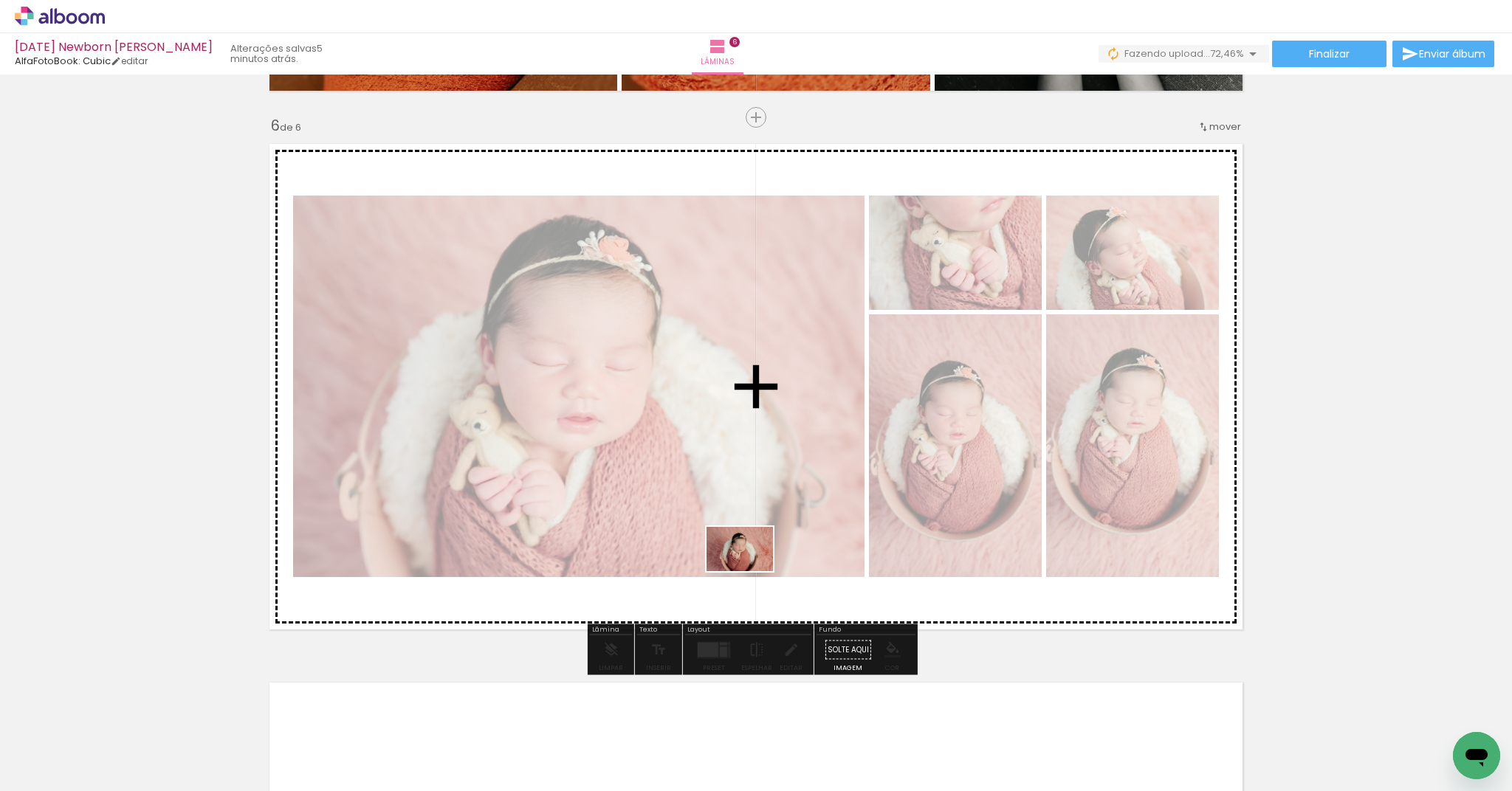
drag, startPoint x: 713, startPoint y: 739, endPoint x: 751, endPoint y: 571, distance: 172.2
click at [751, 571] on quentale-workspace at bounding box center [756, 396] width 1512 height 791
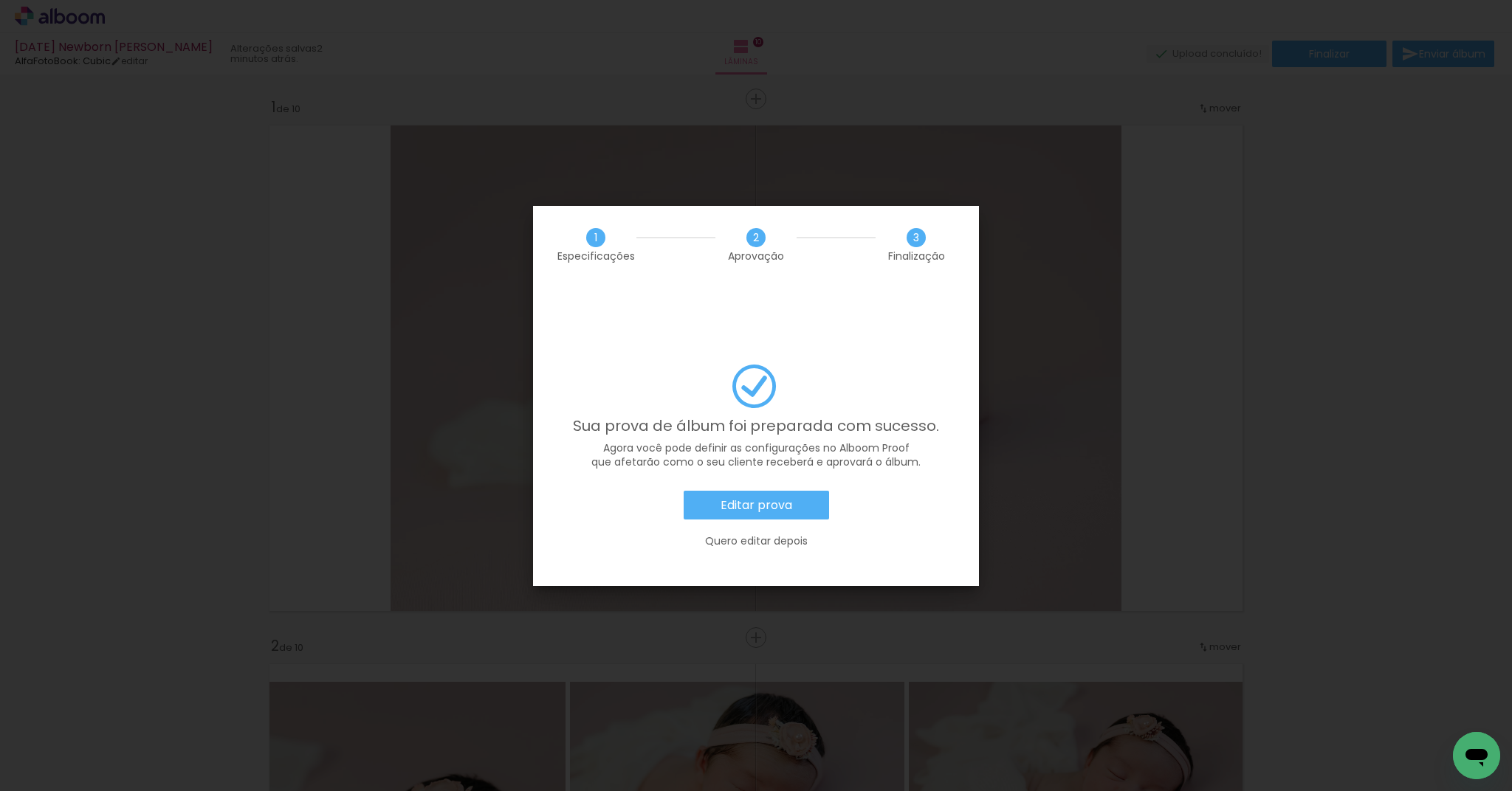
scroll to position [0, 4304]
click at [1364, 318] on iron-overlay-backdrop at bounding box center [756, 396] width 1512 height 791
